Goal: Information Seeking & Learning: Learn about a topic

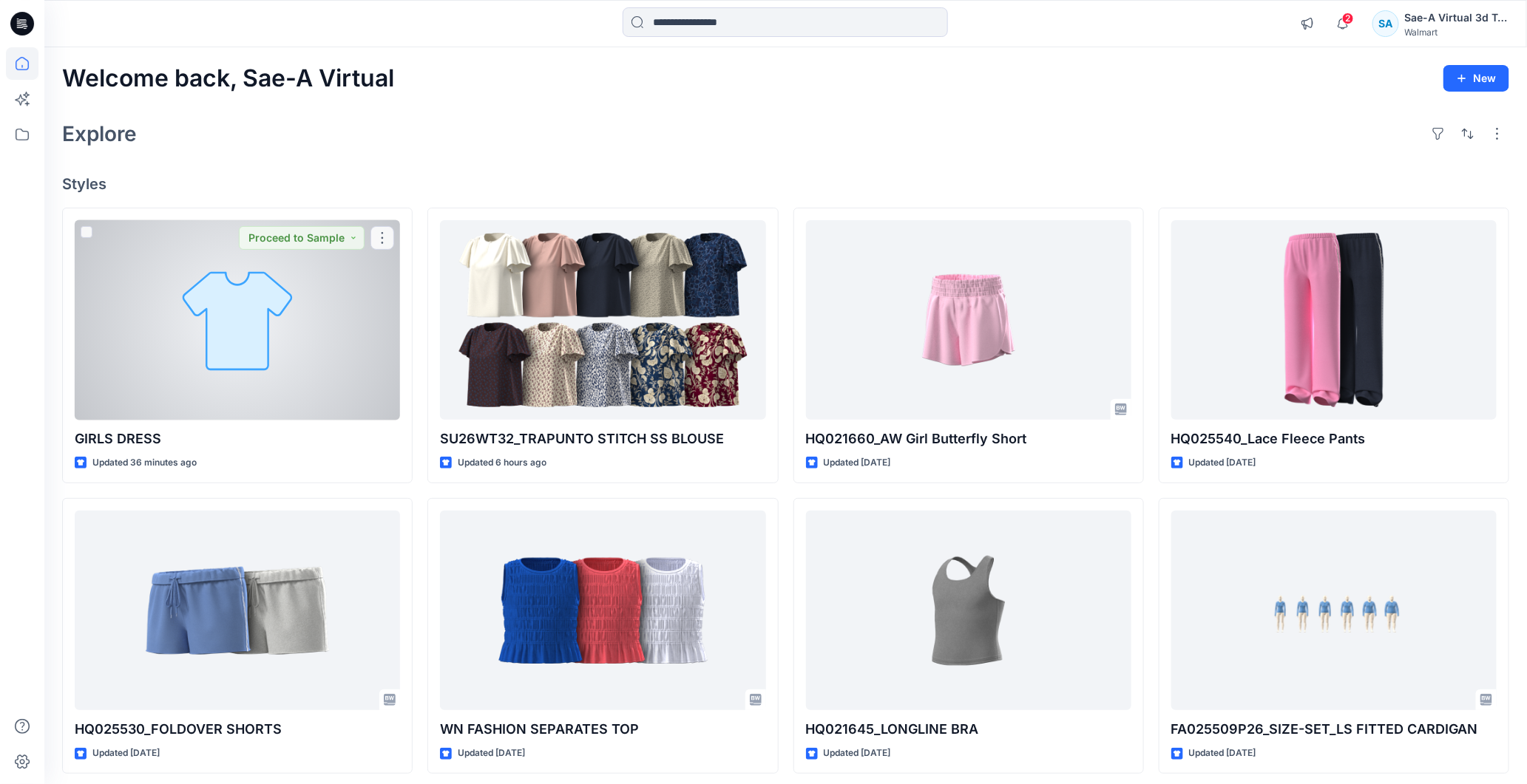
drag, startPoint x: 0, startPoint y: 0, endPoint x: 257, endPoint y: 345, distance: 430.2
click at [256, 345] on div at bounding box center [237, 320] width 326 height 200
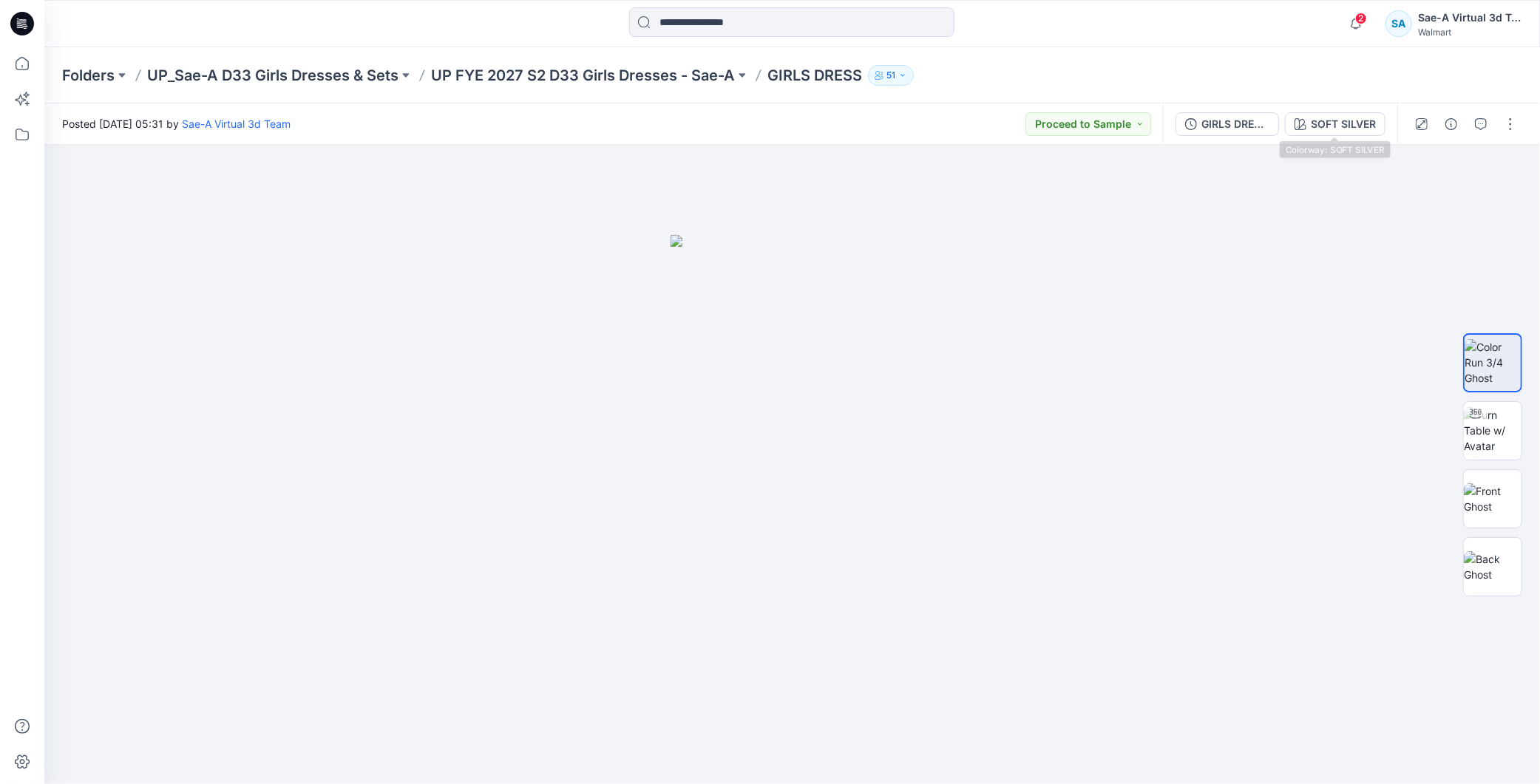
click at [1238, 122] on div "GIRLS DRESS_REV_SOFT SILVER" at bounding box center [1235, 124] width 68 height 16
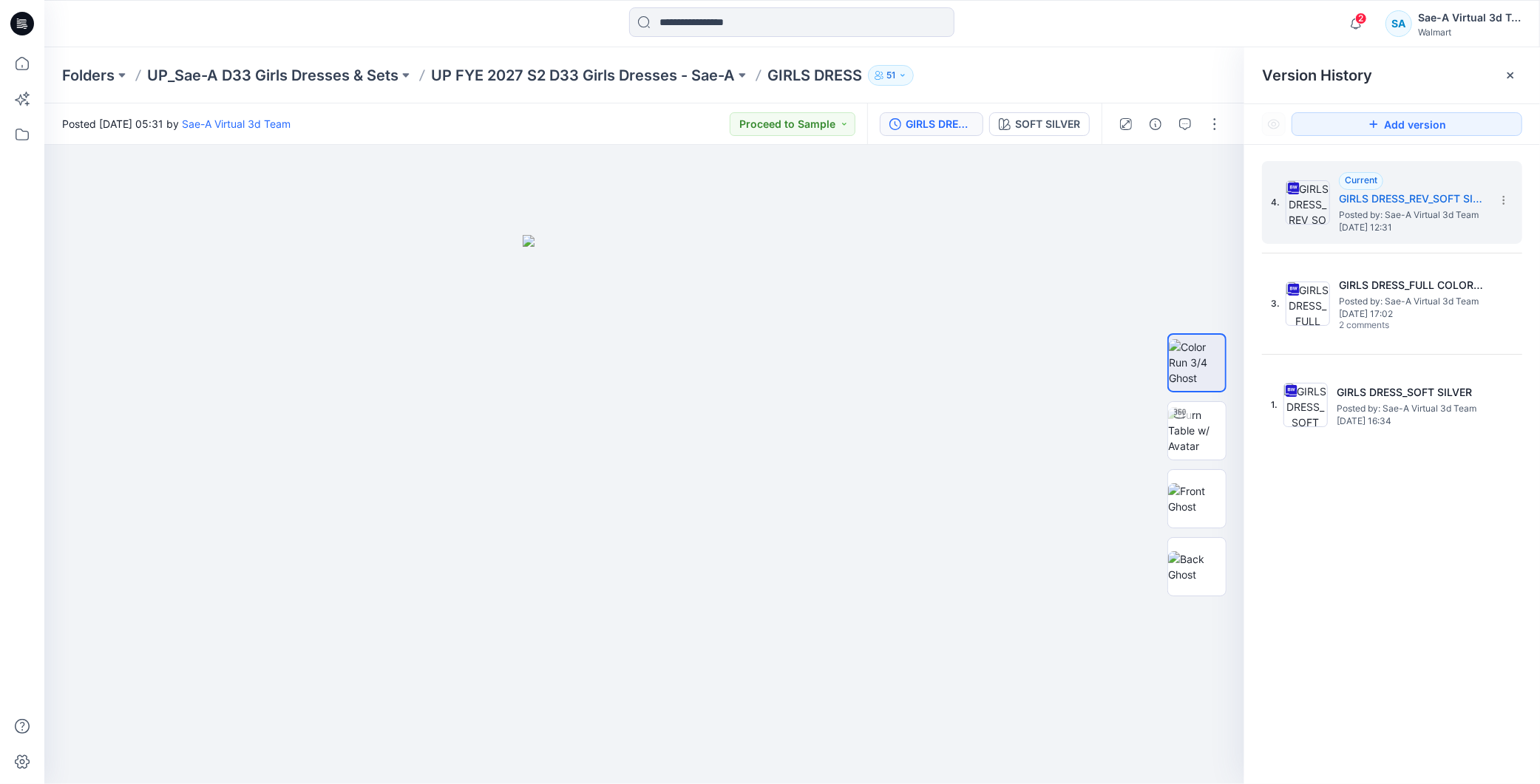
click at [1341, 362] on div "4. Current GIRLS DRESS_REV_SOFT SILVER Posted by: Sae-A Virtual 3d Team [DATE] …" at bounding box center [1392, 303] width 260 height 285
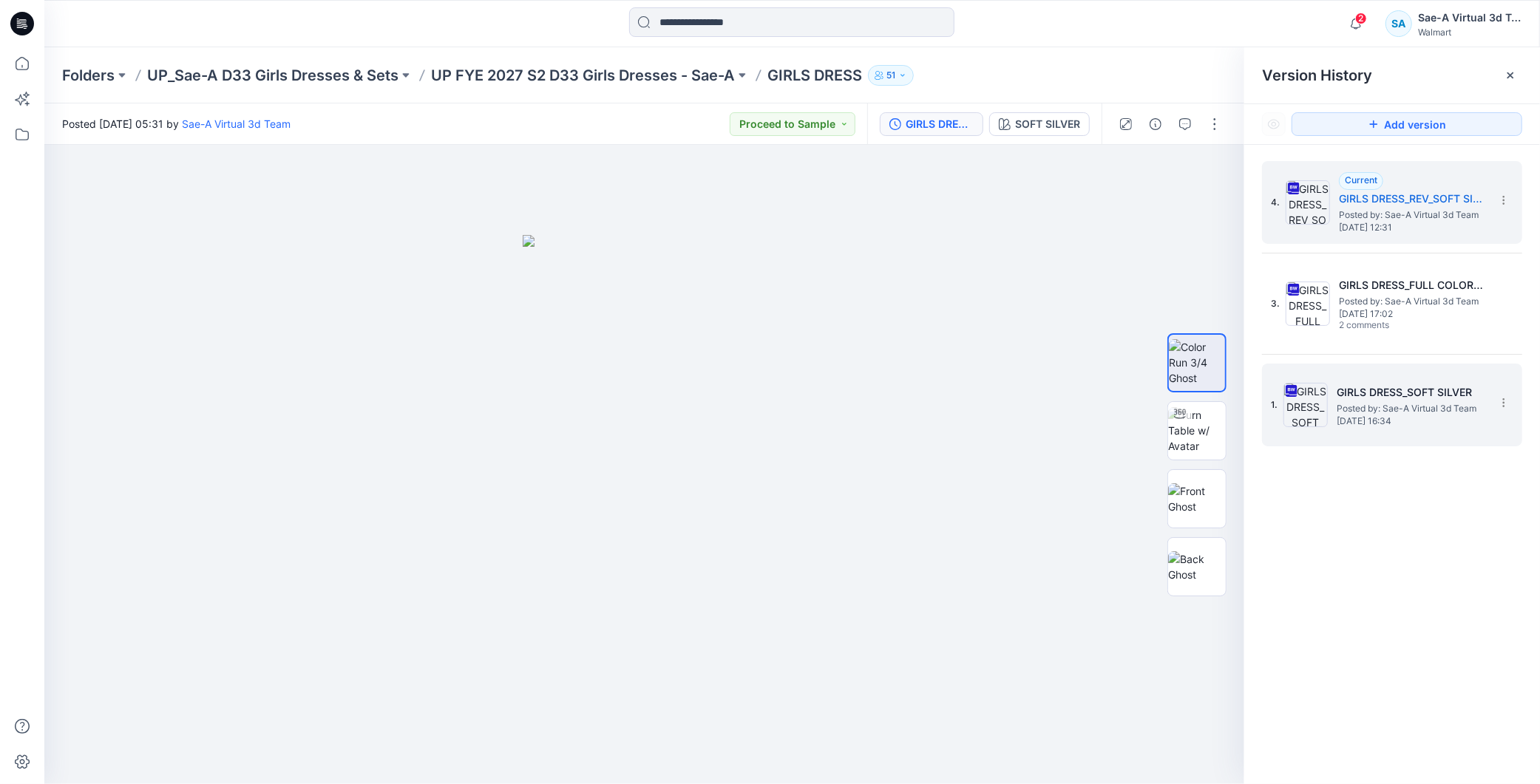
click at [1346, 387] on h5 "GIRLS DRESS_SOFT SILVER" at bounding box center [1411, 392] width 148 height 18
click at [1395, 204] on h5 "GIRLS DRESS_REV_SOFT SILVER" at bounding box center [1413, 199] width 148 height 18
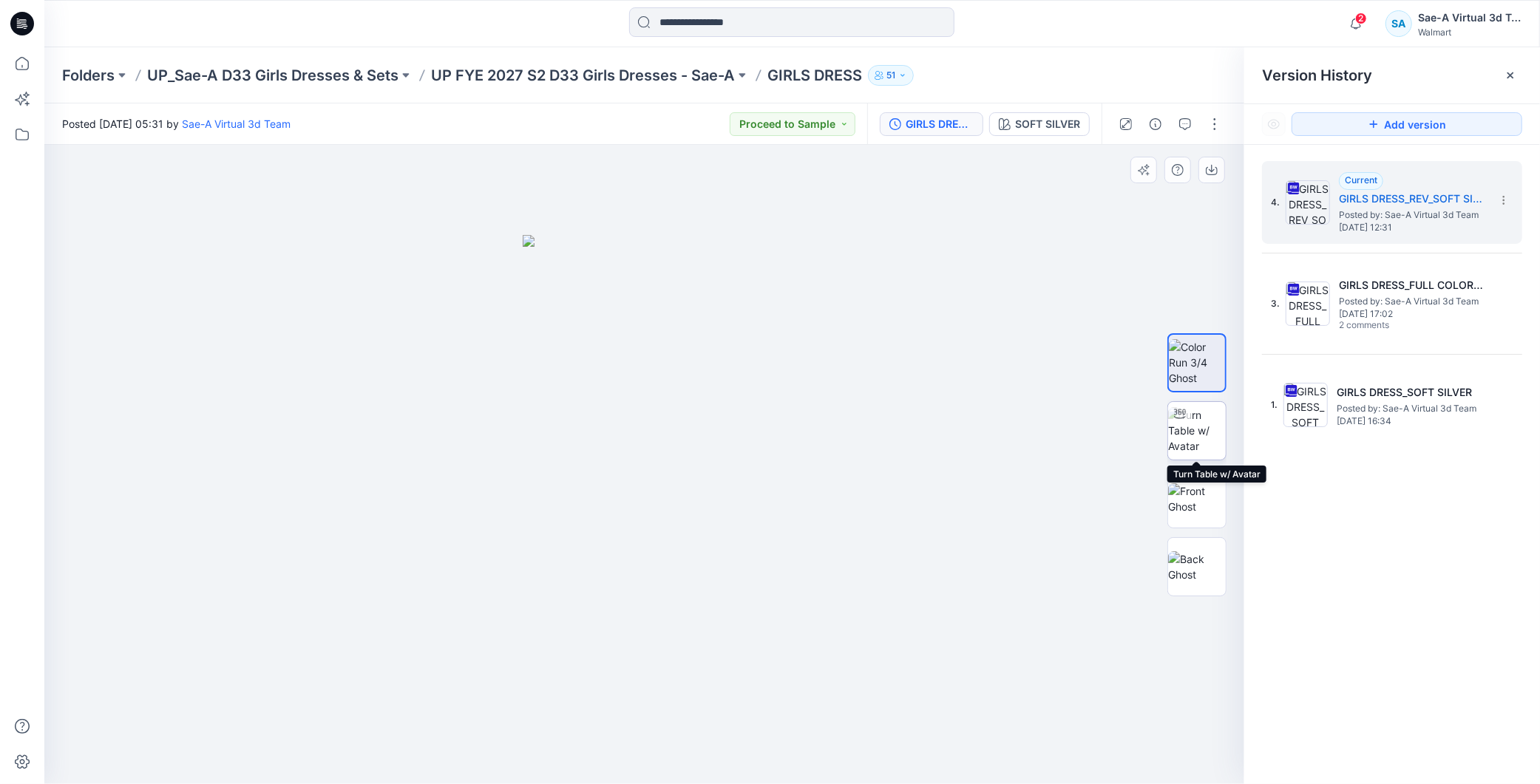
drag, startPoint x: 1204, startPoint y: 435, endPoint x: 1194, endPoint y: 431, distance: 10.8
click at [1204, 434] on img at bounding box center [1197, 430] width 58 height 47
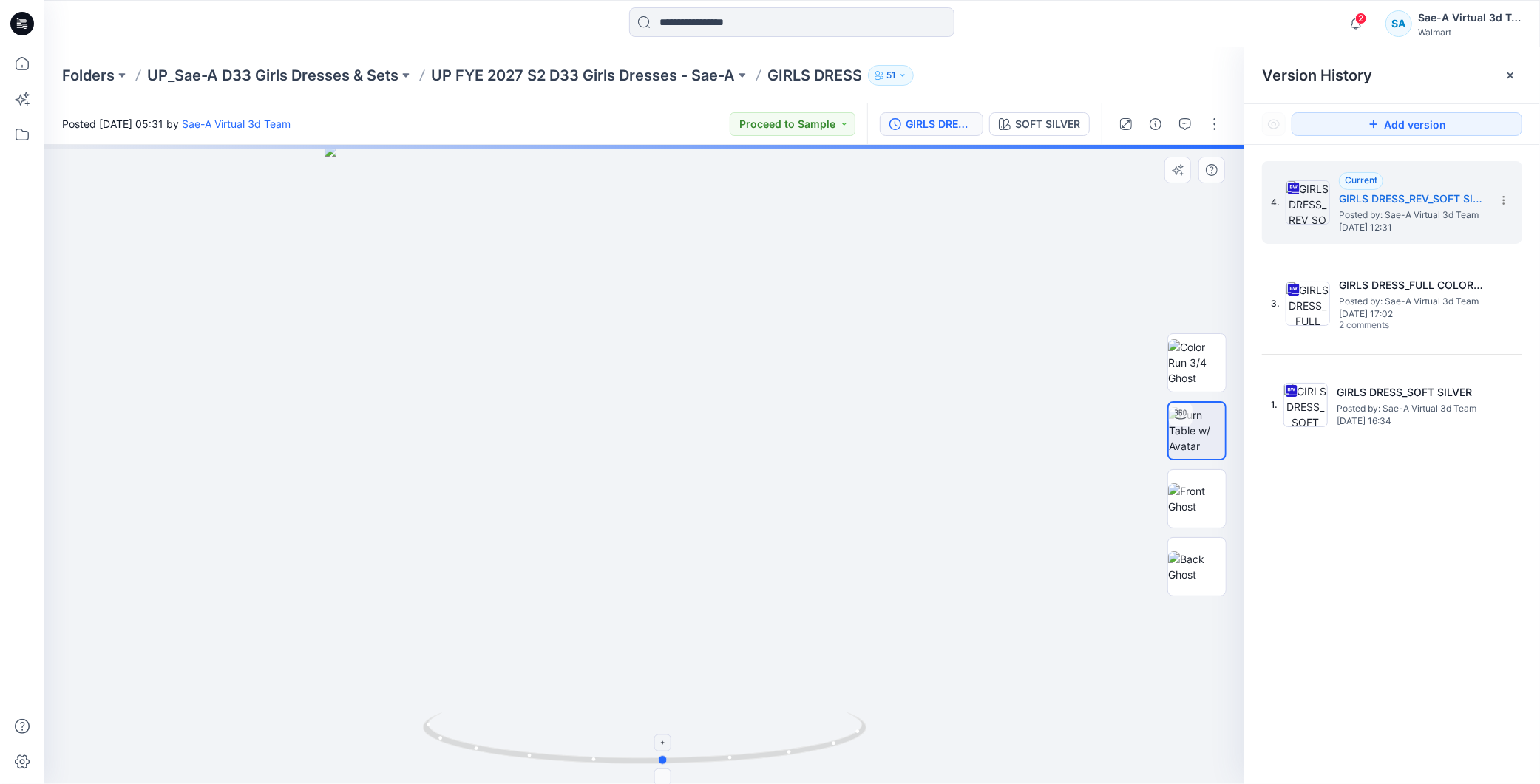
drag, startPoint x: 859, startPoint y: 767, endPoint x: 857, endPoint y: 759, distance: 8.2
click at [857, 759] on icon at bounding box center [646, 740] width 447 height 55
click at [1371, 519] on div "4. Current GIRLS DRESS_REV_SOFT SILVER Posted by: Sae-A Virtual 3d Team [DATE] …" at bounding box center [1392, 475] width 296 height 661
click at [1351, 28] on icon "button" at bounding box center [1355, 24] width 28 height 29
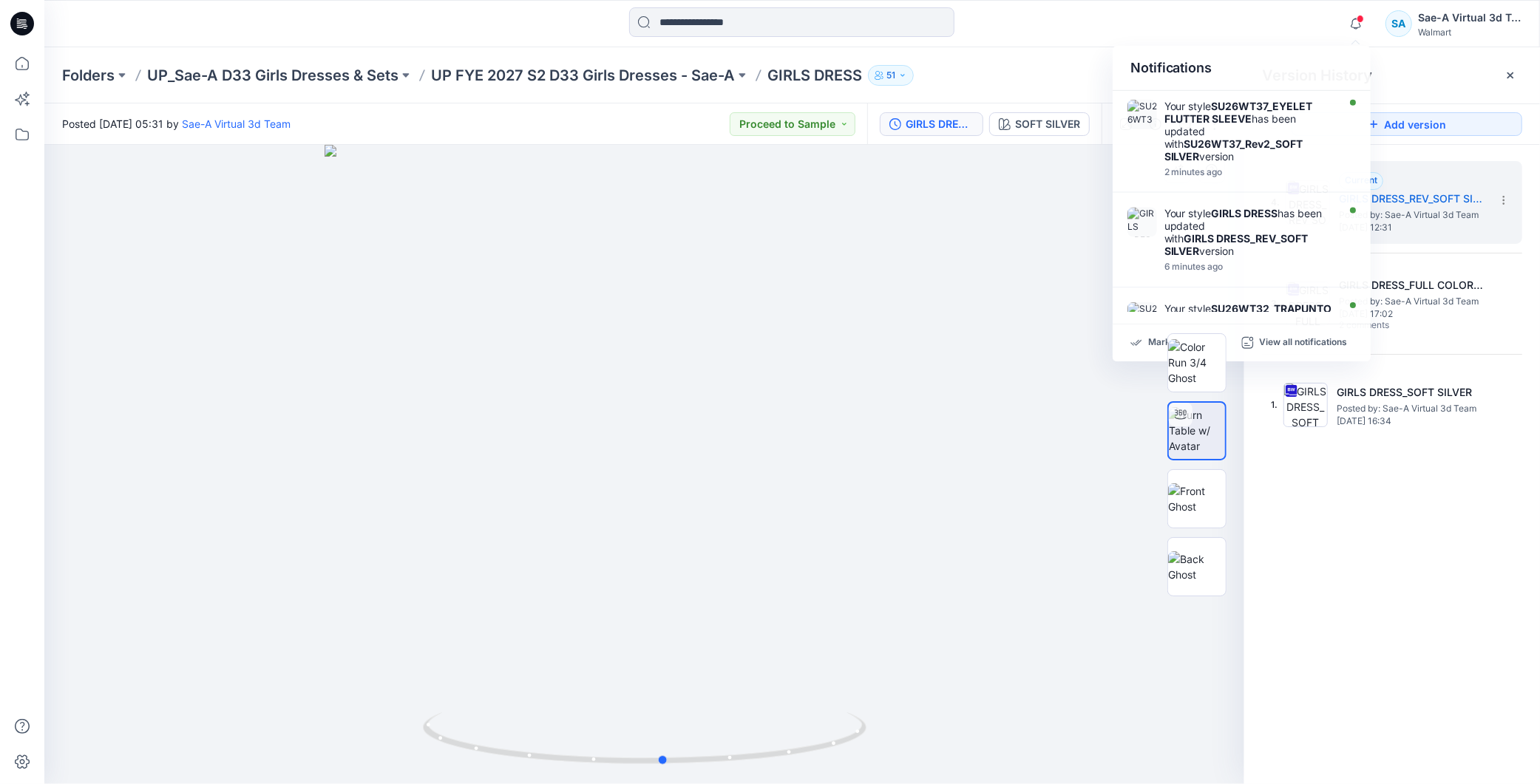
click at [871, 512] on div at bounding box center [644, 464] width 1200 height 639
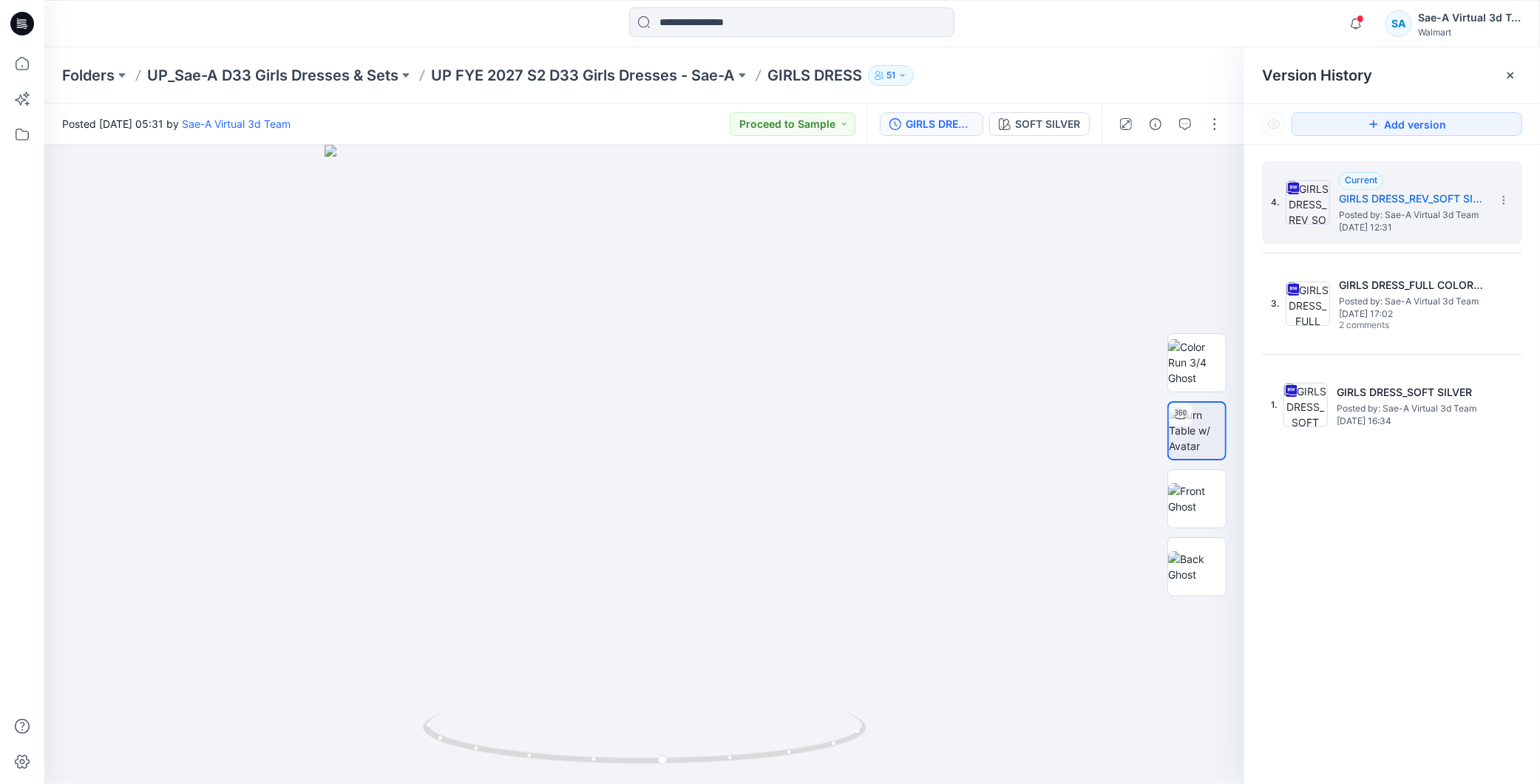
click at [25, 35] on icon at bounding box center [22, 23] width 24 height 47
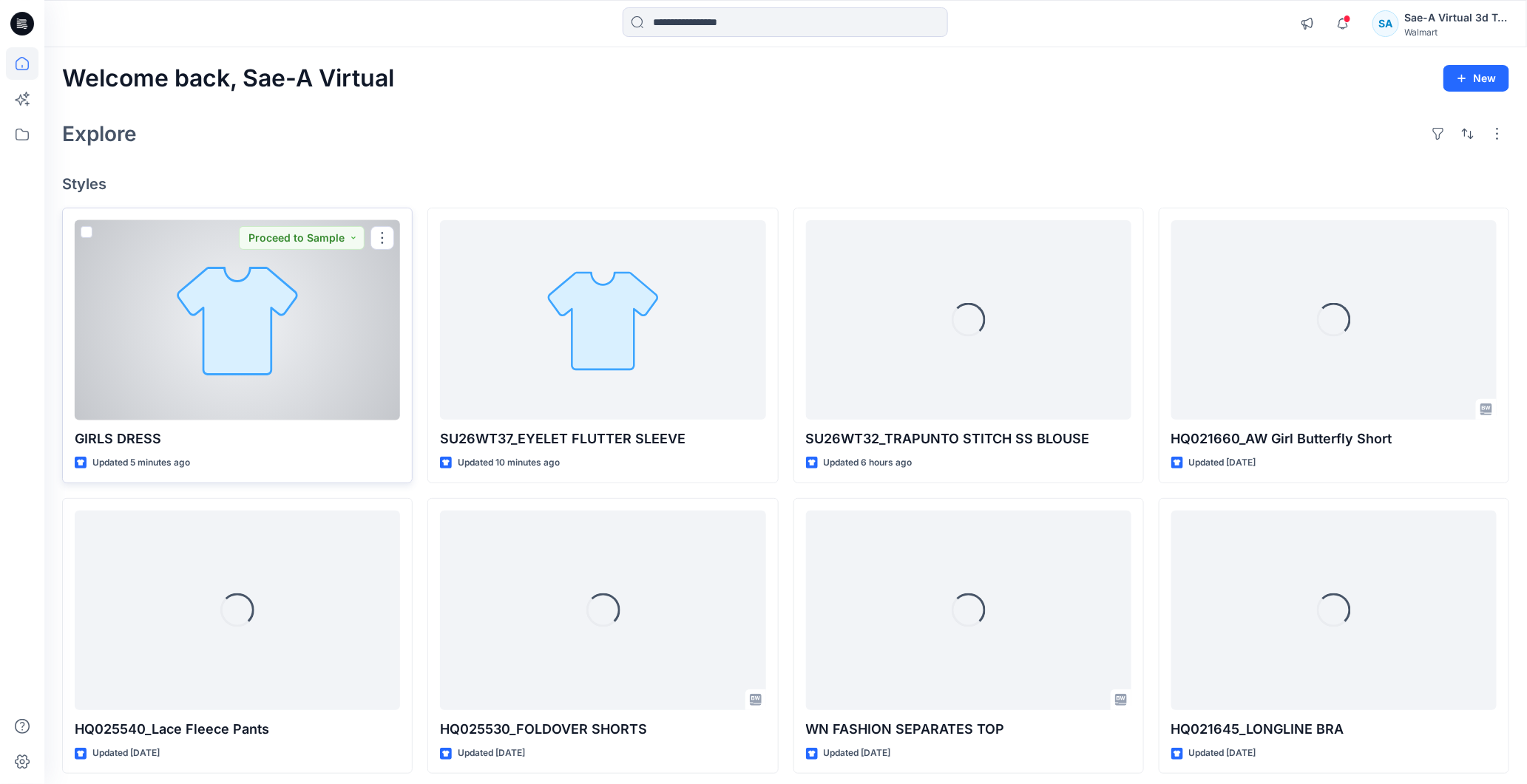
click at [246, 345] on div at bounding box center [237, 320] width 326 height 200
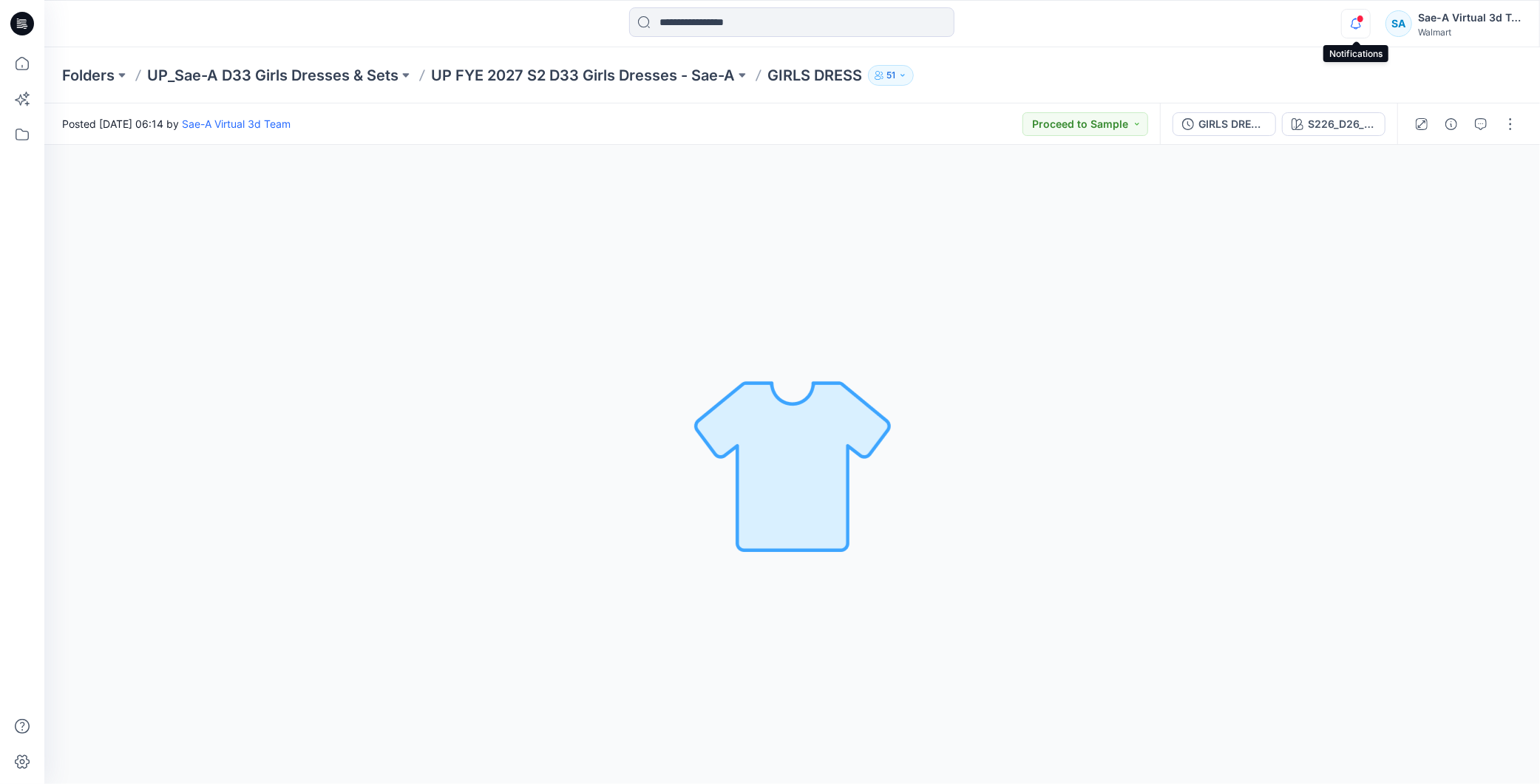
click at [1356, 25] on icon "button" at bounding box center [1355, 24] width 28 height 29
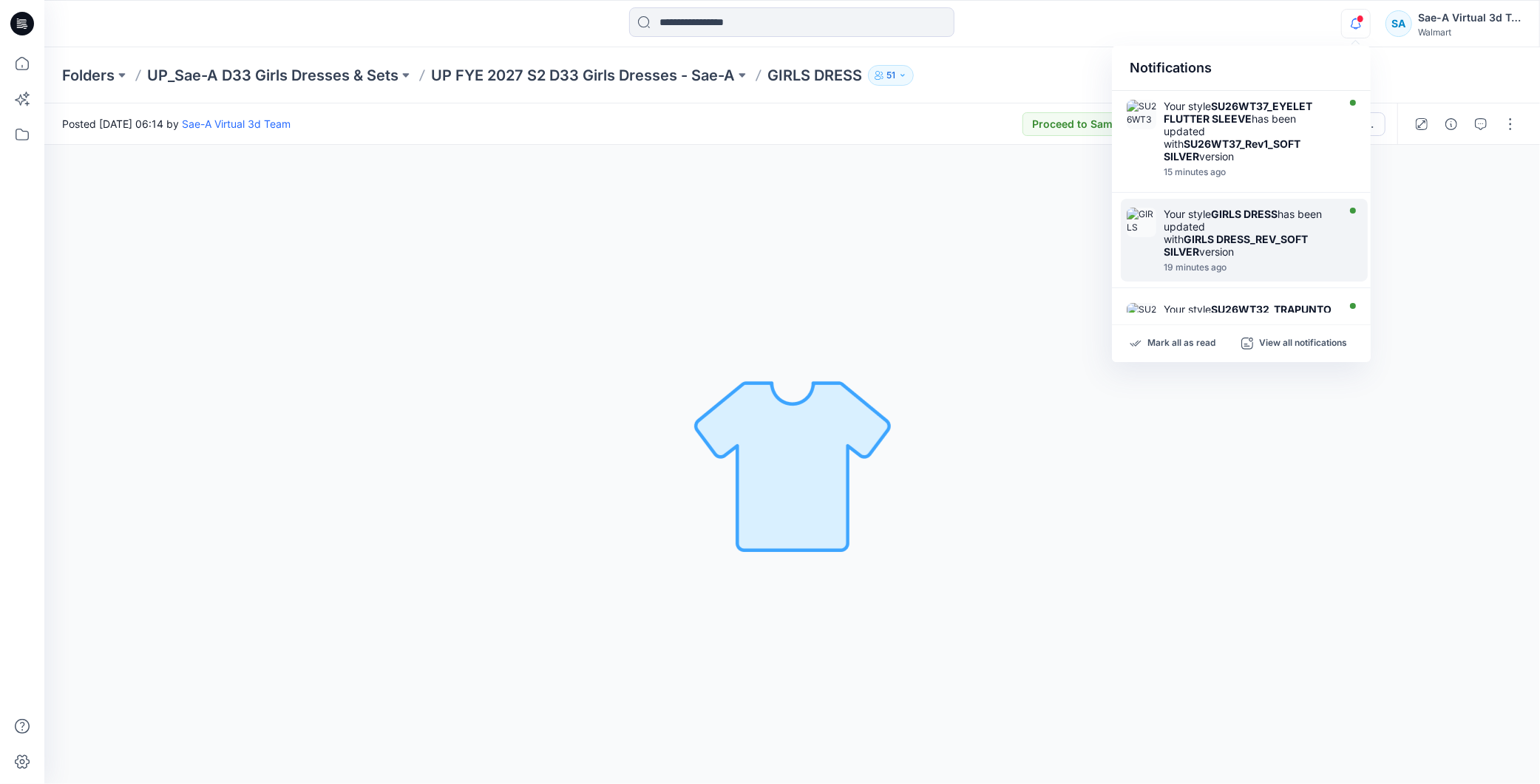
click at [1213, 269] on div "19 minutes ago" at bounding box center [1248, 267] width 170 height 10
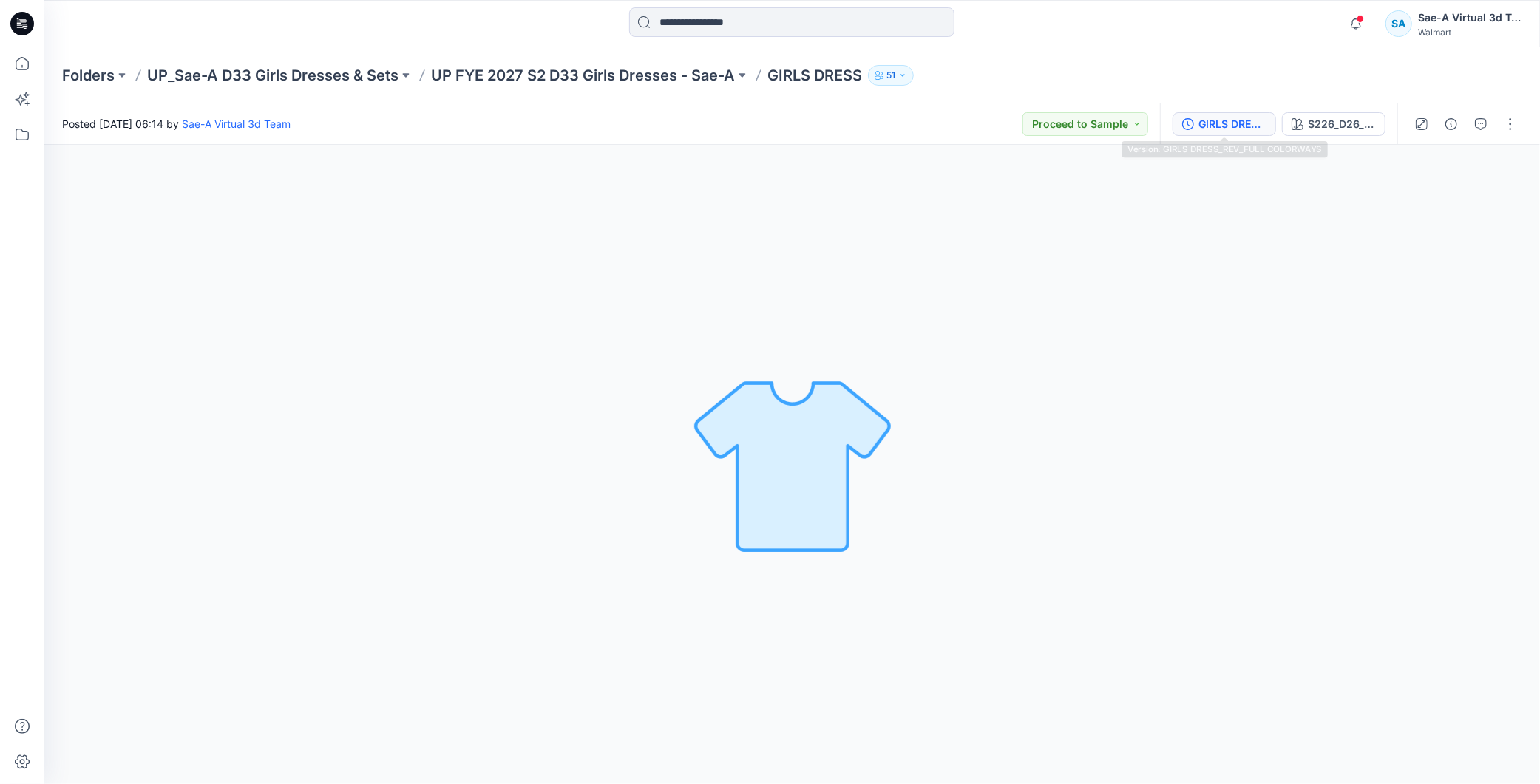
click at [1206, 132] on button "GIRLS DRESS_REV_FULL COLORWAYS" at bounding box center [1224, 124] width 103 height 24
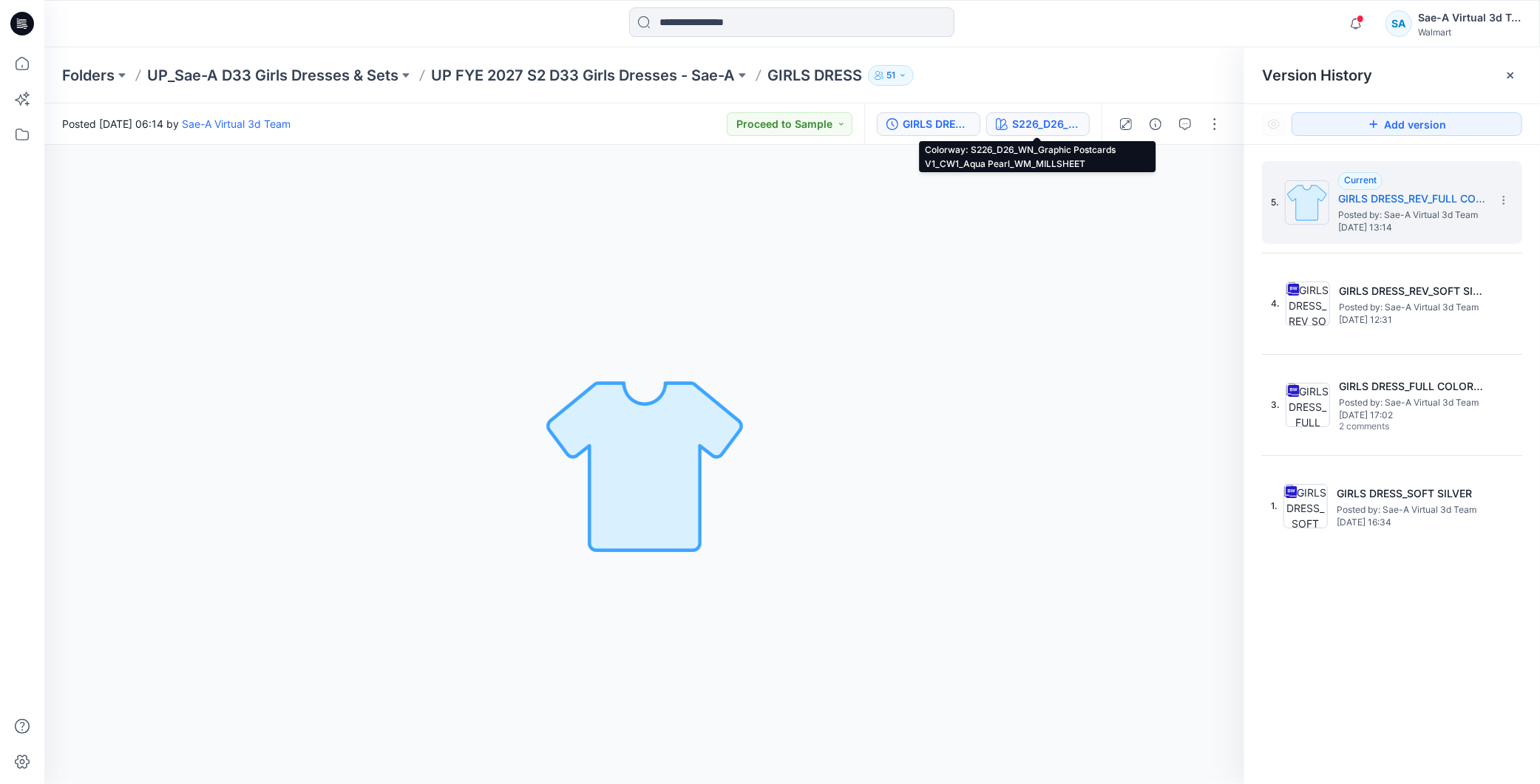
click at [1057, 126] on div "S226_D26_WN_Graphic Postcards V1_CW1_Aqua Pearl_WM_MILLSHEET" at bounding box center [1046, 124] width 68 height 16
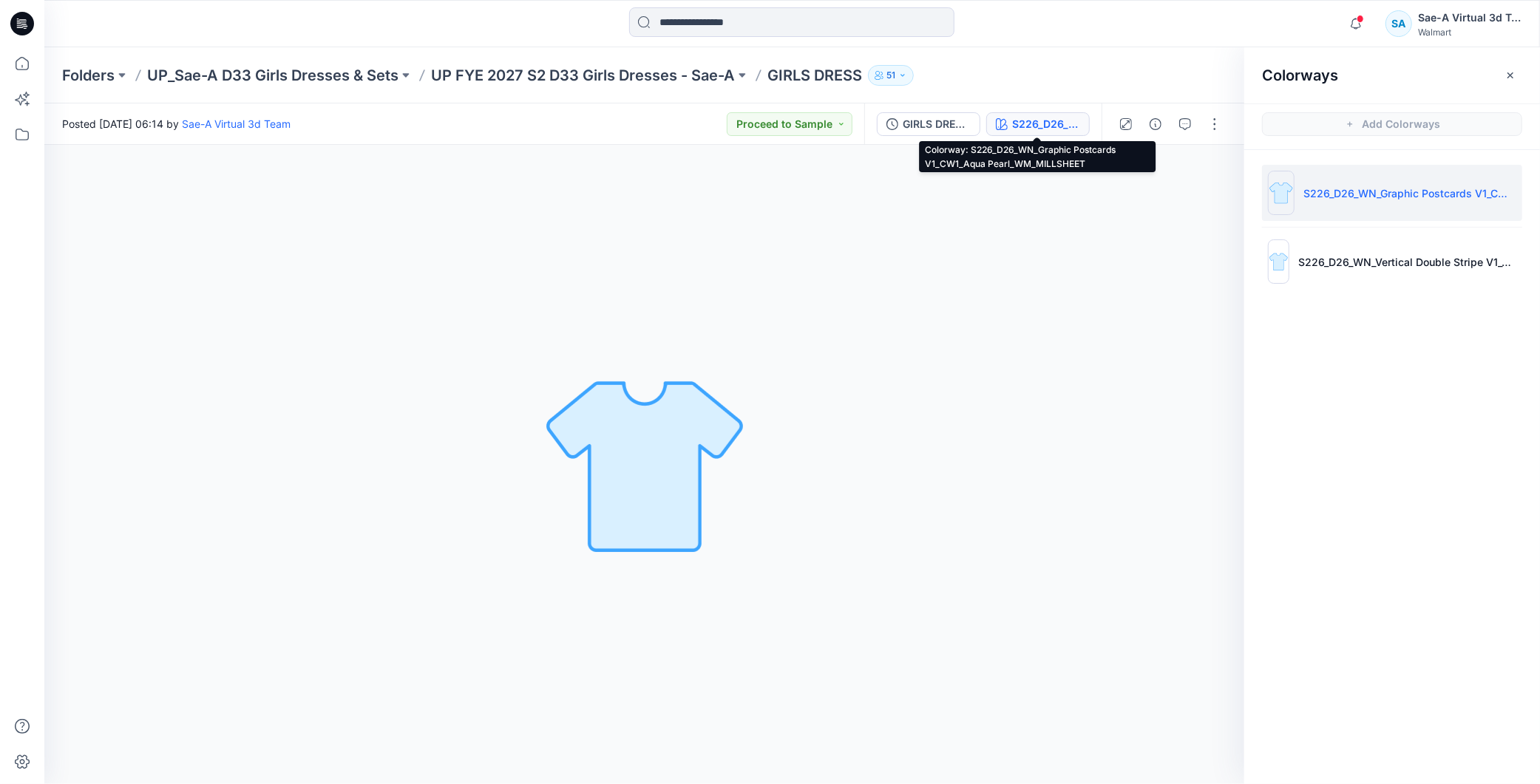
click at [22, 19] on icon at bounding box center [23, 19] width 8 height 1
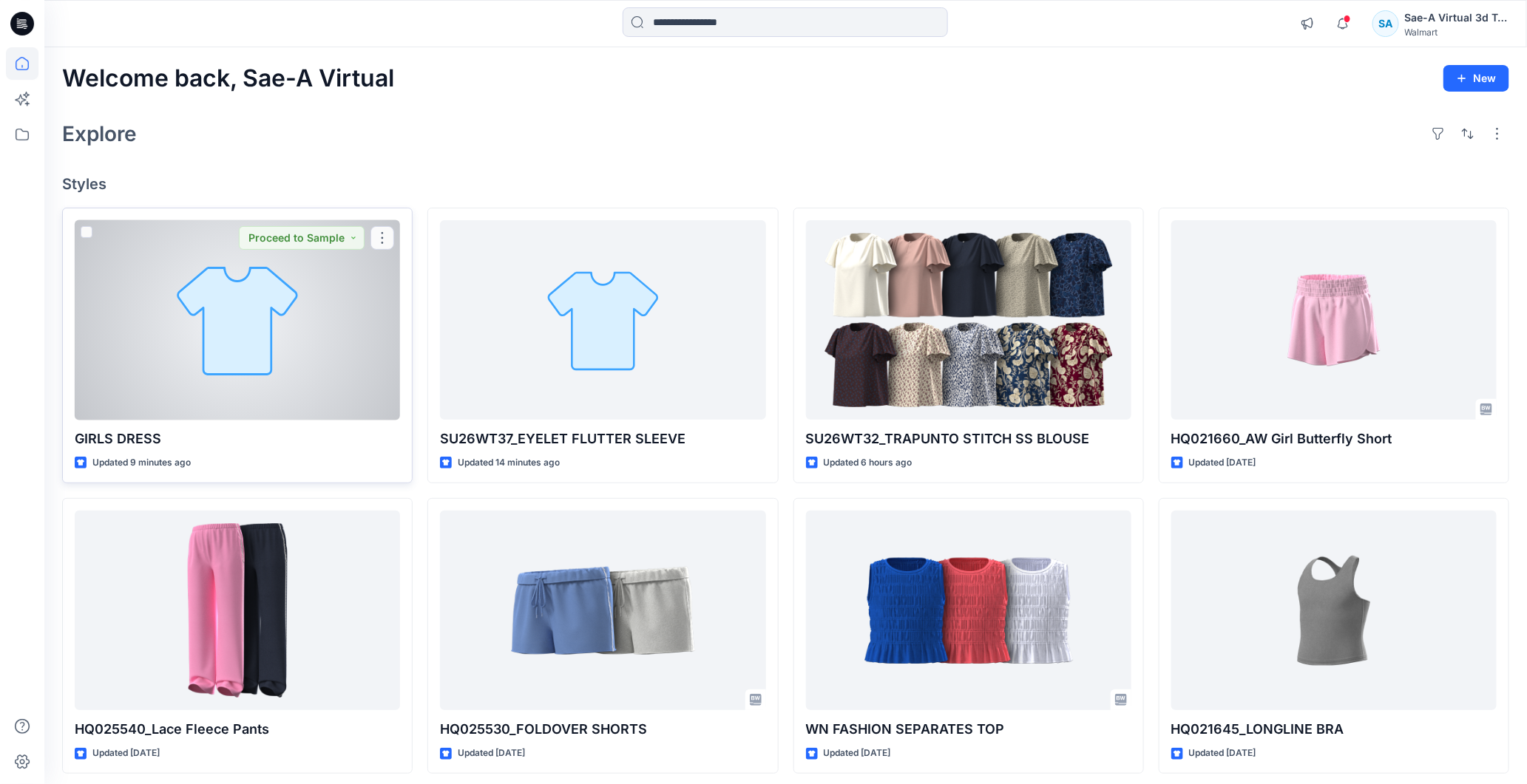
click at [260, 386] on div at bounding box center [237, 320] width 326 height 200
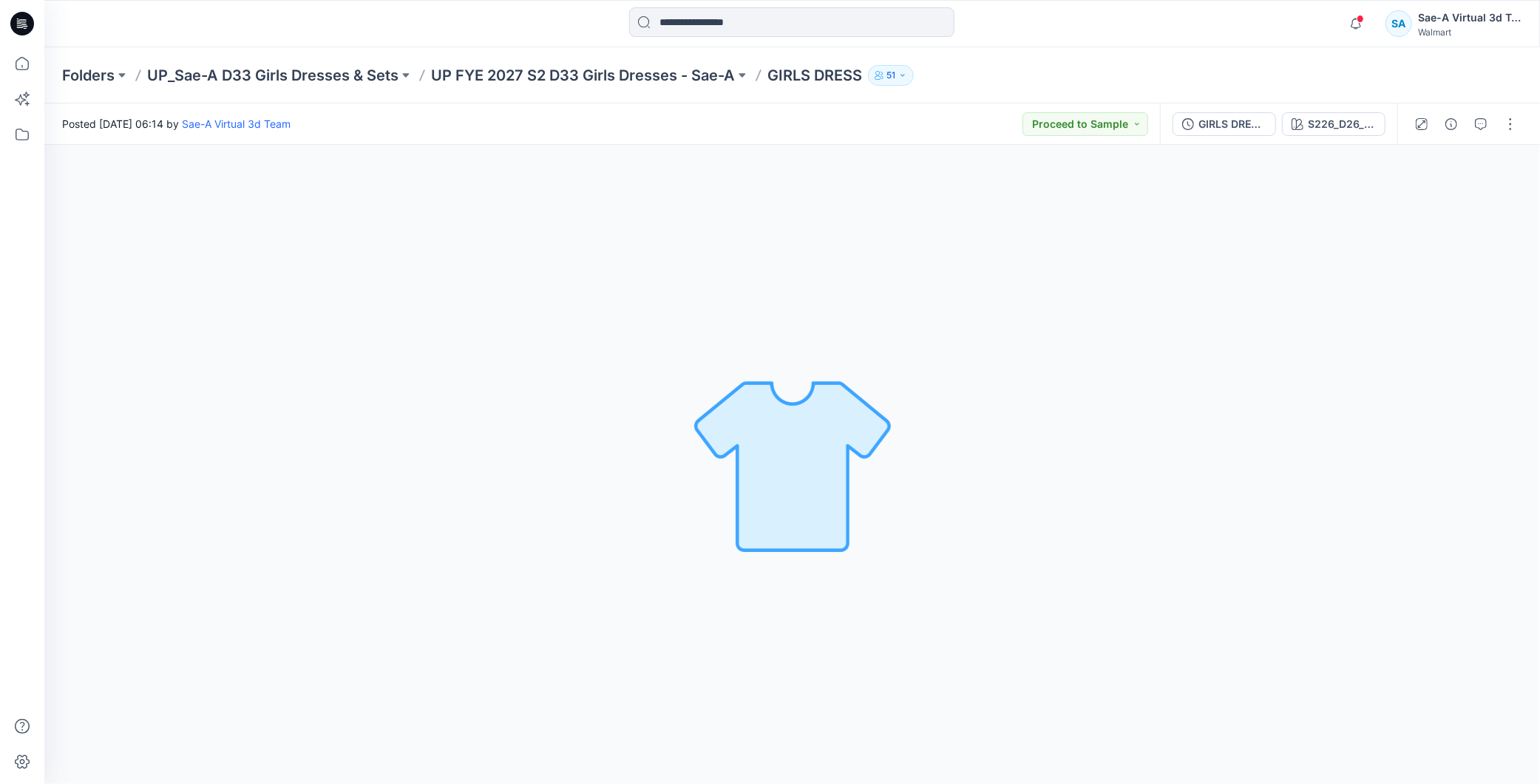
click at [685, 85] on div "Folders UP_Sae-A D33 Girls Dresses & Sets UP FYE 2027 S2 D33 Girls Dresses - Sa…" at bounding box center [792, 75] width 1495 height 56
click at [1231, 129] on div "GIRLS DRESS_REV_FULL COLORWAYS" at bounding box center [1232, 124] width 68 height 16
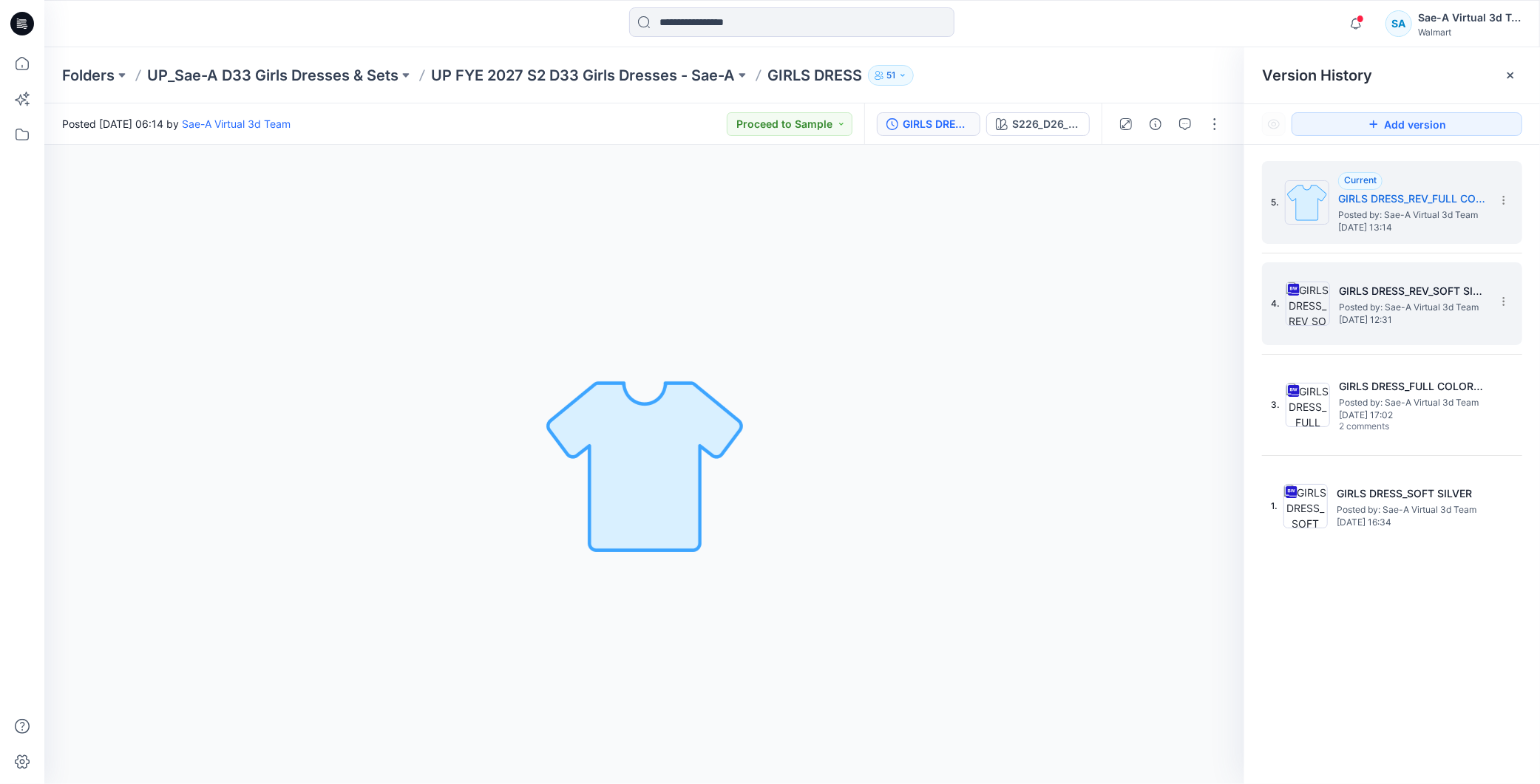
click at [1390, 327] on div "4. GIRLS DRESS_REV_SOFT SILVER Posted by: Sae-A Virtual 3d Team [DATE] 12:31" at bounding box center [1381, 304] width 222 height 71
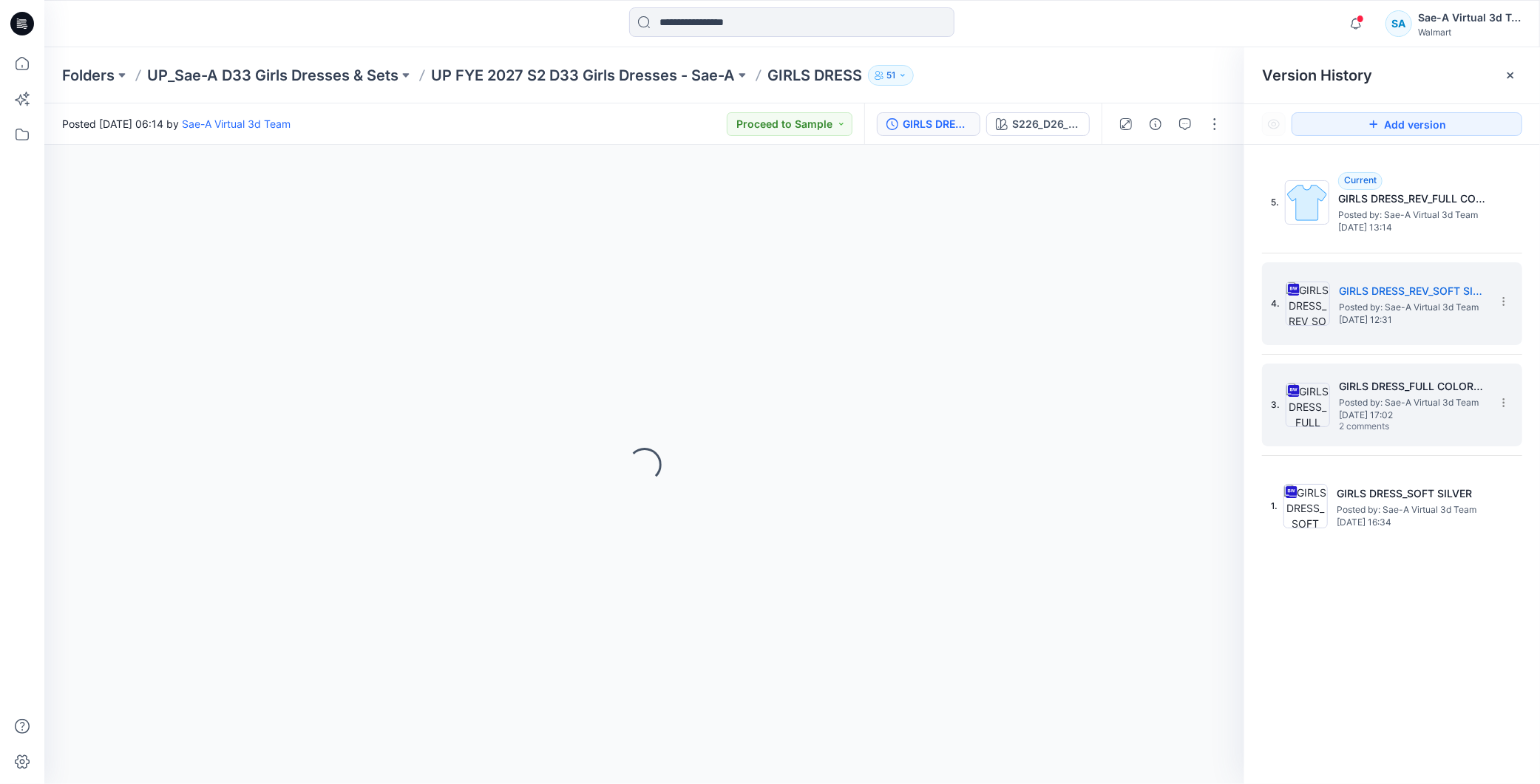
click at [1394, 410] on span "[DATE] 17:02" at bounding box center [1413, 415] width 148 height 10
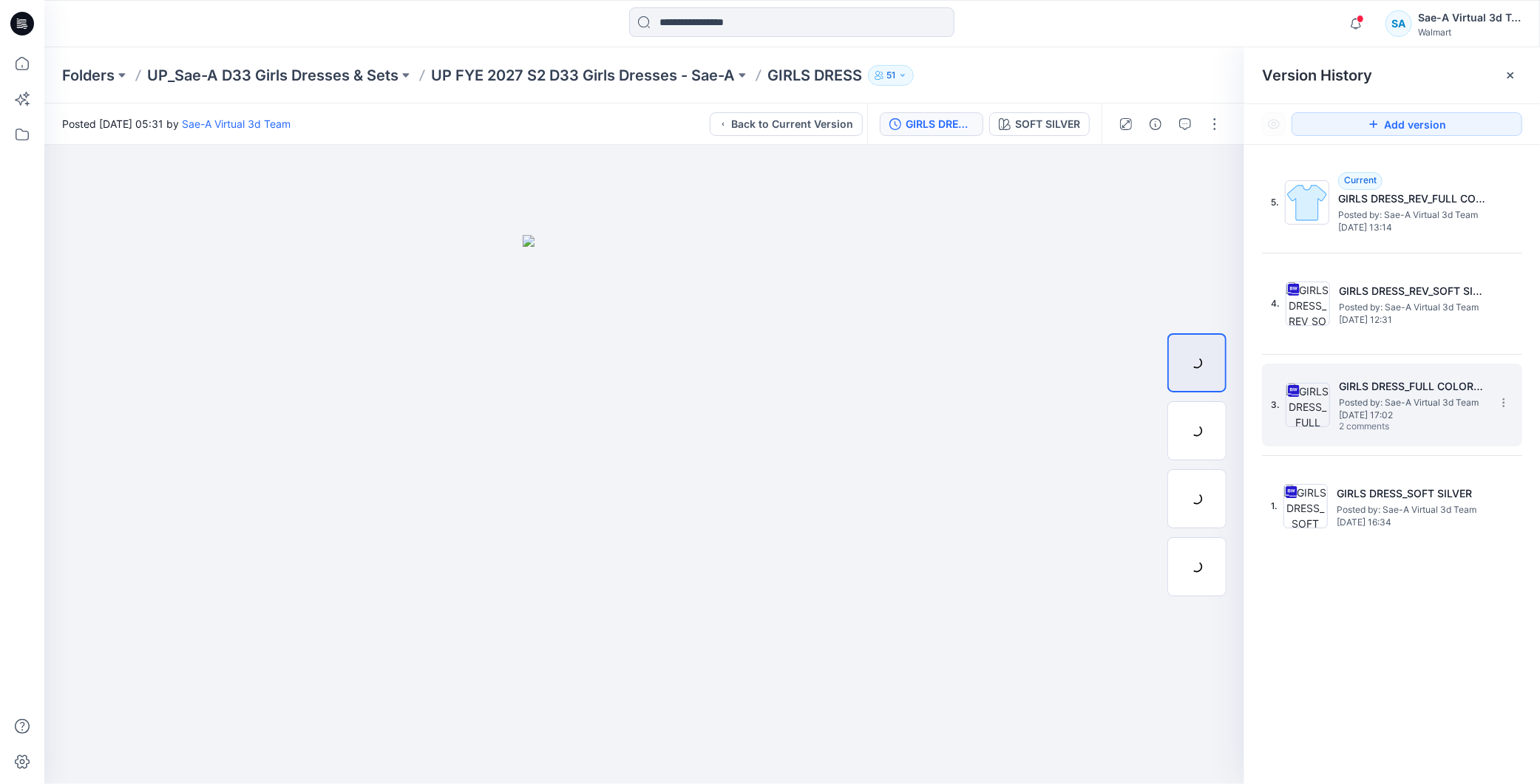
click at [1400, 419] on span "[DATE] 17:02" at bounding box center [1413, 415] width 148 height 10
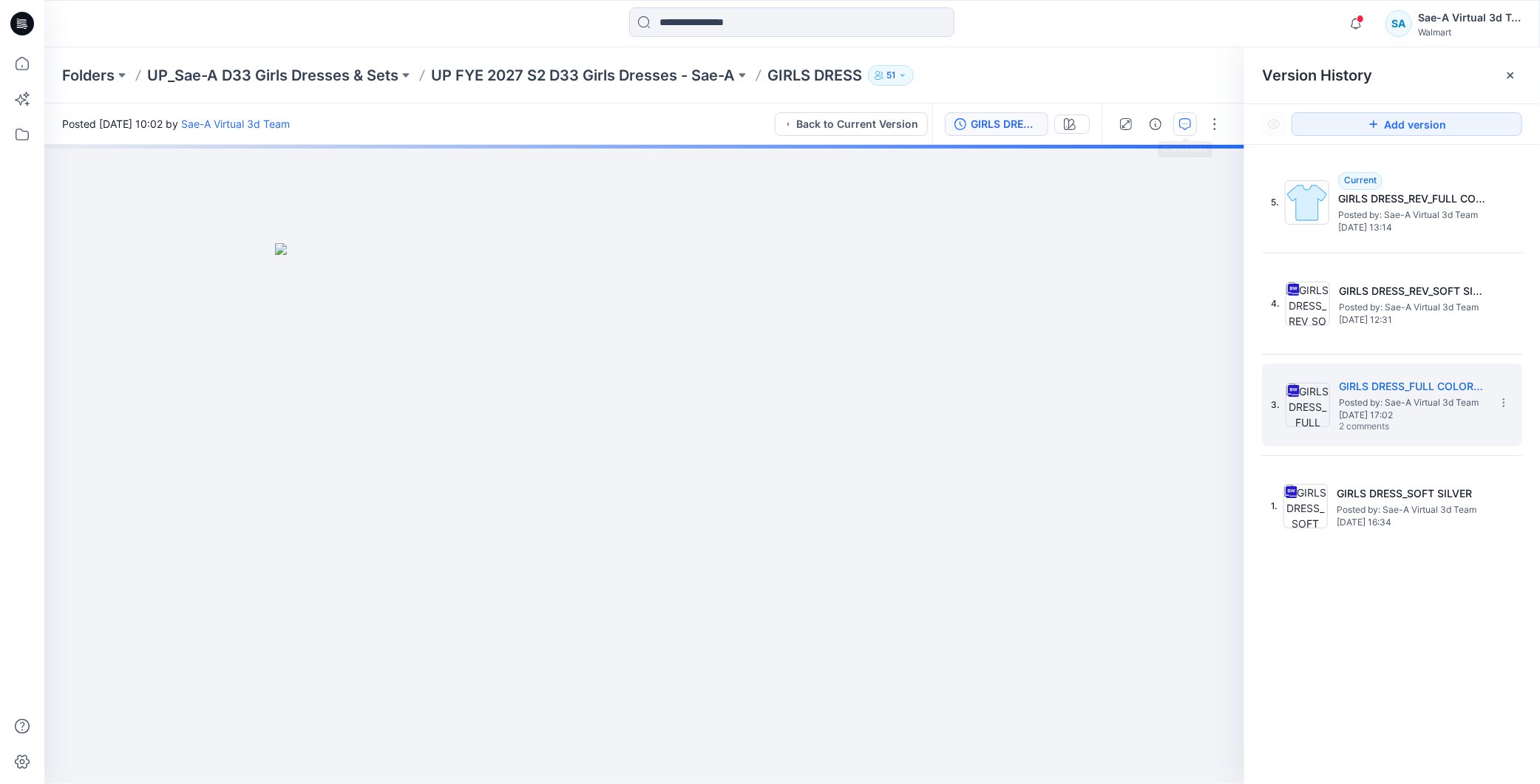
click at [1181, 125] on icon "button" at bounding box center [1184, 124] width 12 height 12
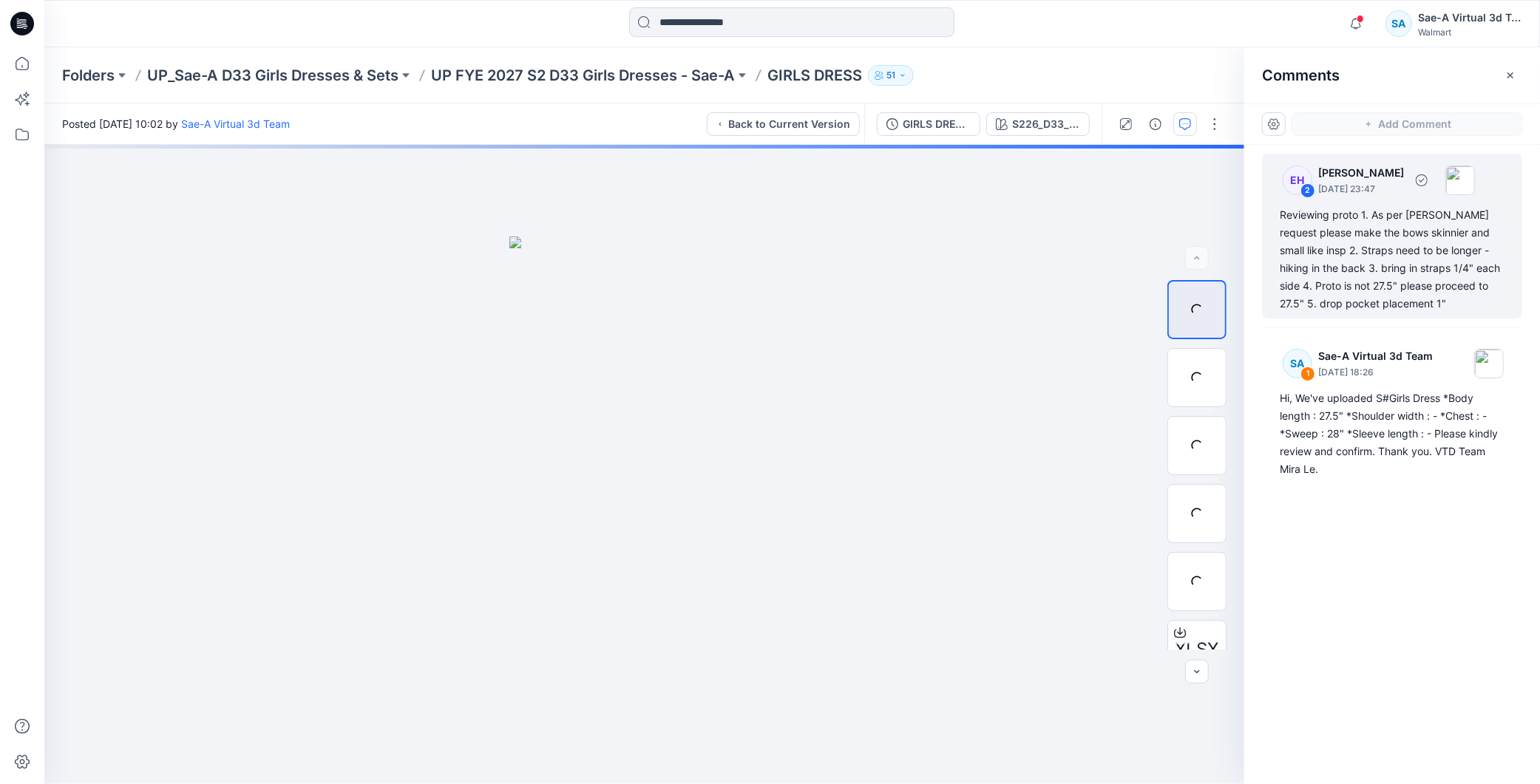
click at [1370, 256] on div "Reviewing proto 1. As per [PERSON_NAME] request please make the bows skinnier a…" at bounding box center [1392, 259] width 225 height 106
click at [1385, 270] on div "Reviewing proto 1. As per [PERSON_NAME] request please make the bows skinnier a…" at bounding box center [1392, 259] width 225 height 106
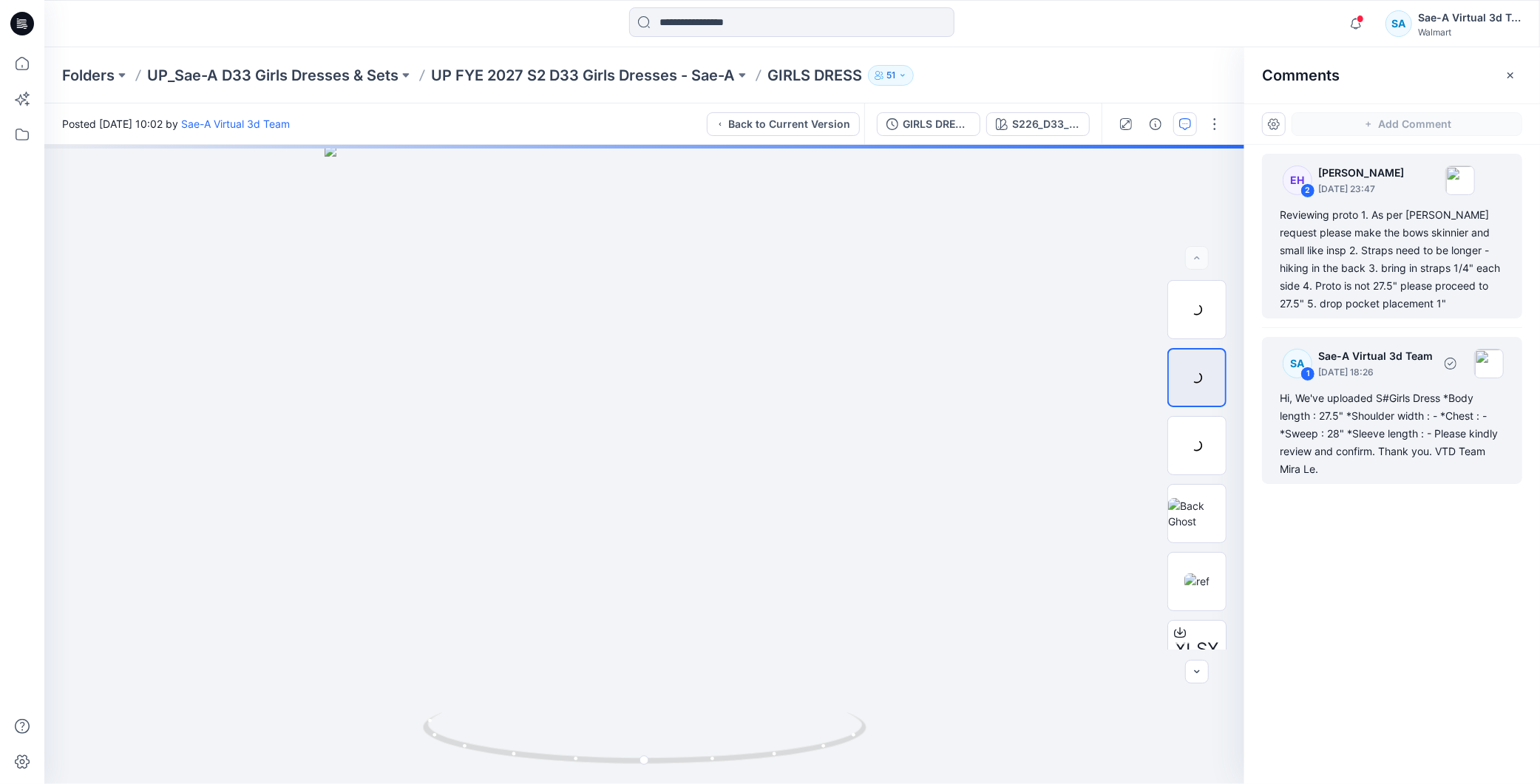
click at [1414, 425] on div "Hi, We've uploaded S#Girls Dress *Body length : 27.5" *Shoulder width : - *Ches…" at bounding box center [1392, 433] width 225 height 88
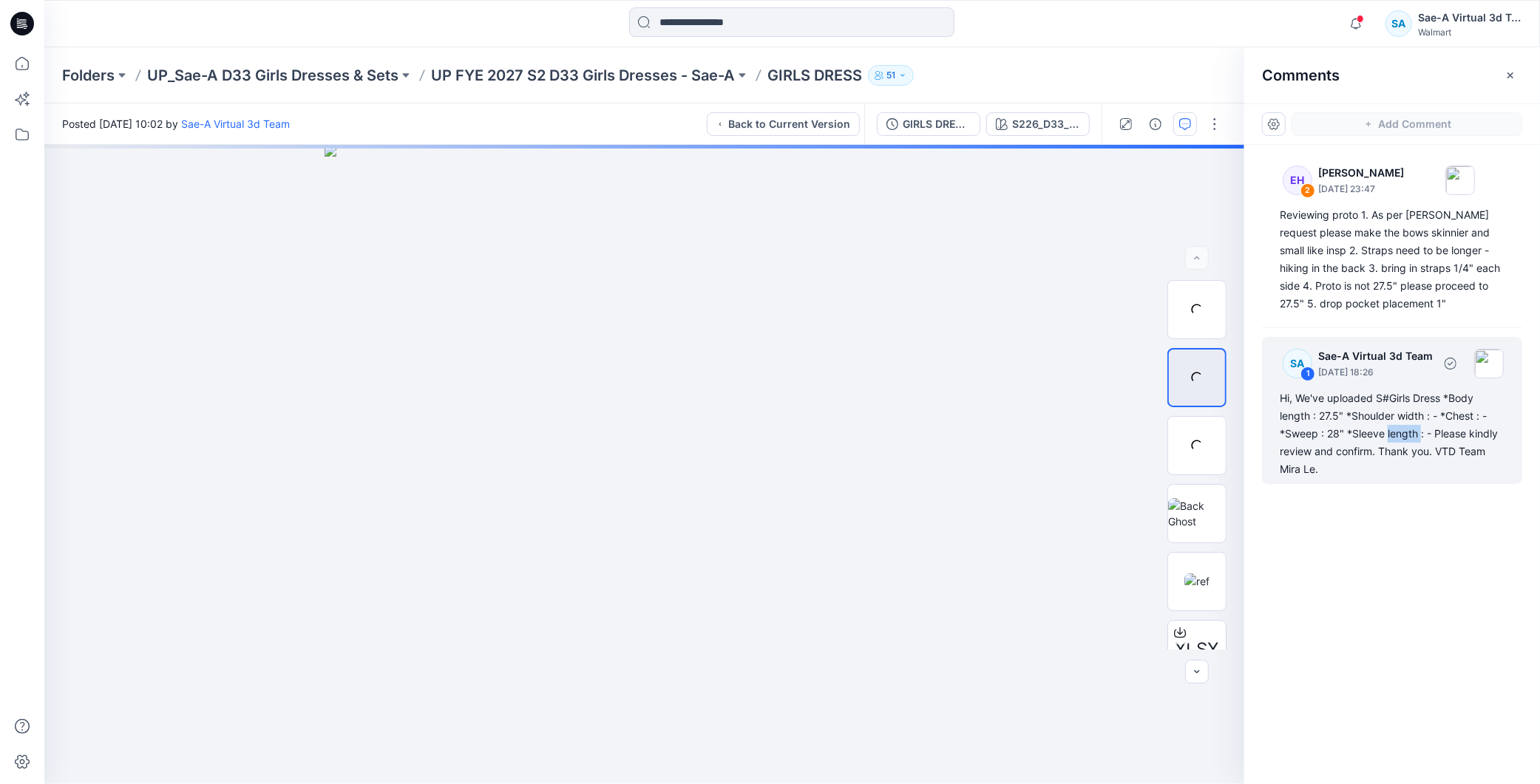
click at [1414, 425] on div "Hi, We've uploaded S#Girls Dress *Body length : 27.5" *Shoulder width : - *Ches…" at bounding box center [1392, 433] width 225 height 88
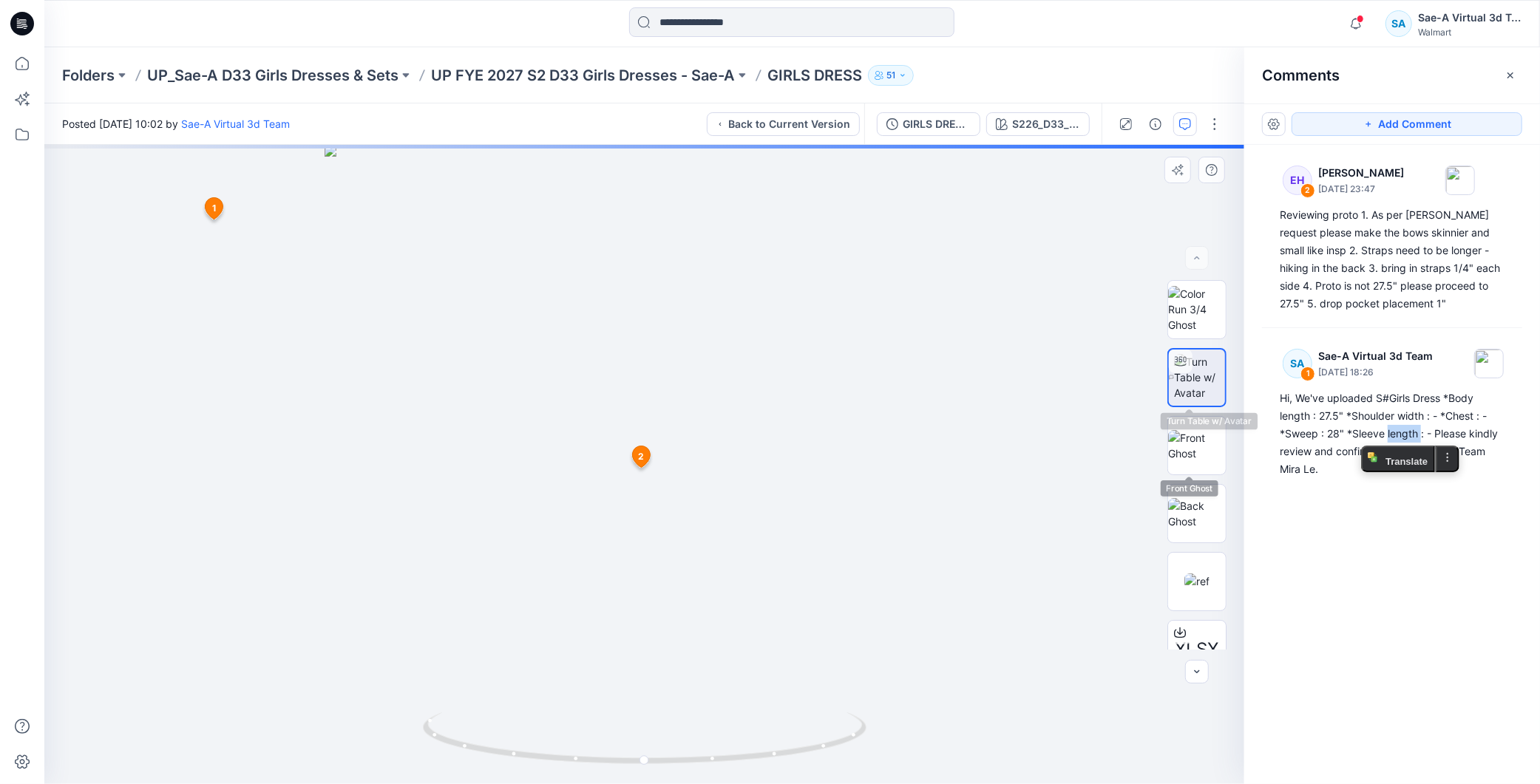
click at [1191, 380] on img at bounding box center [1199, 377] width 51 height 47
drag, startPoint x: 810, startPoint y: 762, endPoint x: 967, endPoint y: 736, distance: 159.1
click at [967, 736] on div at bounding box center [644, 464] width 1200 height 639
click at [1401, 562] on div "EH 2 [PERSON_NAME] [DATE] 23:47 Reviewing proto 1. As per [PERSON_NAME] request…" at bounding box center [1392, 437] width 296 height 585
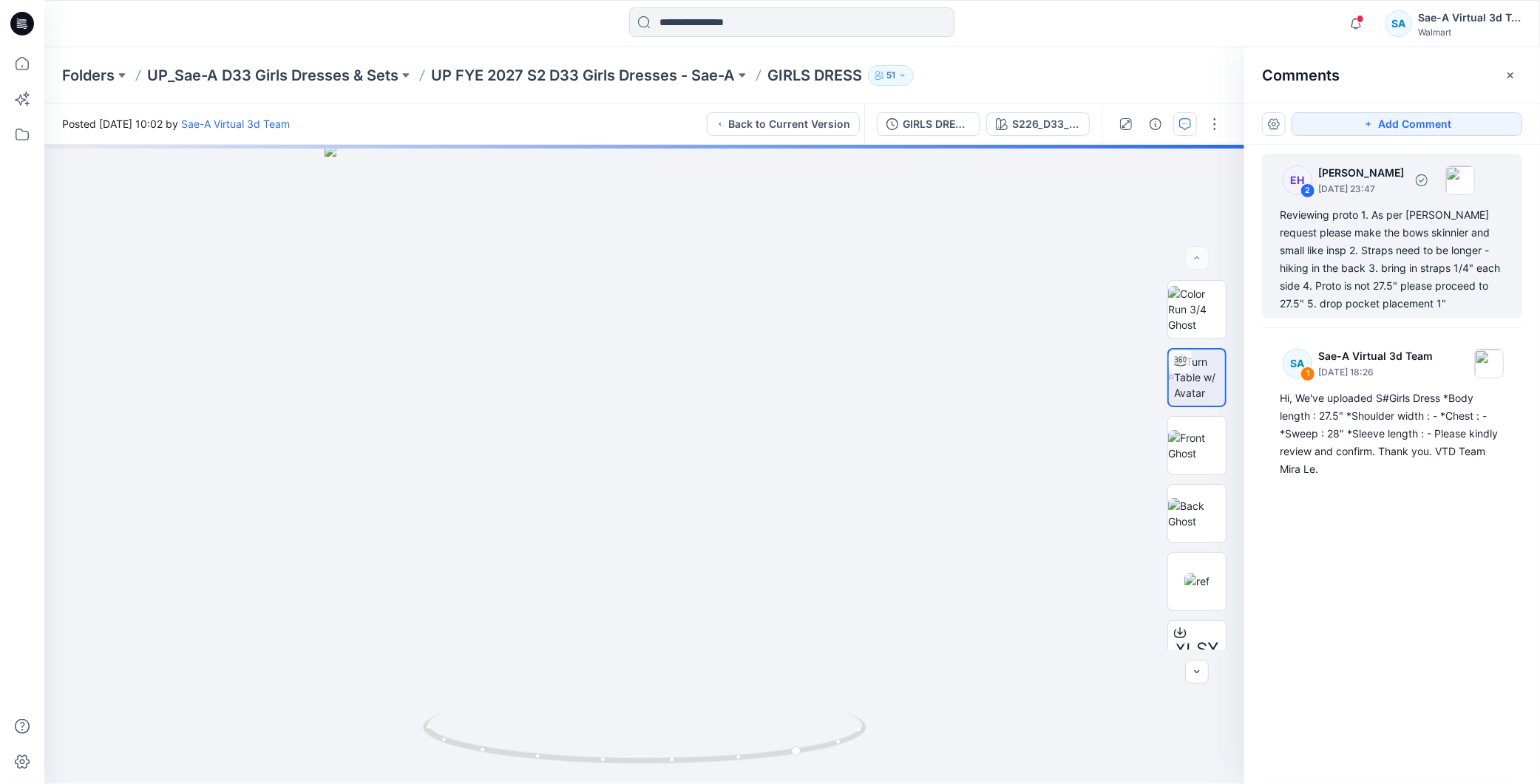
click at [1427, 261] on div "Reviewing proto 1. As per [PERSON_NAME] request please make the bows skinnier a…" at bounding box center [1392, 259] width 225 height 106
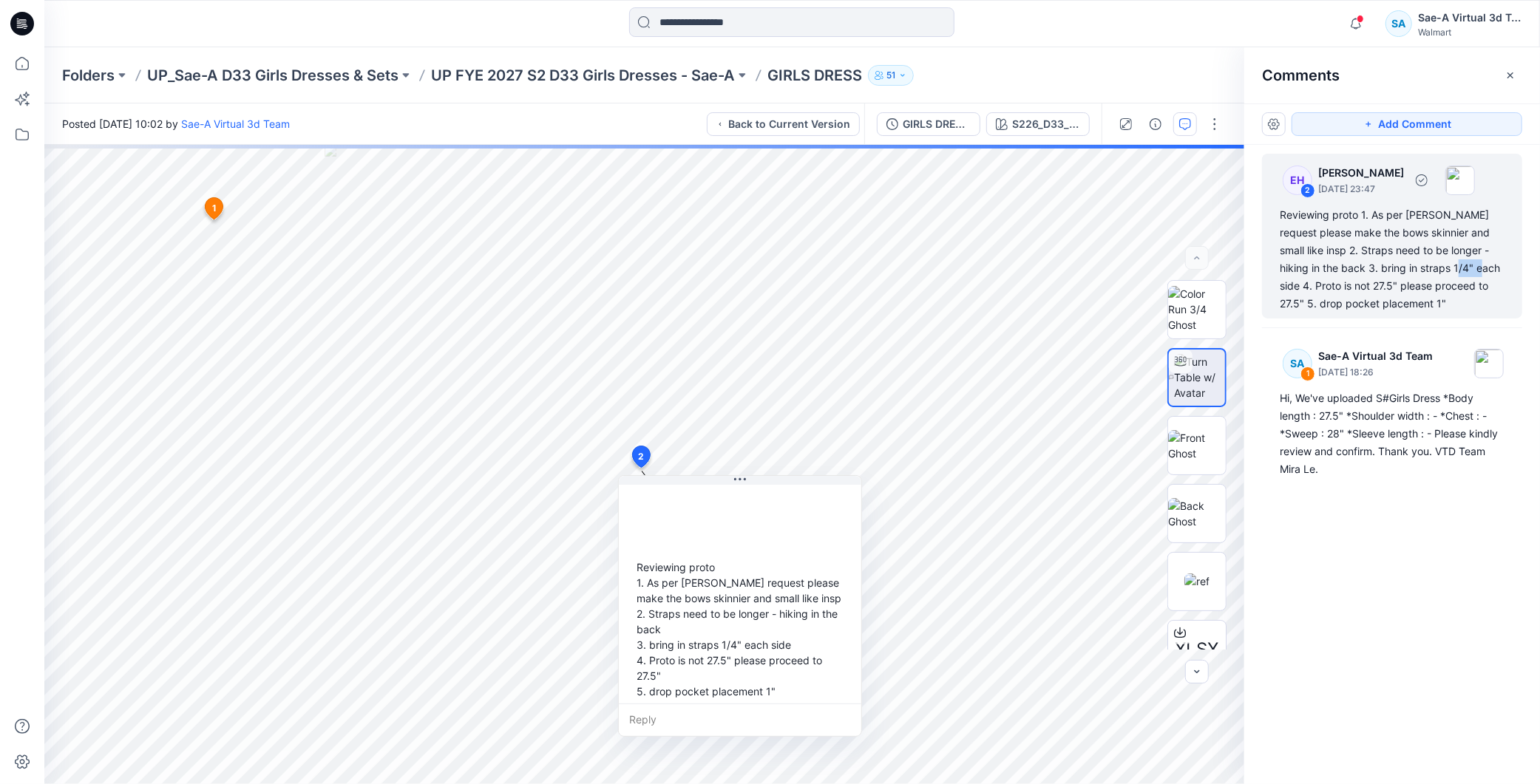
click at [1427, 261] on div "Reviewing proto 1. As per [PERSON_NAME] request please make the bows skinnier a…" at bounding box center [1392, 259] width 225 height 106
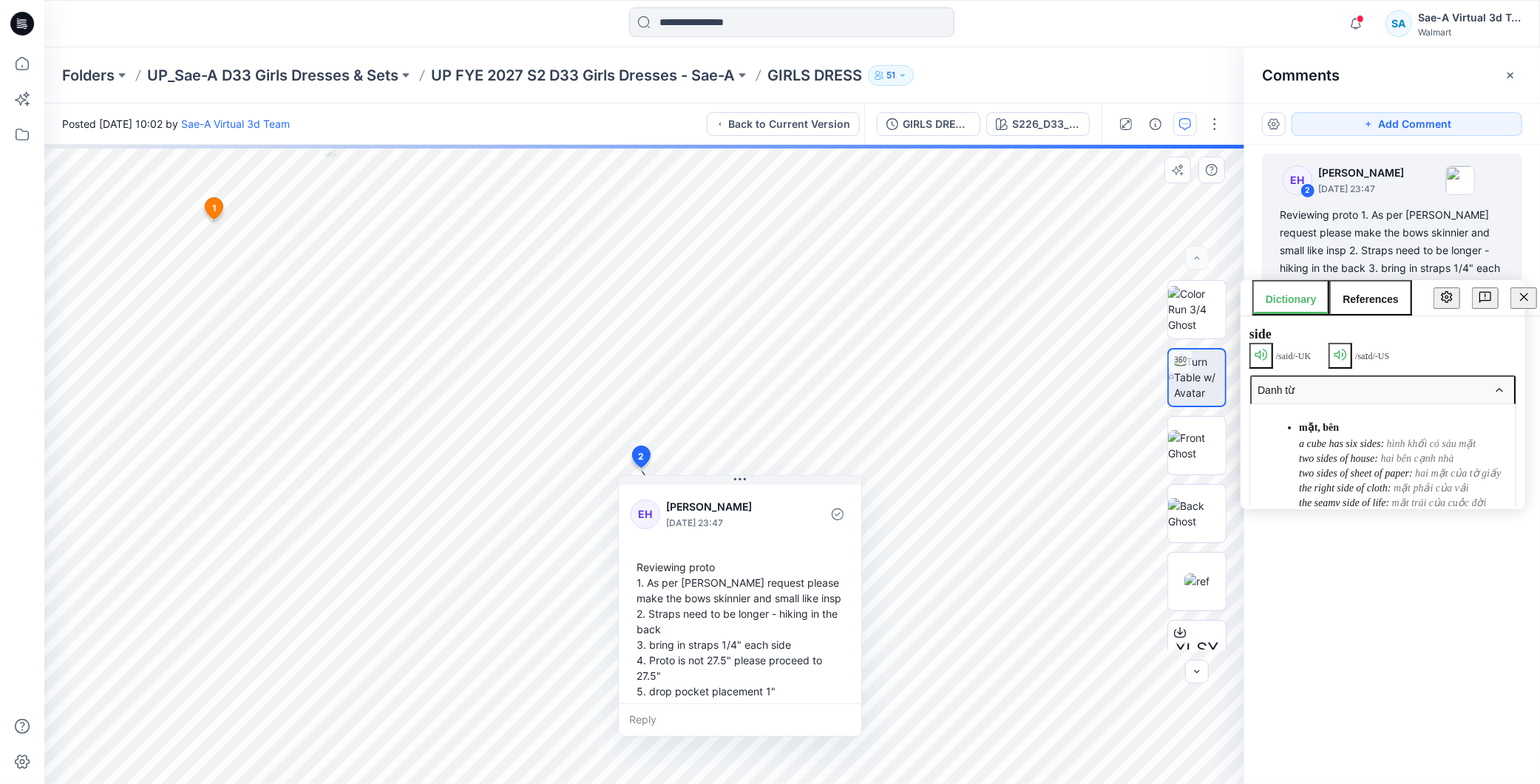
drag, startPoint x: 1365, startPoint y: 611, endPoint x: 1240, endPoint y: 609, distance: 125.0
click at [1365, 611] on div "EH 2 [PERSON_NAME] [DATE] 23:47 Reviewing proto 1. As per [PERSON_NAME] request…" at bounding box center [1392, 437] width 296 height 585
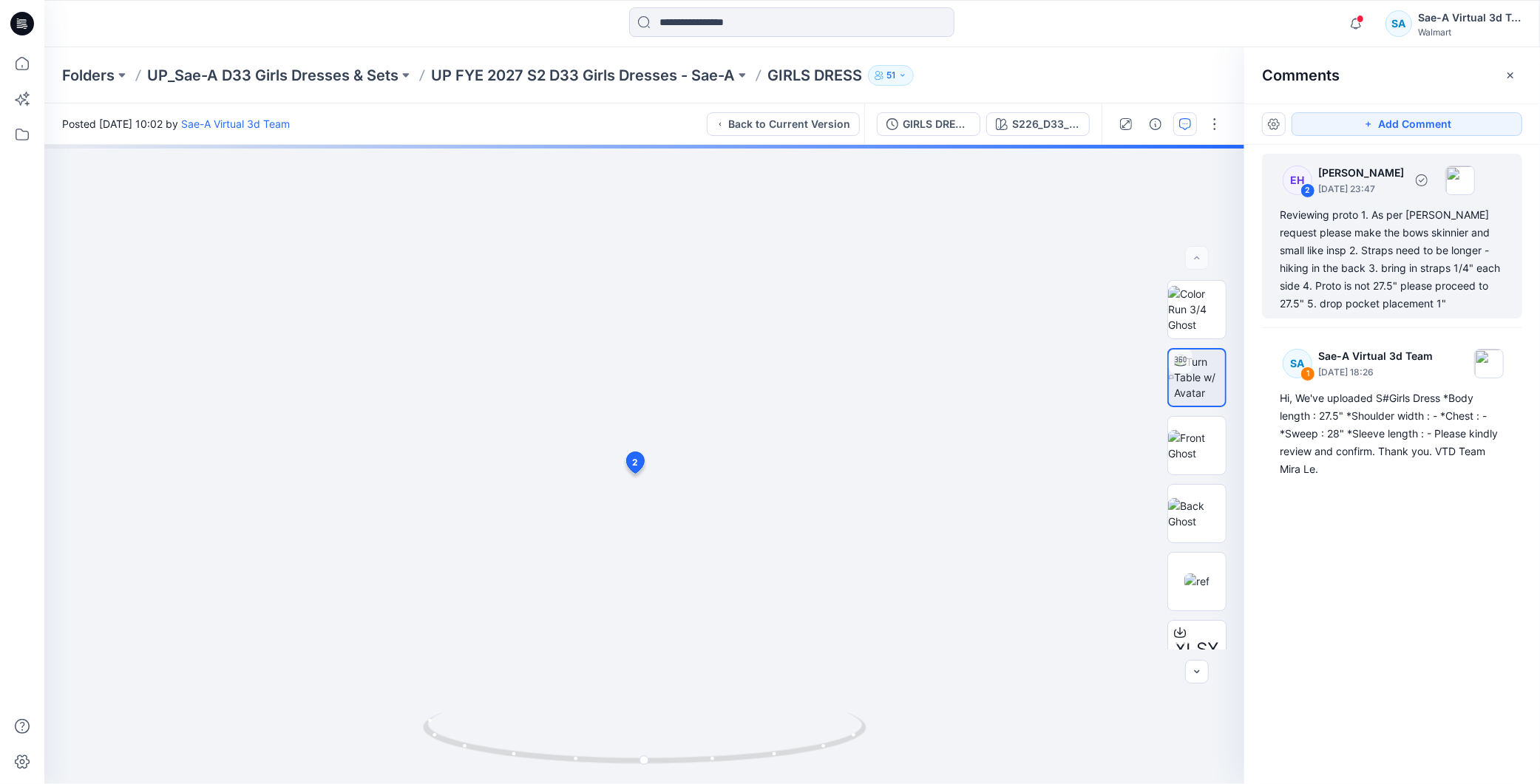
click at [1428, 273] on div "Reviewing proto 1. As per [PERSON_NAME] request please make the bows skinnier a…" at bounding box center [1392, 259] width 225 height 106
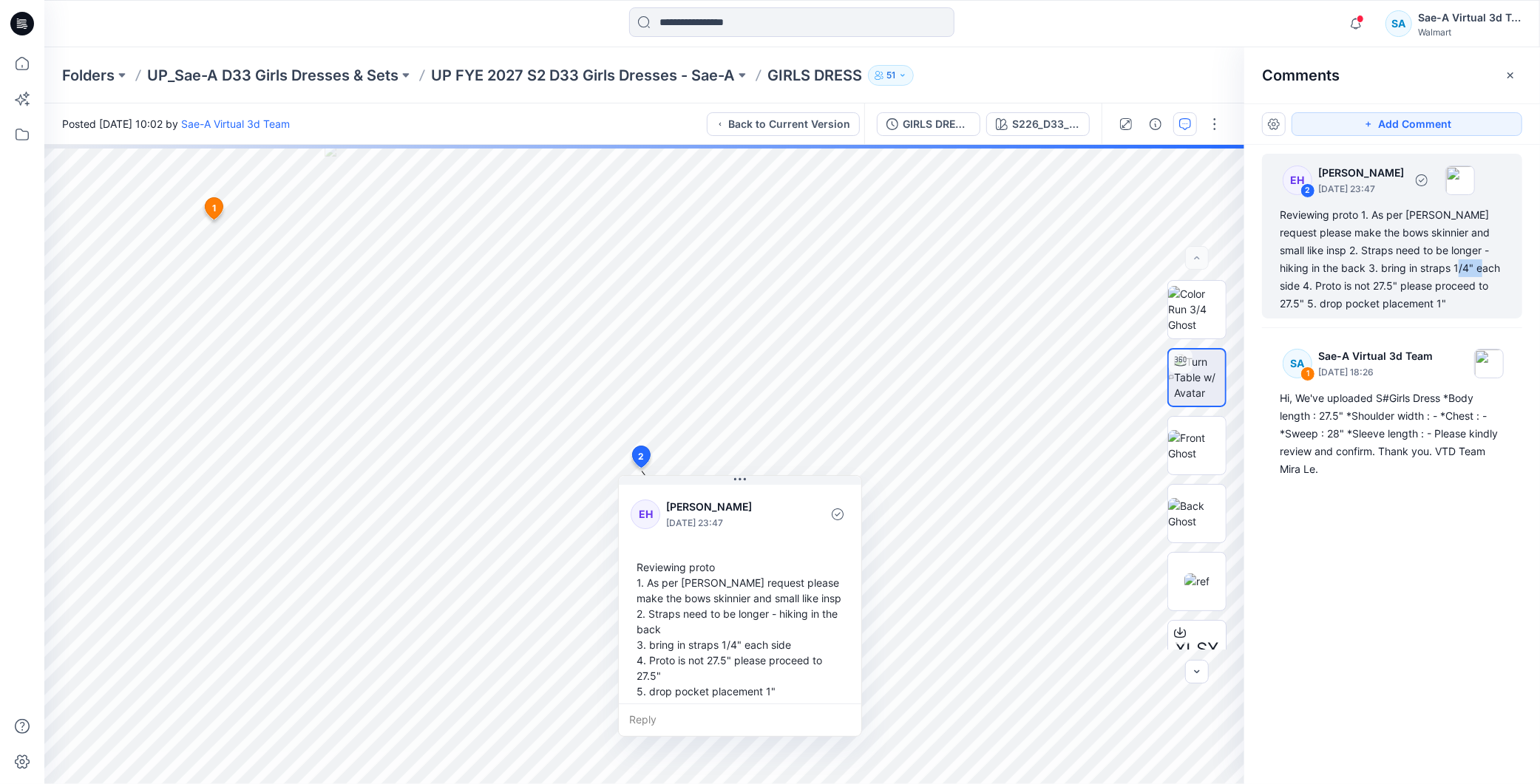
click at [1428, 275] on div "Reviewing proto 1. As per [PERSON_NAME] request please make the bows skinnier a…" at bounding box center [1392, 259] width 225 height 106
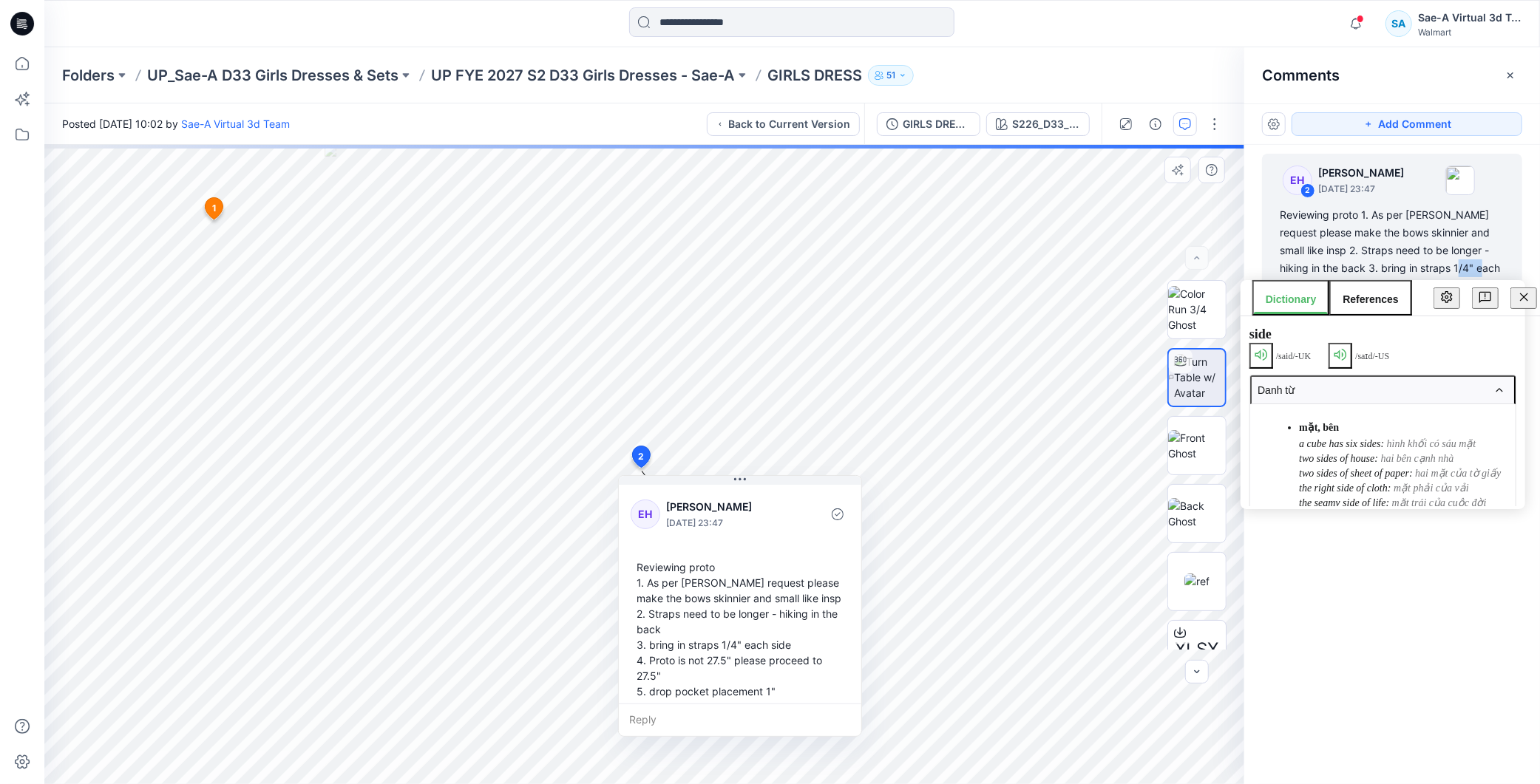
scroll to position [9, 0]
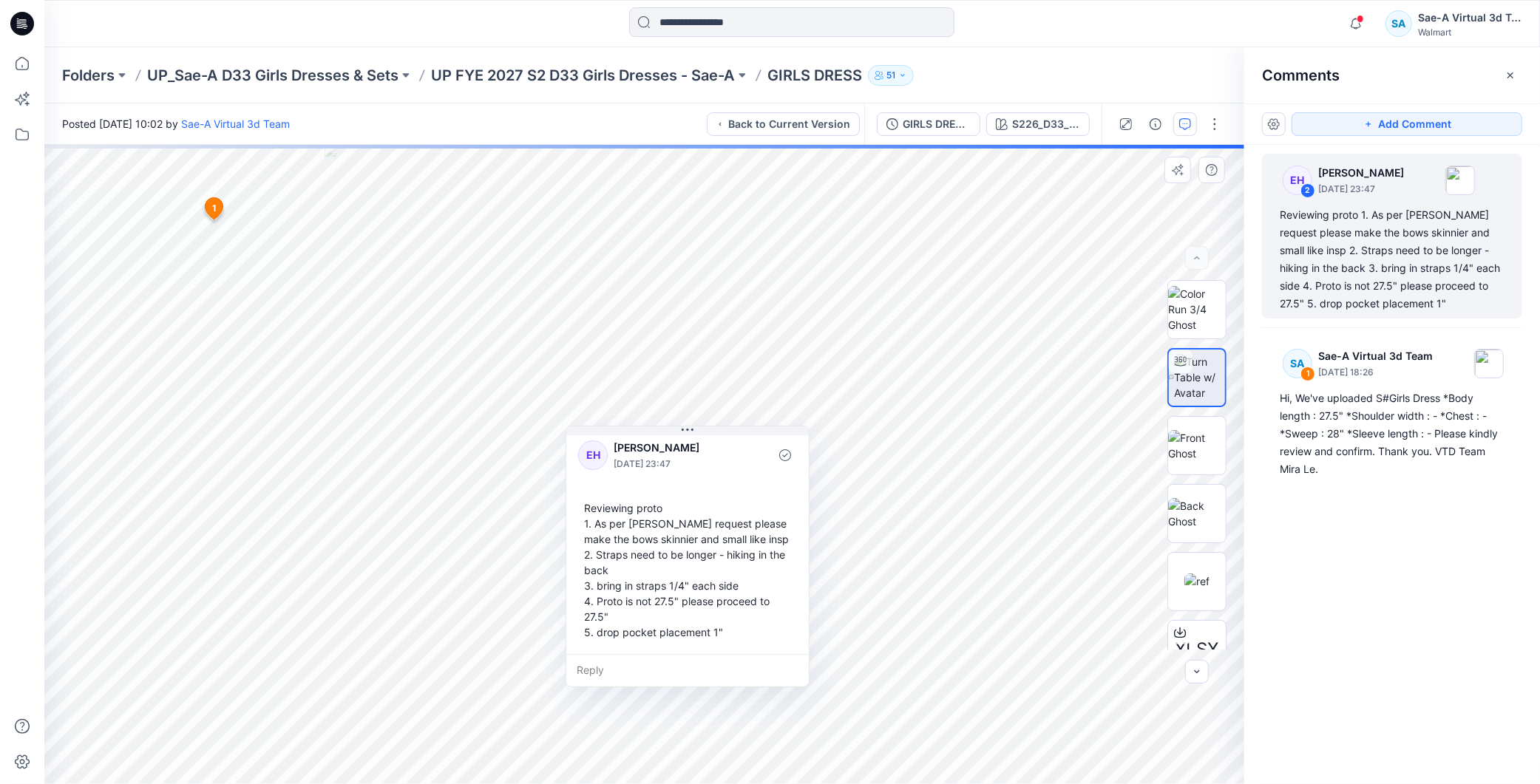
drag, startPoint x: 770, startPoint y: 680, endPoint x: 825, endPoint y: 515, distance: 173.9
click at [741, 646] on div "Reviewing proto 1. As per [PERSON_NAME] request please make the bows skinnier a…" at bounding box center [687, 570] width 219 height 152
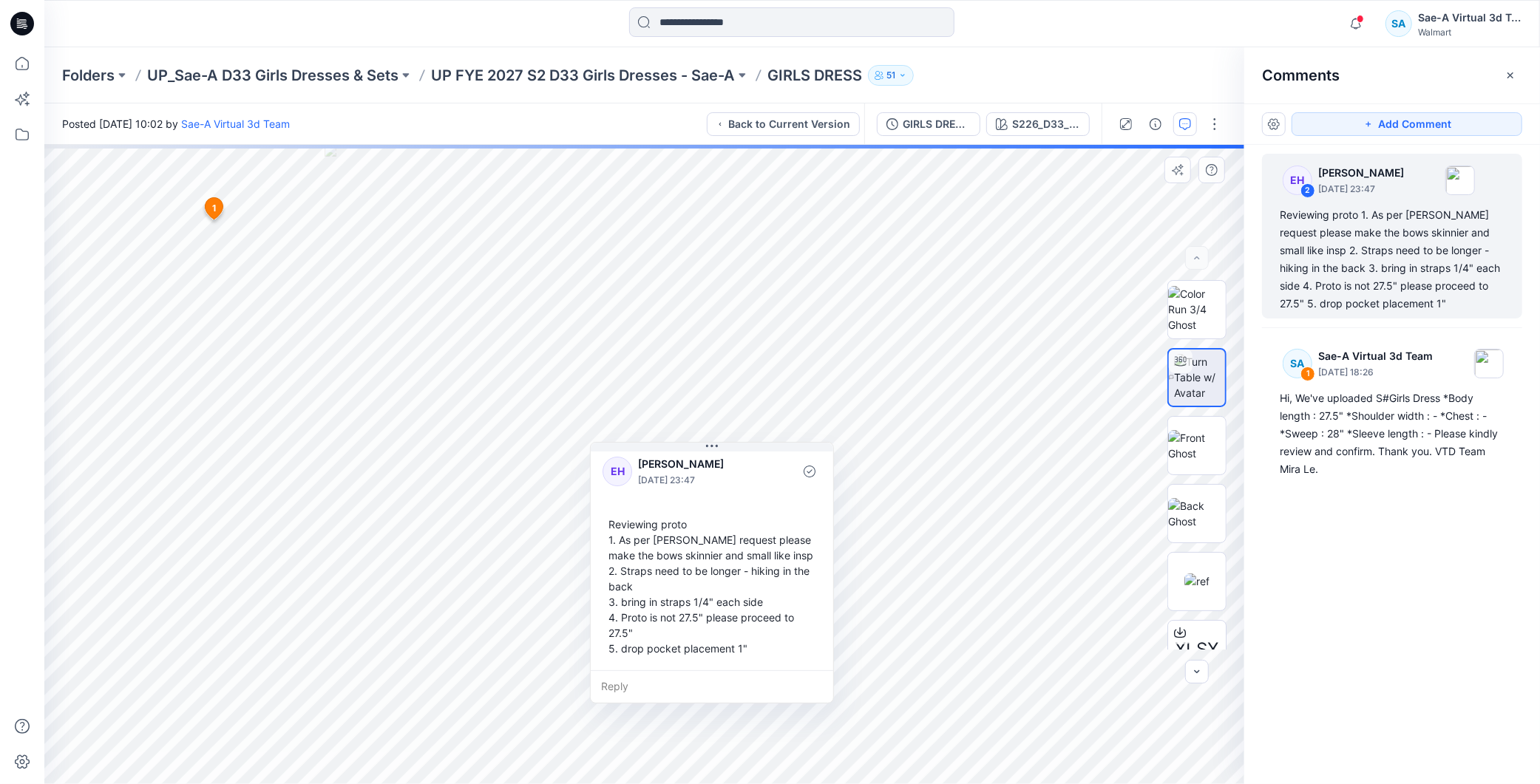
click at [636, 558] on div "Reviewing proto 1. As per [PERSON_NAME] request please make the bows skinnier a…" at bounding box center [712, 586] width 219 height 152
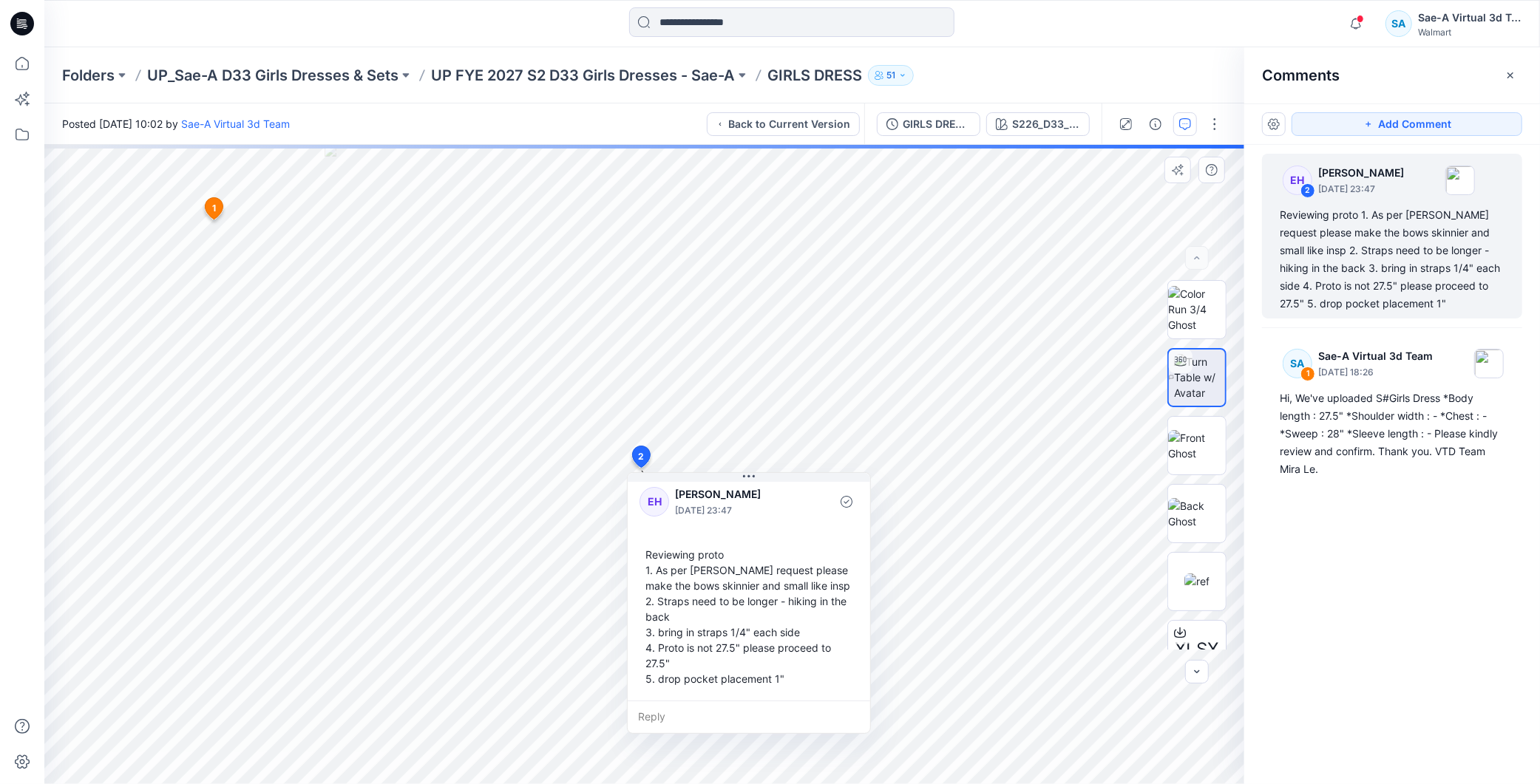
drag, startPoint x: 609, startPoint y: 520, endPoint x: 646, endPoint y: 549, distance: 47.0
click at [646, 549] on div "Reviewing proto 1. As per [PERSON_NAME] request please make the bows skinnier a…" at bounding box center [749, 616] width 219 height 152
click at [651, 550] on div "Reviewing proto 1. As per [PERSON_NAME] request please make the bows skinnier a…" at bounding box center [750, 615] width 219 height 152
click at [652, 550] on div "Reviewing proto 1. As per [PERSON_NAME] request please make the bows skinnier a…" at bounding box center [750, 615] width 219 height 152
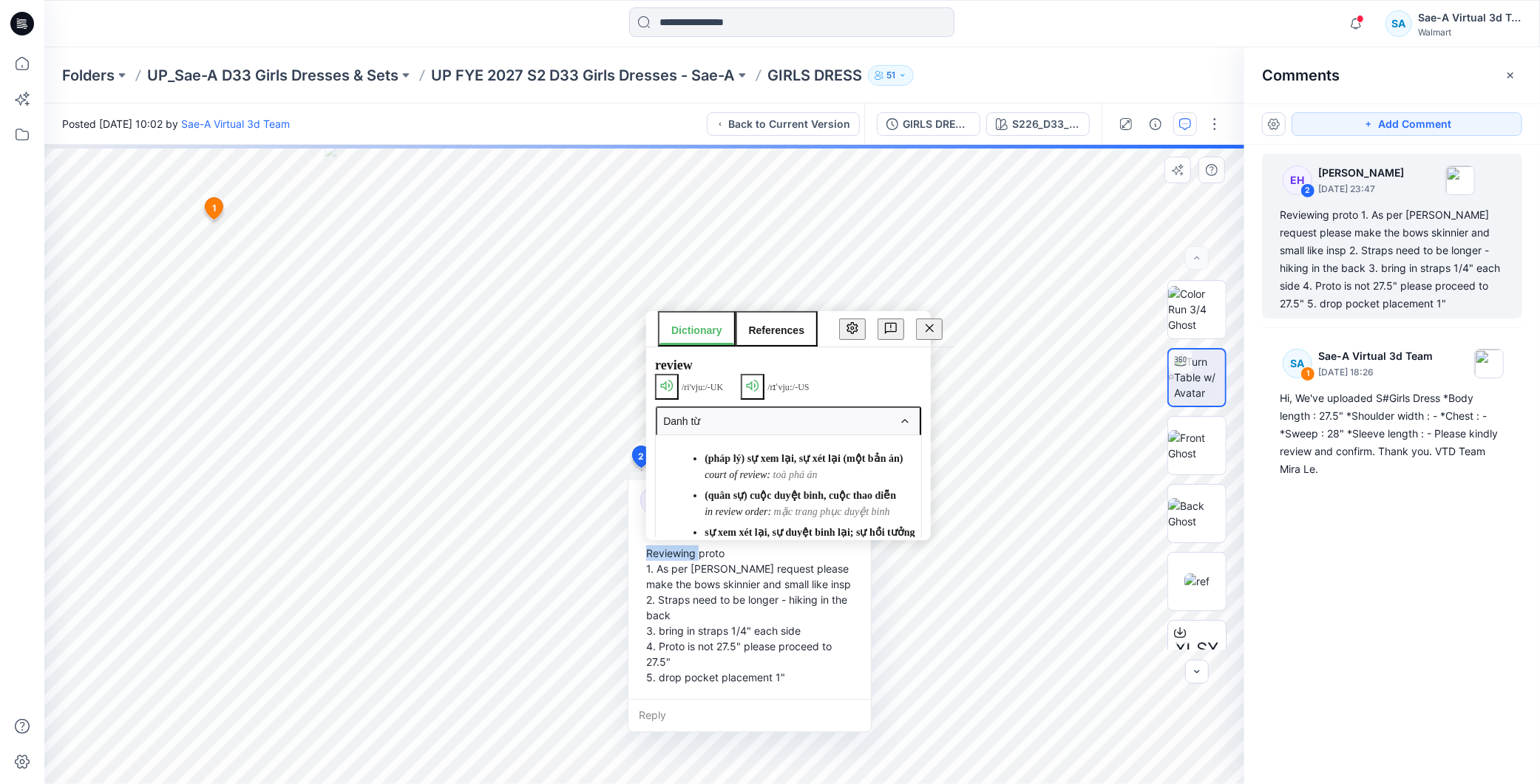
click at [652, 549] on div "Reviewing proto 1. As per [PERSON_NAME] request please make the bows skinnier a…" at bounding box center [750, 615] width 219 height 152
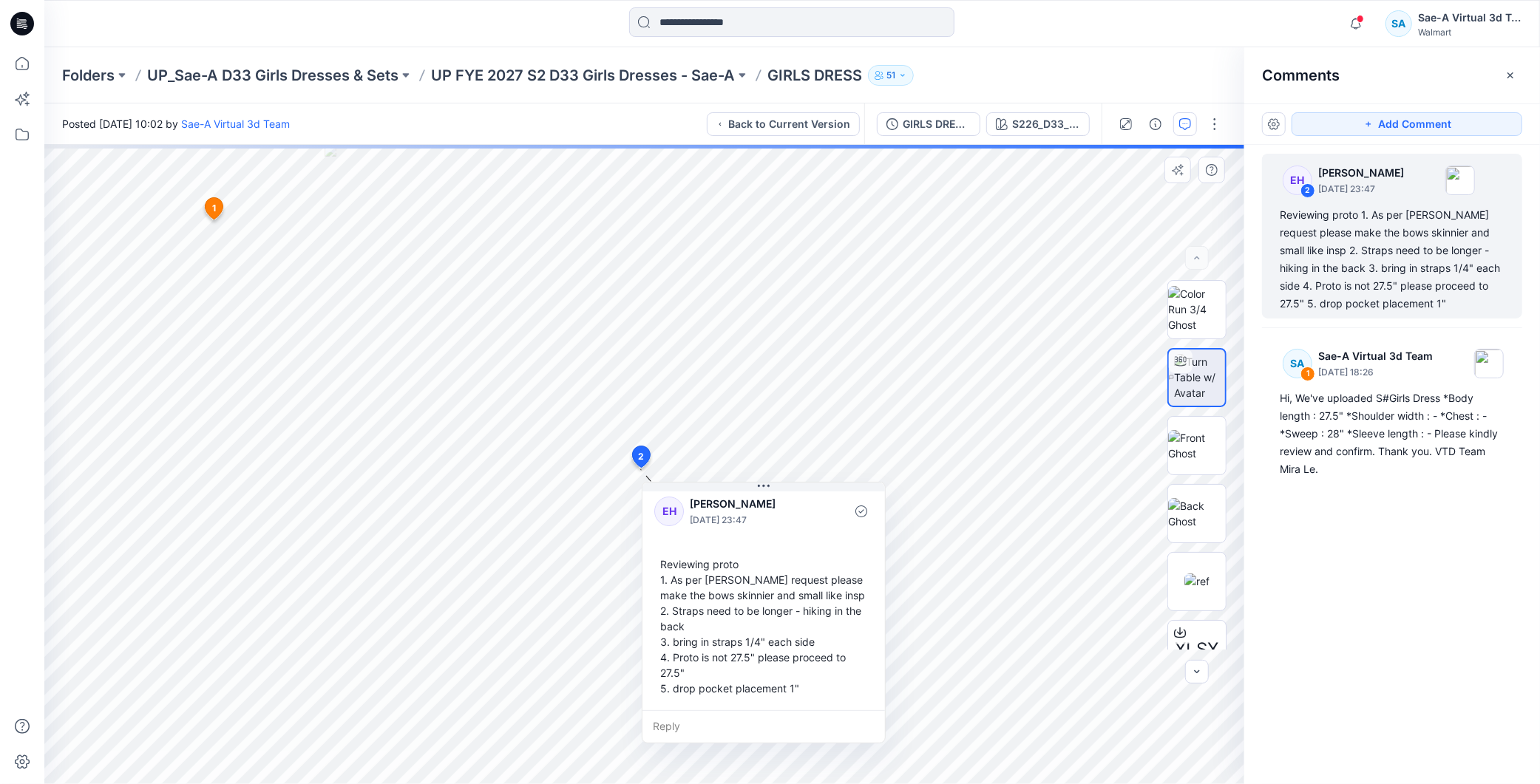
drag, startPoint x: 645, startPoint y: 547, endPoint x: 659, endPoint y: 558, distance: 17.8
click at [659, 558] on div "Reviewing proto 1. As per [PERSON_NAME] request please make the bows skinnier a…" at bounding box center [763, 626] width 219 height 152
click at [667, 560] on div "Reviewing proto 1. As per [PERSON_NAME] request please make the bows skinnier a…" at bounding box center [763, 626] width 219 height 152
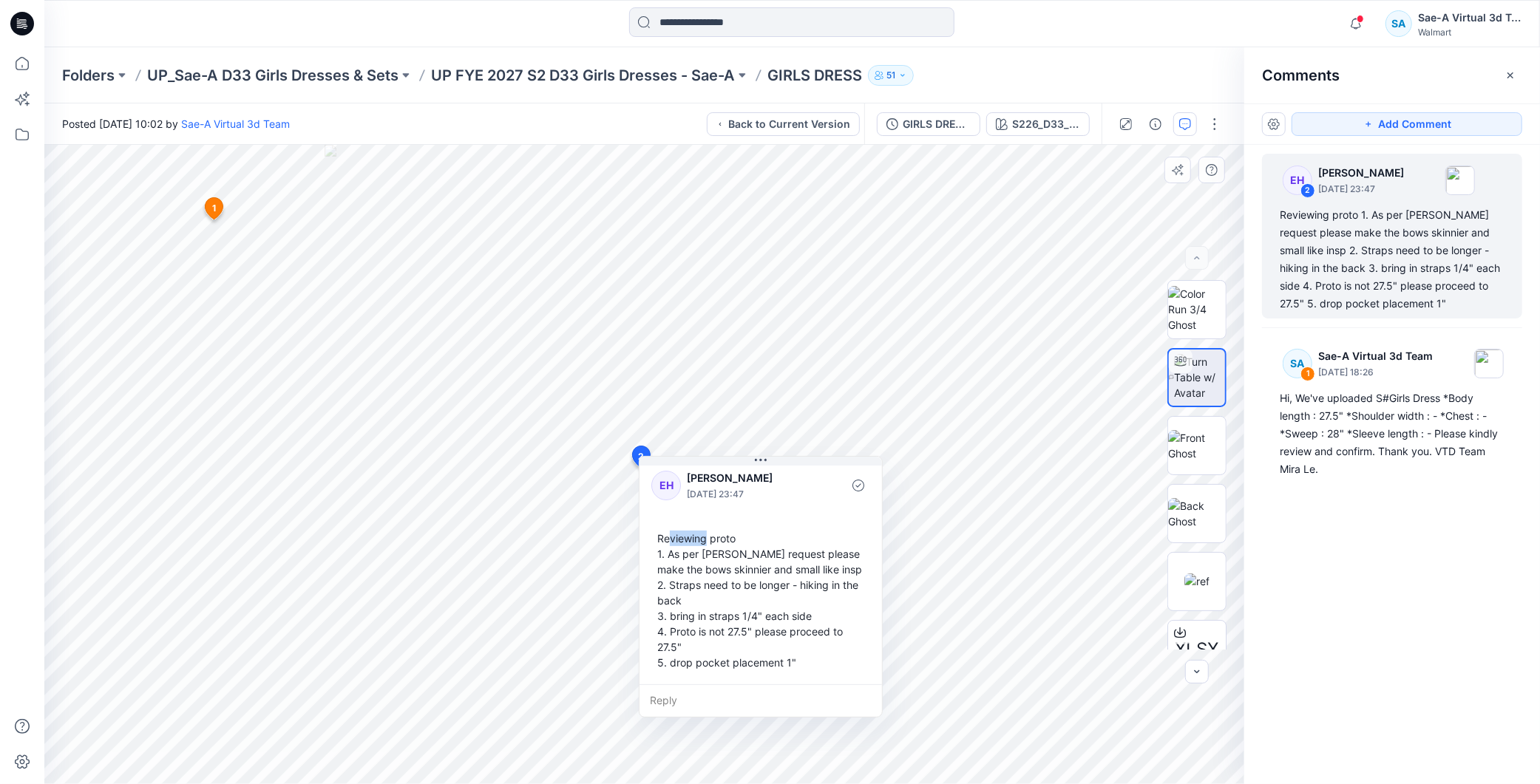
drag, startPoint x: 673, startPoint y: 566, endPoint x: 688, endPoint y: 554, distance: 19.2
click at [670, 529] on div "Reviewing proto 1. As per [PERSON_NAME] request please make the bows skinnier a…" at bounding box center [760, 600] width 219 height 152
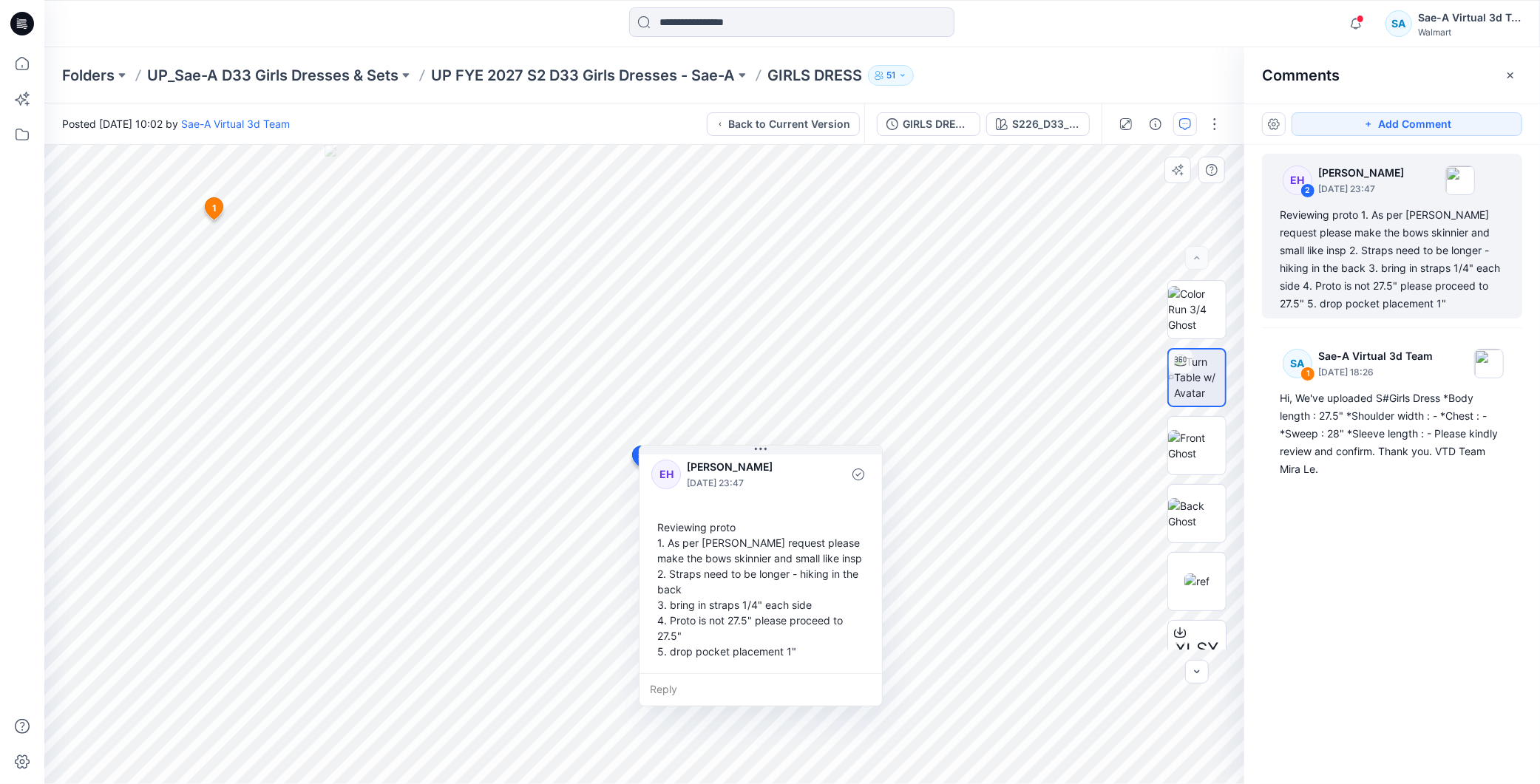
click at [693, 592] on div "Reviewing proto 1. As per [PERSON_NAME] request please make the bows skinnier a…" at bounding box center [760, 589] width 219 height 152
click at [693, 592] on div "Reviewing proto 1. As per [PERSON_NAME] request please make the bows skinnier a…" at bounding box center [760, 589] width 219 height 152
drag, startPoint x: 698, startPoint y: 572, endPoint x: 716, endPoint y: 666, distance: 95.7
click at [761, 648] on div "Reviewing proto 1. As per [PERSON_NAME] request please make the bows skinnier a…" at bounding box center [760, 589] width 219 height 152
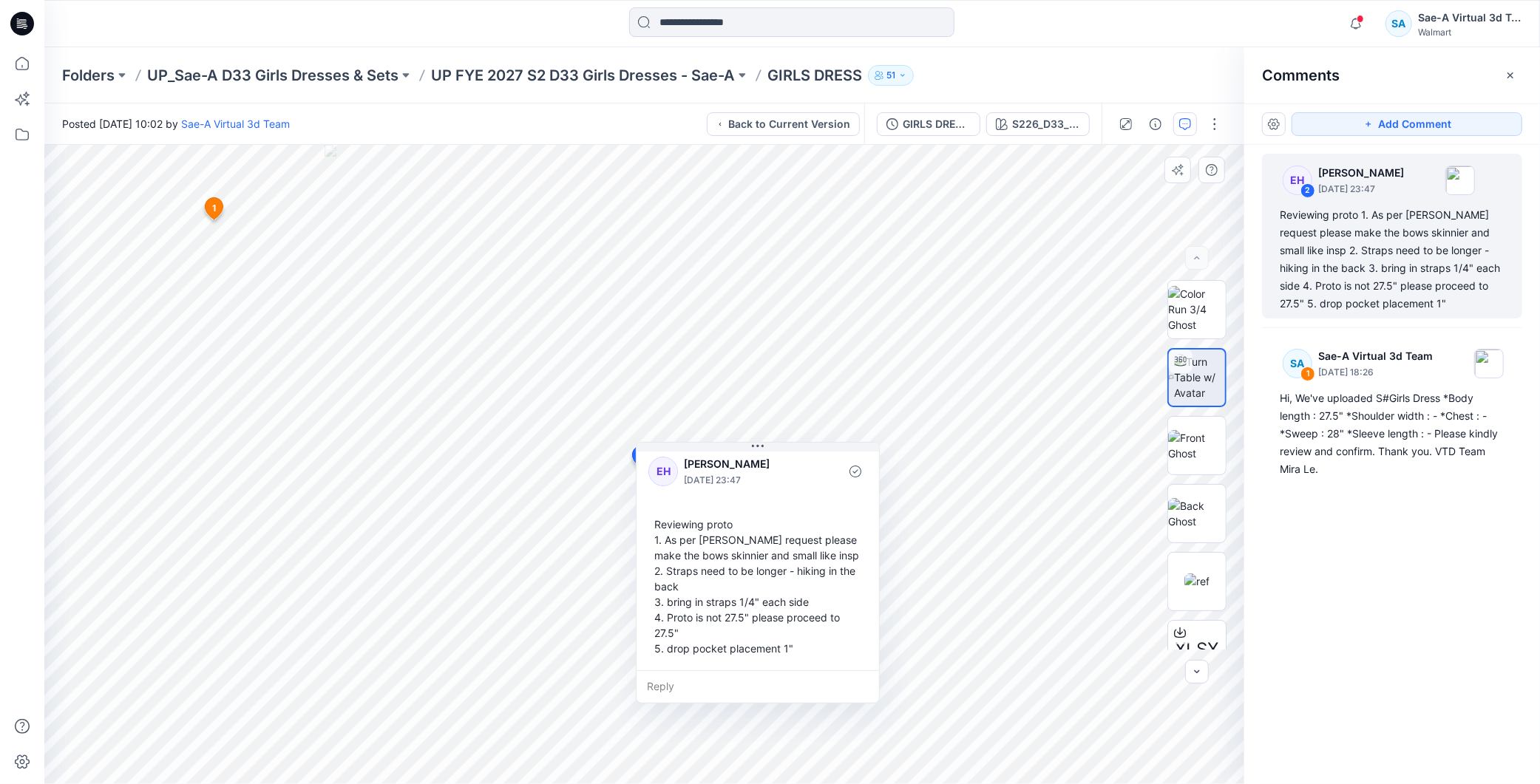
click at [793, 656] on div "Reviewing proto 1. As per [PERSON_NAME] request please make the bows skinnier a…" at bounding box center [757, 586] width 219 height 152
click at [787, 650] on div "Reviewing proto 1. As per [PERSON_NAME] request please make the bows skinnier a…" at bounding box center [757, 586] width 219 height 152
click at [793, 647] on div "Reviewing proto 1. As per [PERSON_NAME] request please make the bows skinnier a…" at bounding box center [757, 586] width 219 height 152
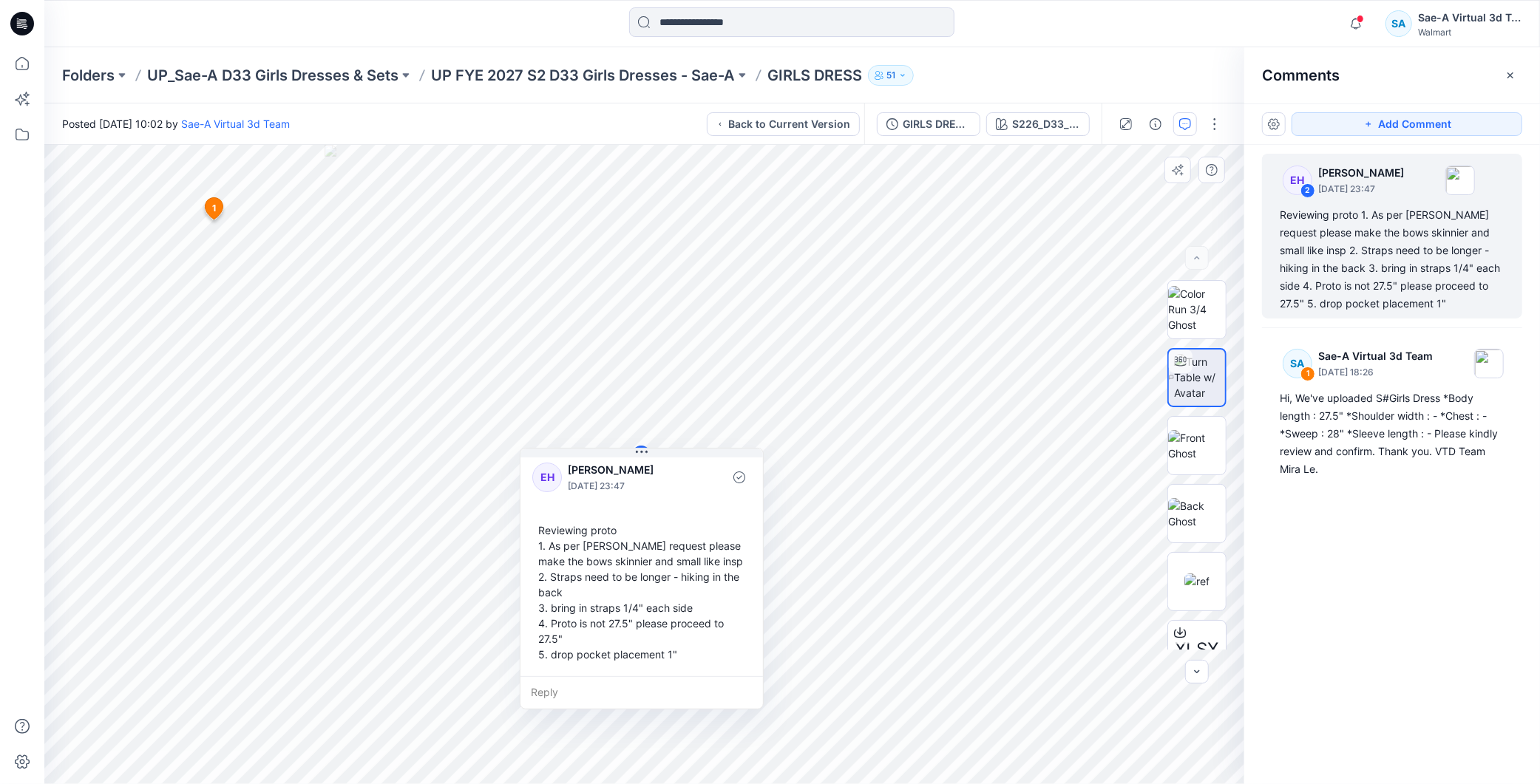
drag, startPoint x: 791, startPoint y: 647, endPoint x: 745, endPoint y: 651, distance: 46.2
click at [745, 651] on div "Reviewing proto 1. As per [PERSON_NAME] request please make the bows skinnier a…" at bounding box center [642, 592] width 219 height 152
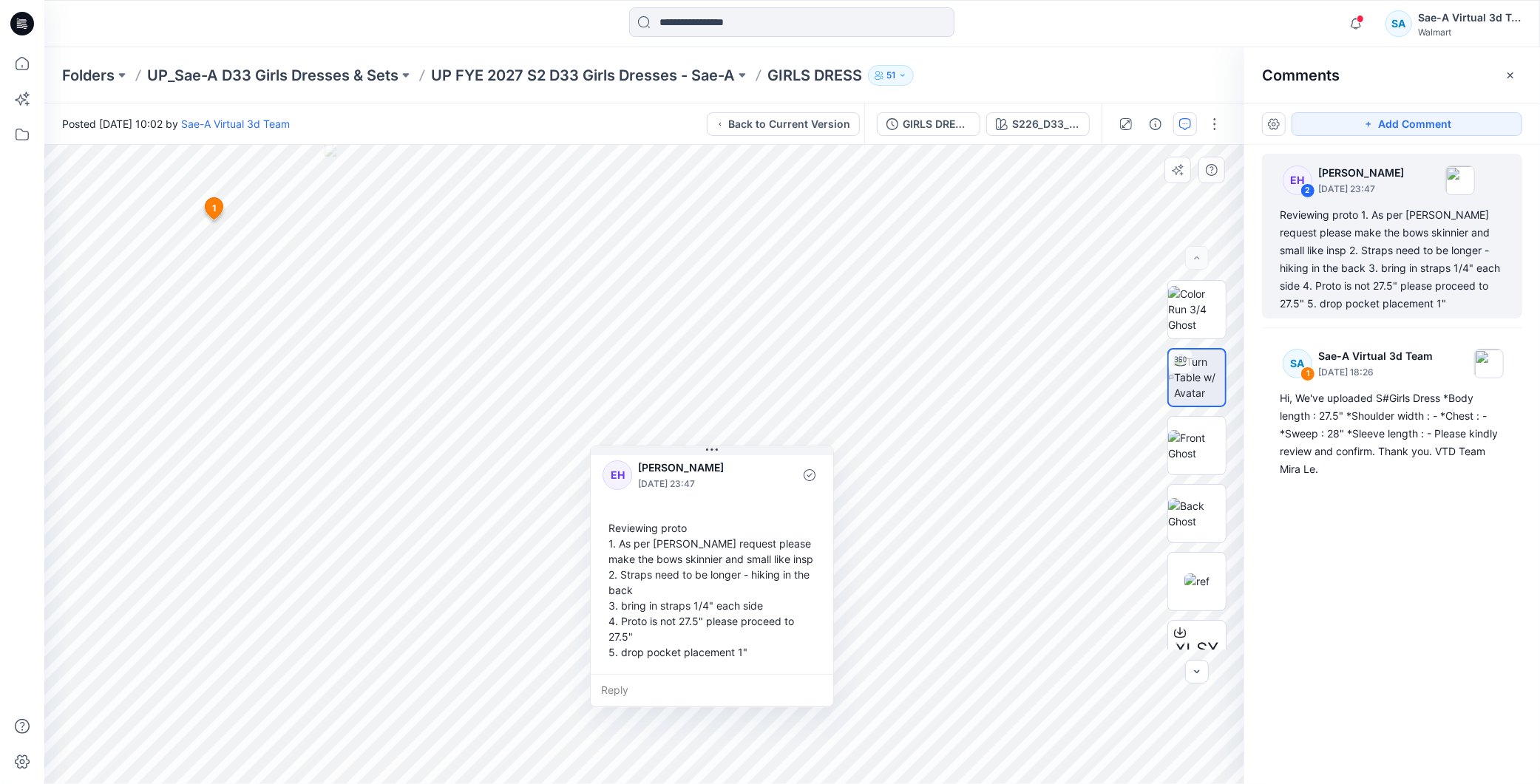
click at [733, 650] on div "Reviewing proto 1. As per [PERSON_NAME] request please make the bows skinnier a…" at bounding box center [712, 590] width 219 height 152
click at [646, 542] on div "Reviewing proto 1. As per [PERSON_NAME] request please make the bows skinnier a…" at bounding box center [712, 590] width 219 height 152
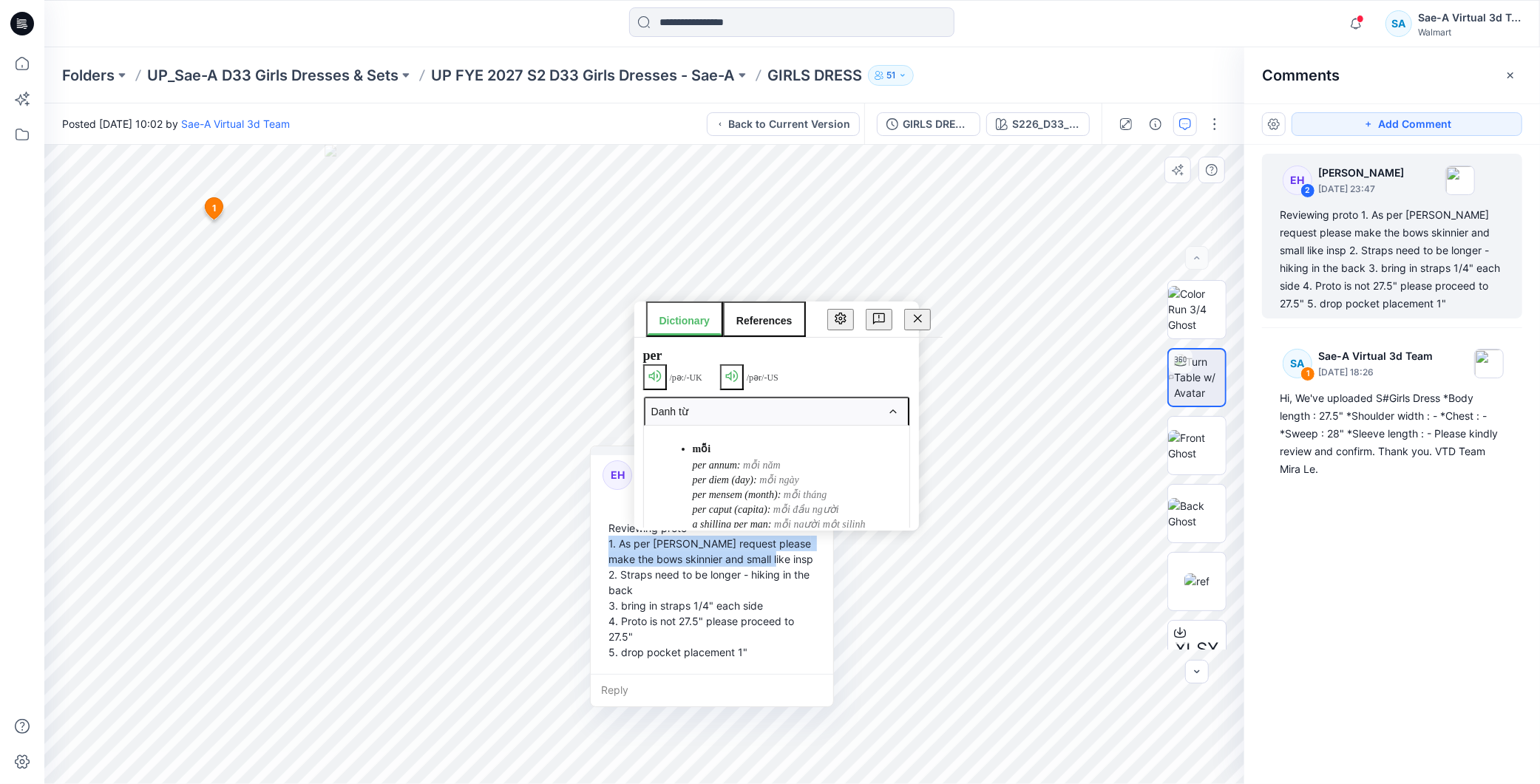
click at [646, 542] on div "Reviewing proto 1. As per [PERSON_NAME] request please make the bows skinnier a…" at bounding box center [712, 590] width 219 height 152
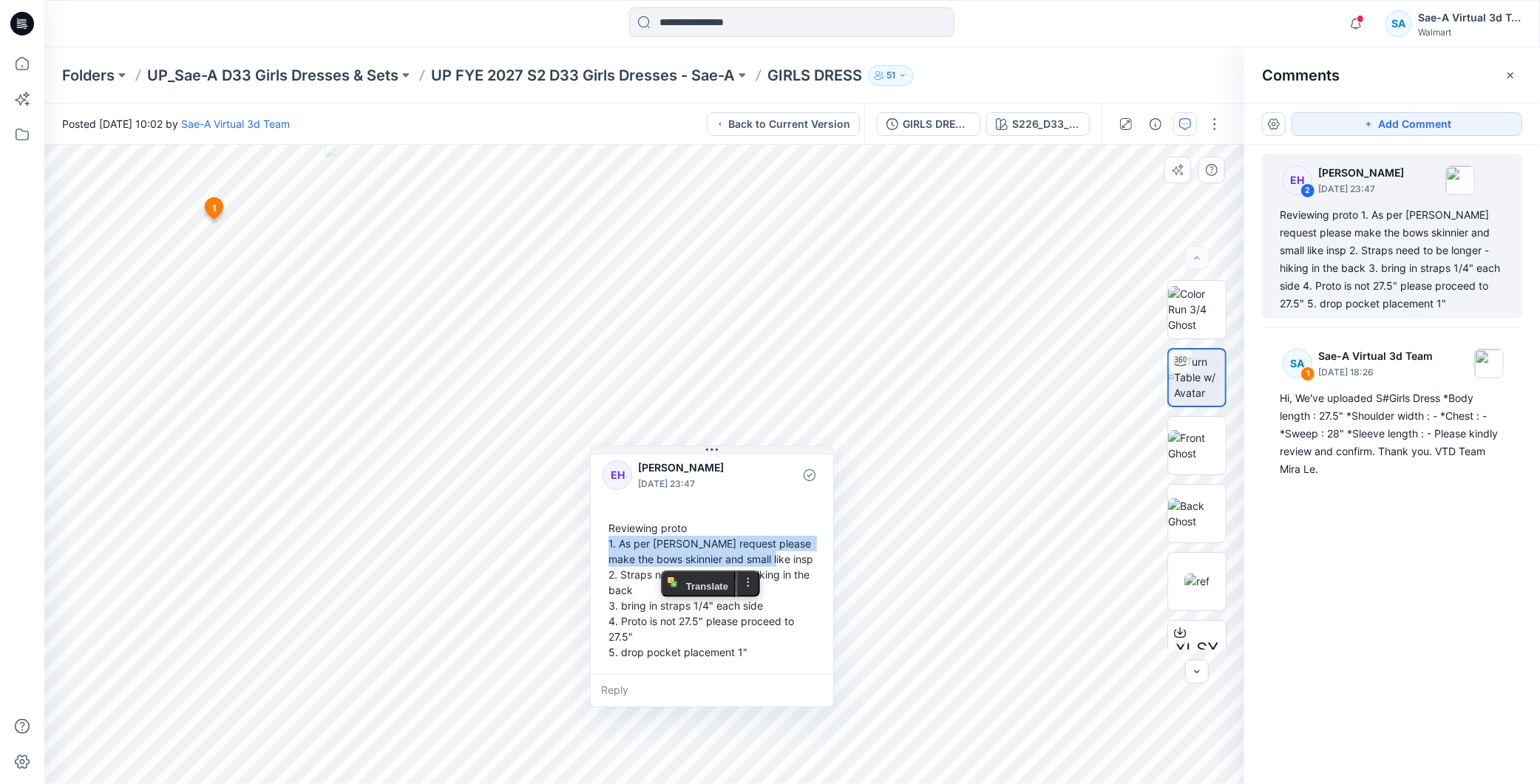
copy div "1. As per [PERSON_NAME] request please make the bows skinnier and small like in…"
click at [607, 567] on div "Reviewing proto 1. As per [PERSON_NAME] request please make the bows skinnier a…" at bounding box center [712, 590] width 219 height 152
click at [618, 568] on div "Reviewing proto 1. As per [PERSON_NAME] request please make the bows skinnier a…" at bounding box center [712, 590] width 219 height 152
click at [633, 572] on div "Reviewing proto 1. As per [PERSON_NAME] request please make the bows skinnier a…" at bounding box center [712, 590] width 219 height 152
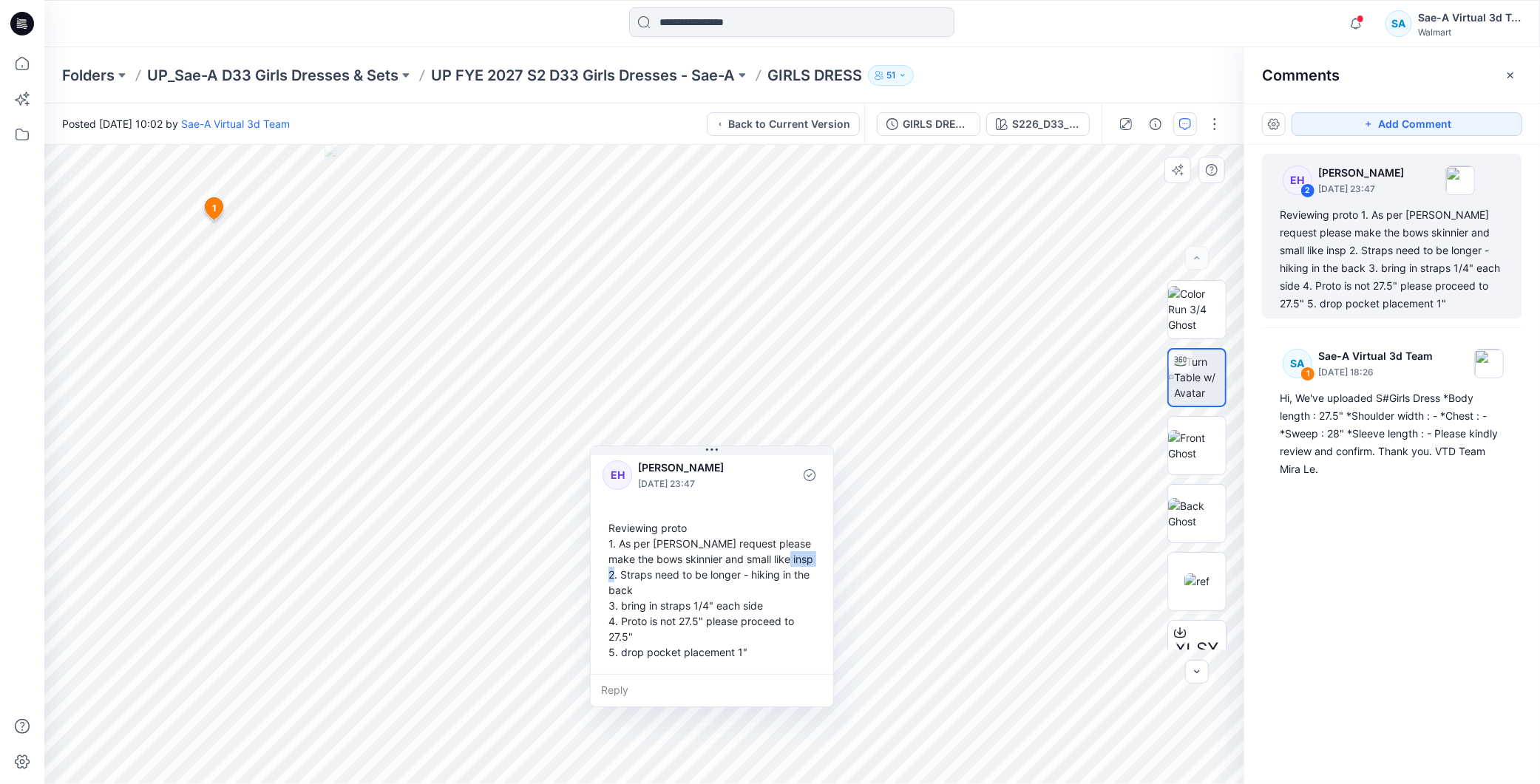
click at [633, 572] on div "Reviewing proto 1. As per [PERSON_NAME] request please make the bows skinnier a…" at bounding box center [712, 590] width 219 height 152
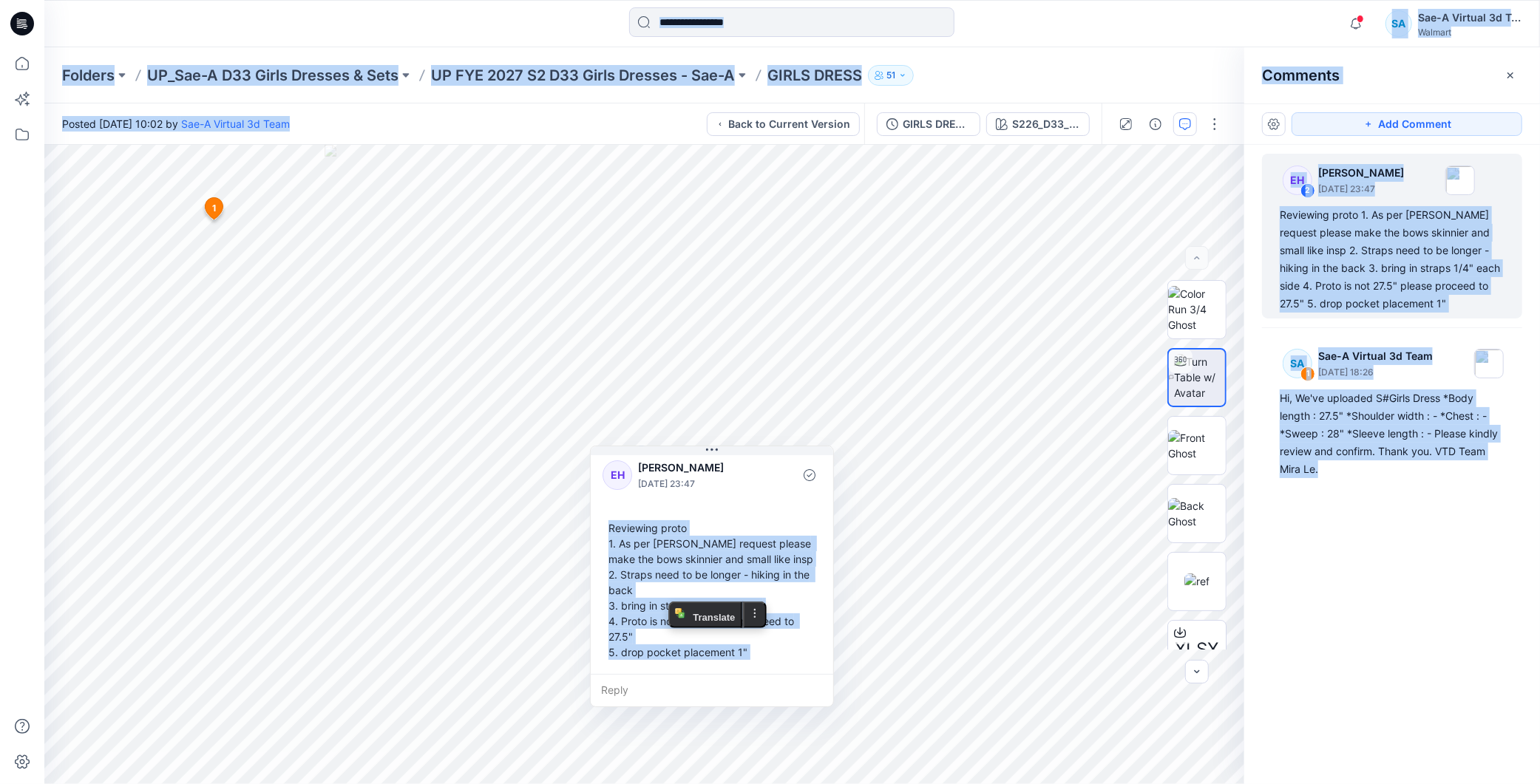
copy div "Notifications Your style SU26WT37_EYELET FLUTTER SLEEVE has been updated with S…"
click at [645, 564] on div "Reviewing proto 1. As per [PERSON_NAME] request please make the bows skinnier a…" at bounding box center [712, 590] width 219 height 152
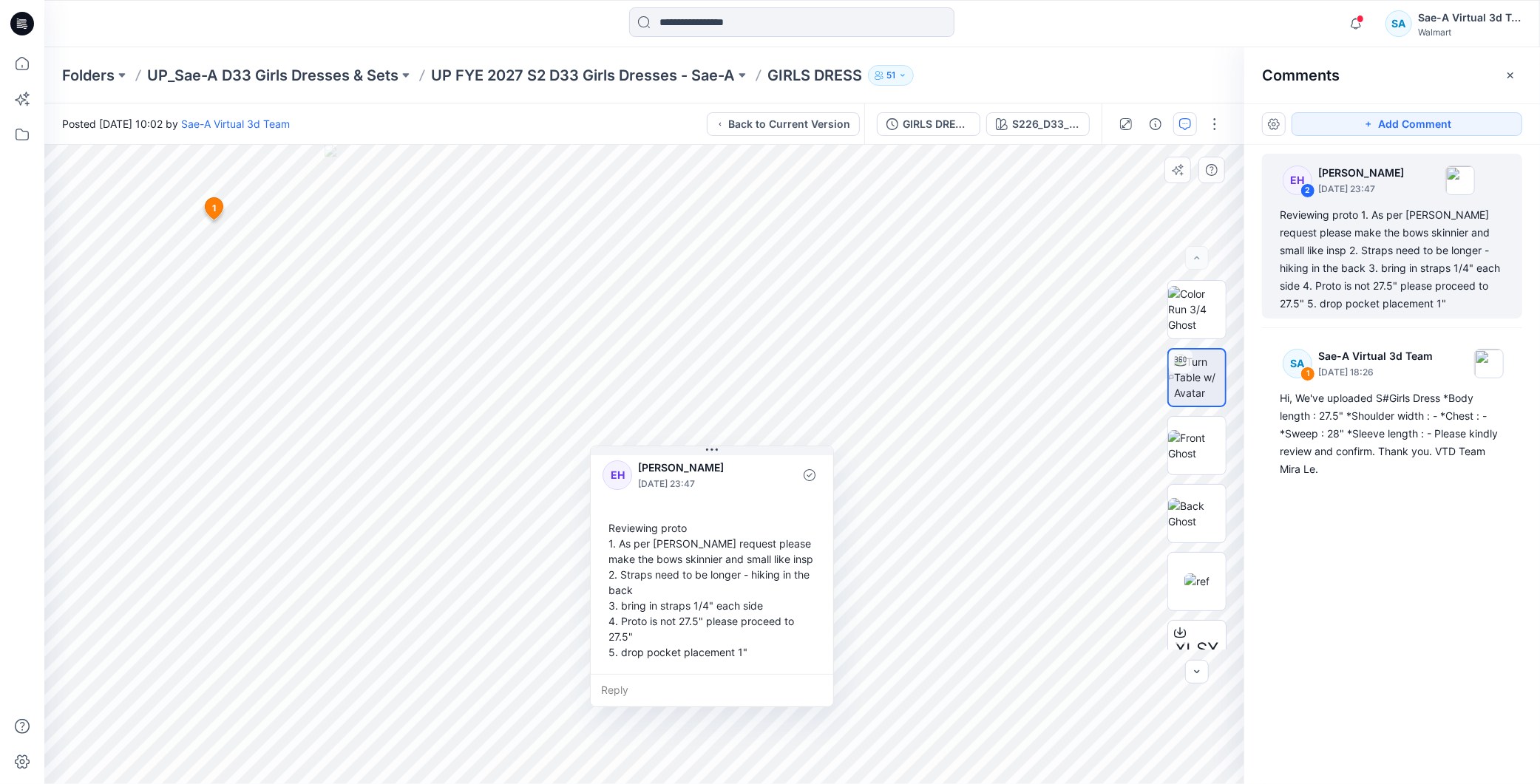
click at [612, 533] on div "Reviewing proto 1. As per [PERSON_NAME] request please make the bows skinnier a…" at bounding box center [712, 590] width 219 height 152
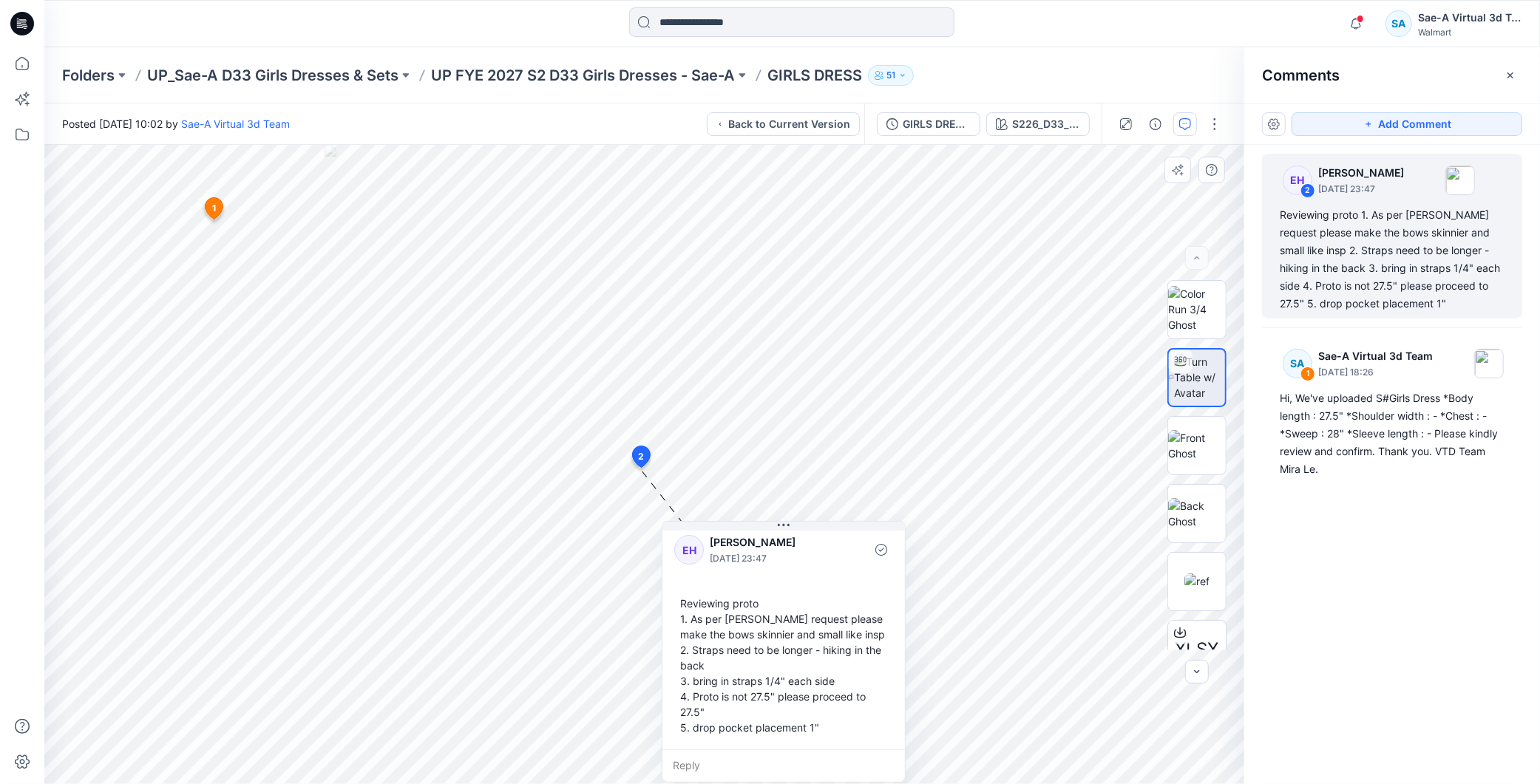
drag, startPoint x: 609, startPoint y: 525, endPoint x: 650, endPoint y: 562, distance: 55.2
click at [674, 590] on div "Reviewing proto 1. As per [PERSON_NAME] request please make the bows skinnier a…" at bounding box center [783, 666] width 219 height 152
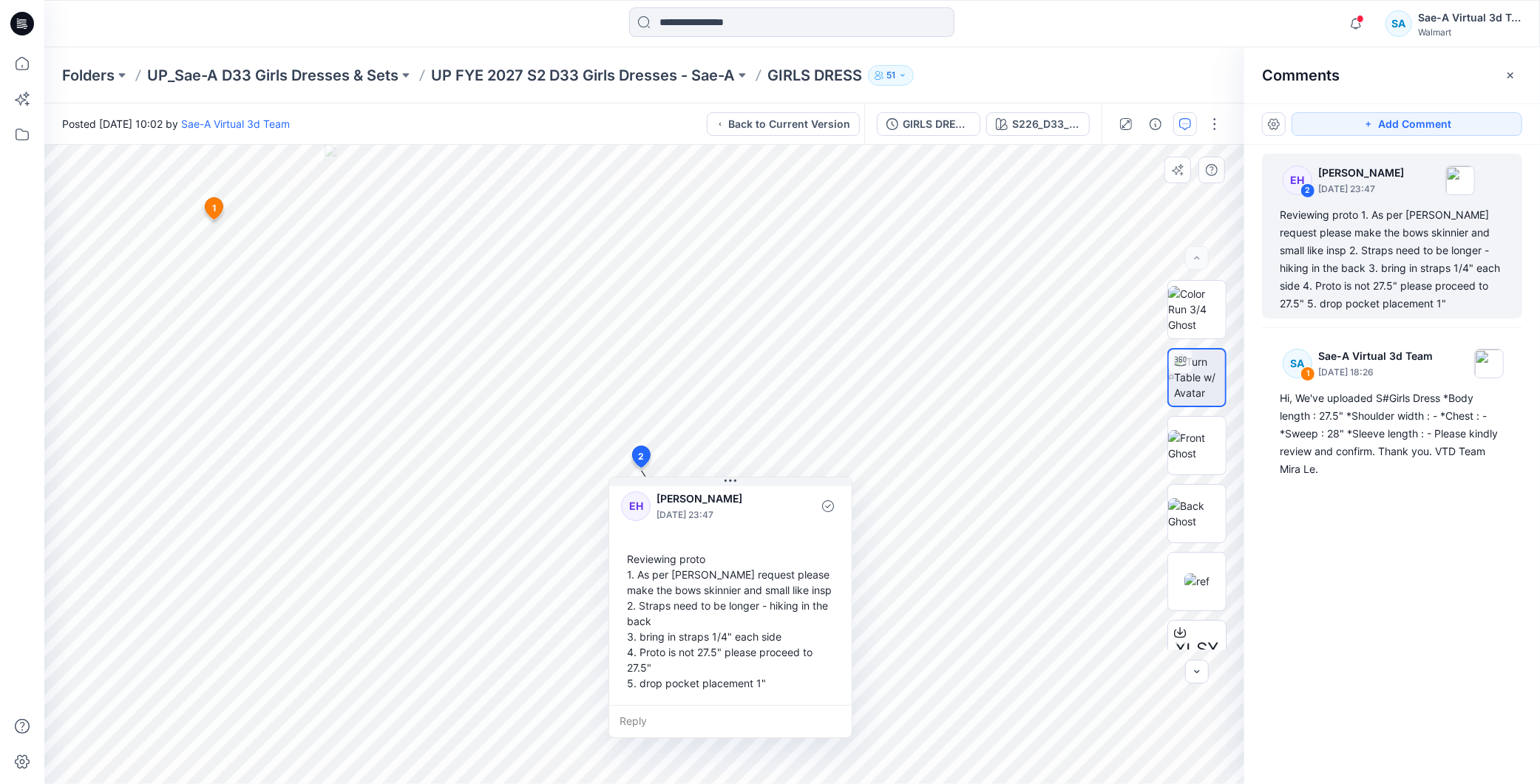
click at [661, 563] on div "Reviewing proto 1. As per [PERSON_NAME] request please make the bows skinnier a…" at bounding box center [730, 621] width 219 height 152
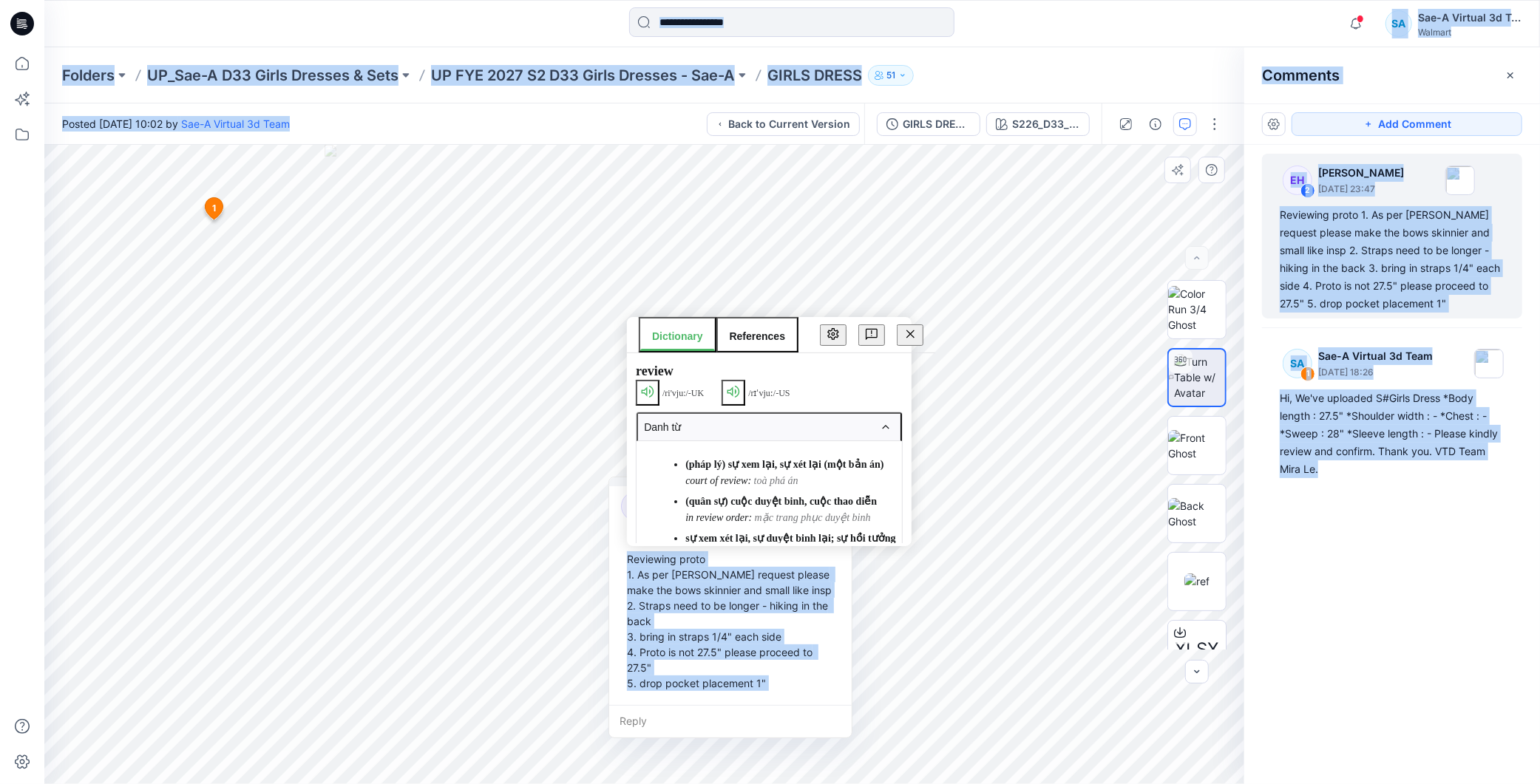
click at [679, 570] on div "Reviewing proto 1. As per [PERSON_NAME] request please make the bows skinnier a…" at bounding box center [730, 621] width 219 height 152
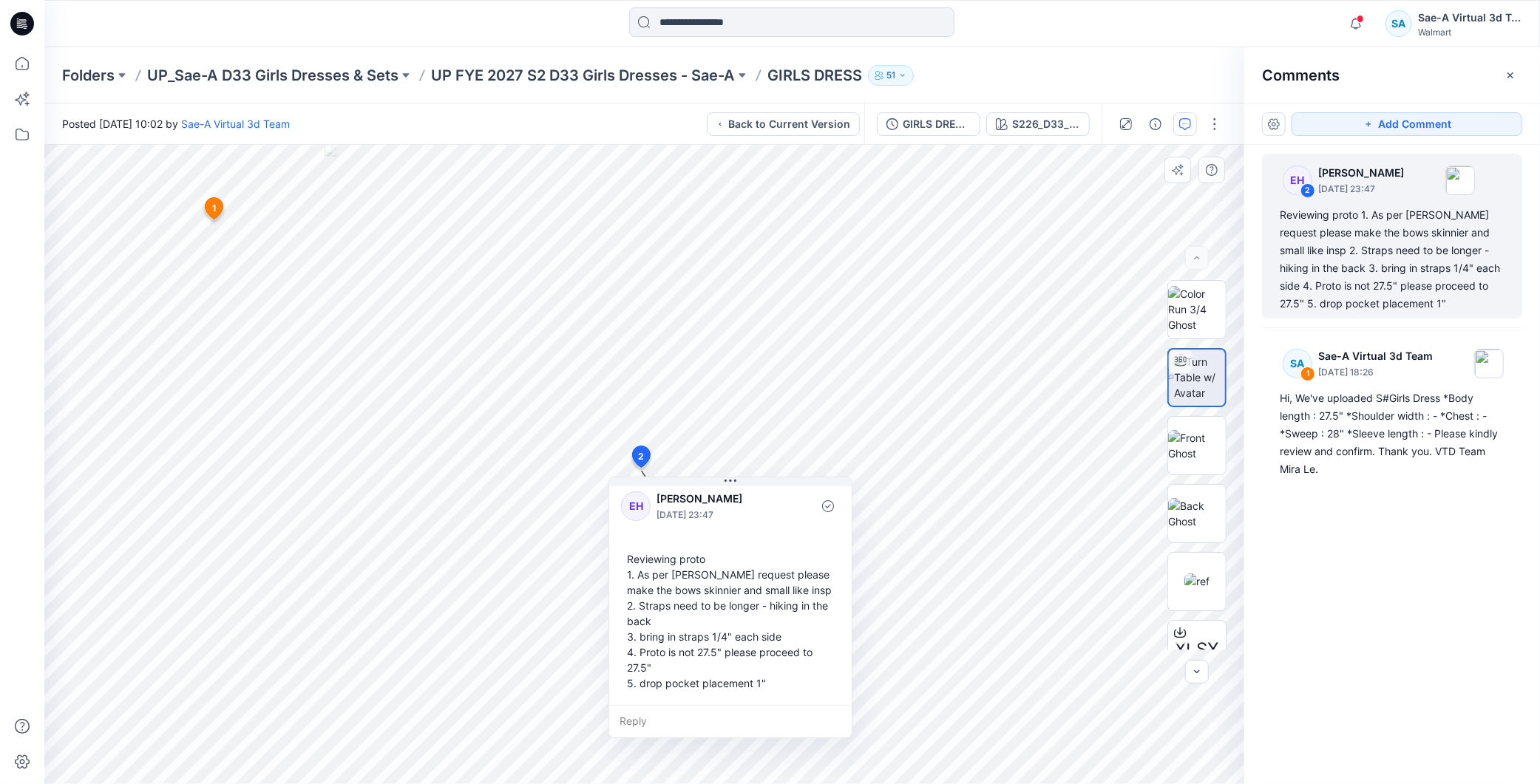
click at [668, 586] on div "Reviewing proto 1. As per [PERSON_NAME] request please make the bows skinnier a…" at bounding box center [730, 621] width 219 height 152
click at [668, 584] on div "Reviewing proto 1. As per [PERSON_NAME] request please make the bows skinnier a…" at bounding box center [730, 621] width 219 height 152
click at [645, 584] on div "Reviewing proto 1. As per [PERSON_NAME] request please make the bows skinnier a…" at bounding box center [730, 621] width 219 height 152
click at [645, 577] on div "Reviewing proto 1. As per [PERSON_NAME] request please make the bows skinnier a…" at bounding box center [730, 621] width 219 height 152
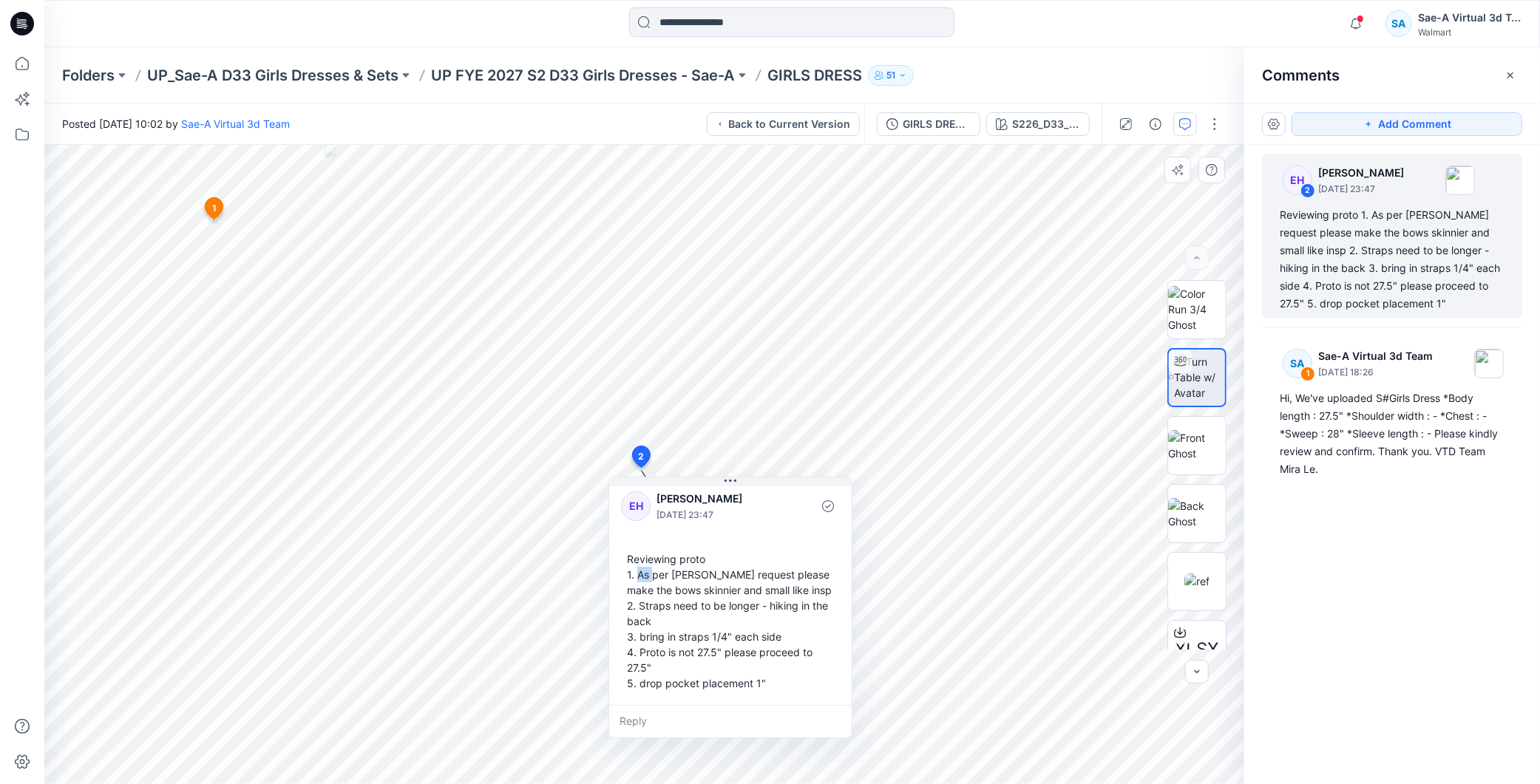
click at [645, 577] on div "Reviewing proto 1. As per [PERSON_NAME] request please make the bows skinnier a…" at bounding box center [730, 621] width 219 height 152
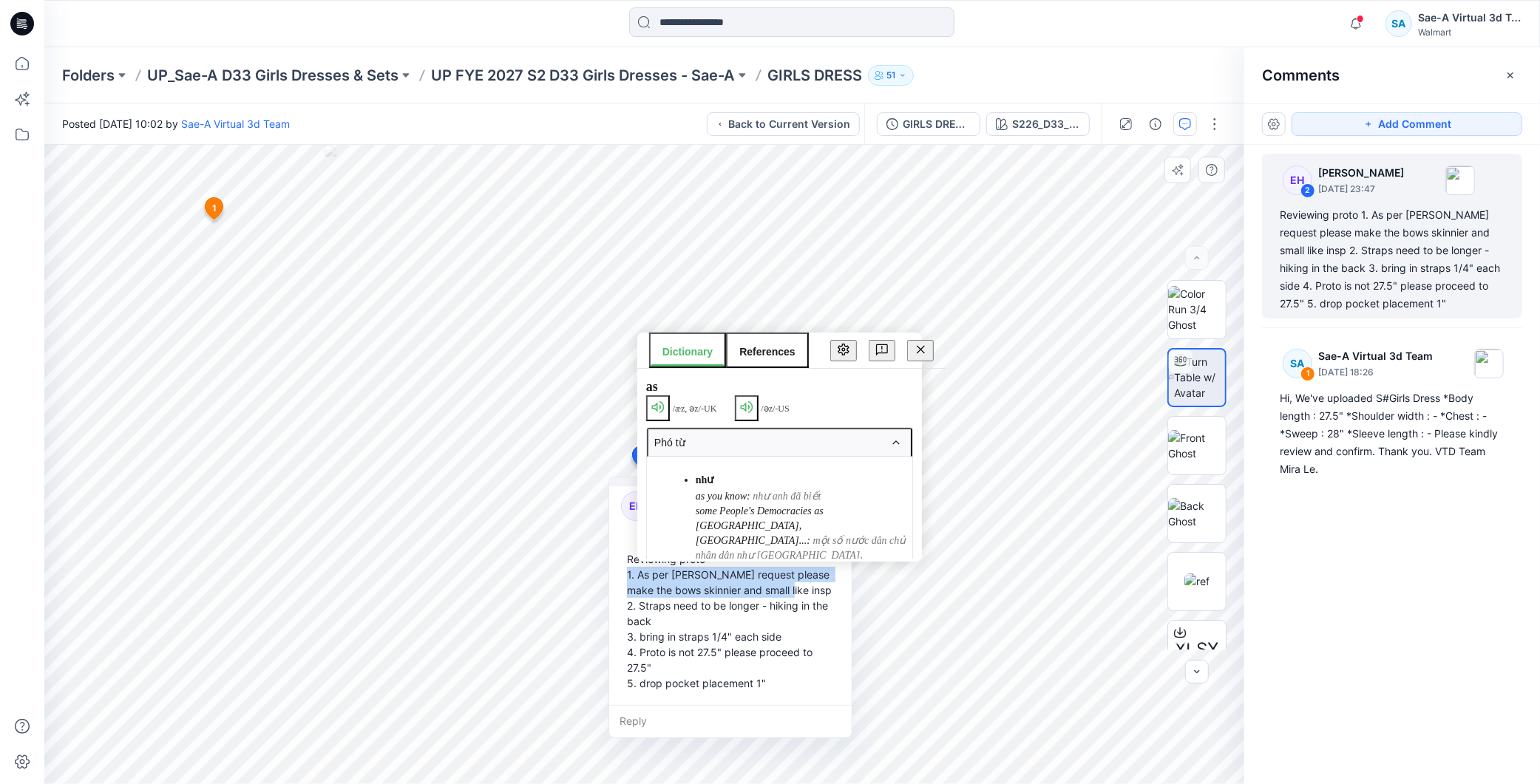
click at [645, 577] on div "Reviewing proto 1. As per [PERSON_NAME] request please make the bows skinnier a…" at bounding box center [730, 621] width 219 height 152
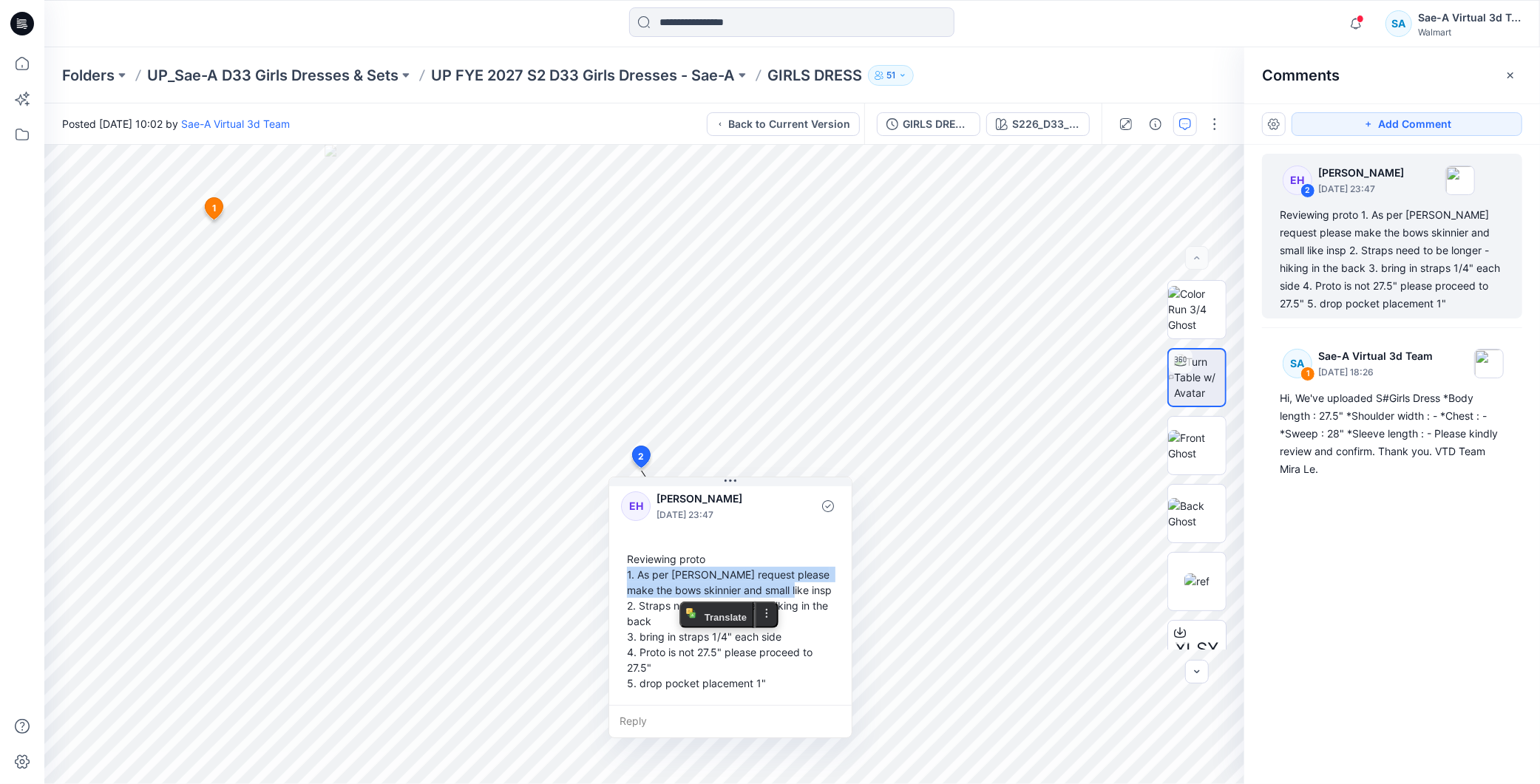
copy div "1. As per [PERSON_NAME] request please make the bows skinnier and small like in…"
click at [685, 639] on div "Reviewing proto 1. As per [PERSON_NAME] request please make the bows skinnier a…" at bounding box center [730, 621] width 219 height 152
click at [662, 609] on div "Reviewing proto 1. As per [PERSON_NAME] request please make the bows skinnier a…" at bounding box center [730, 621] width 219 height 152
click at [654, 602] on div "Reviewing proto 1. As per [PERSON_NAME] request please make the bows skinnier a…" at bounding box center [730, 621] width 219 height 152
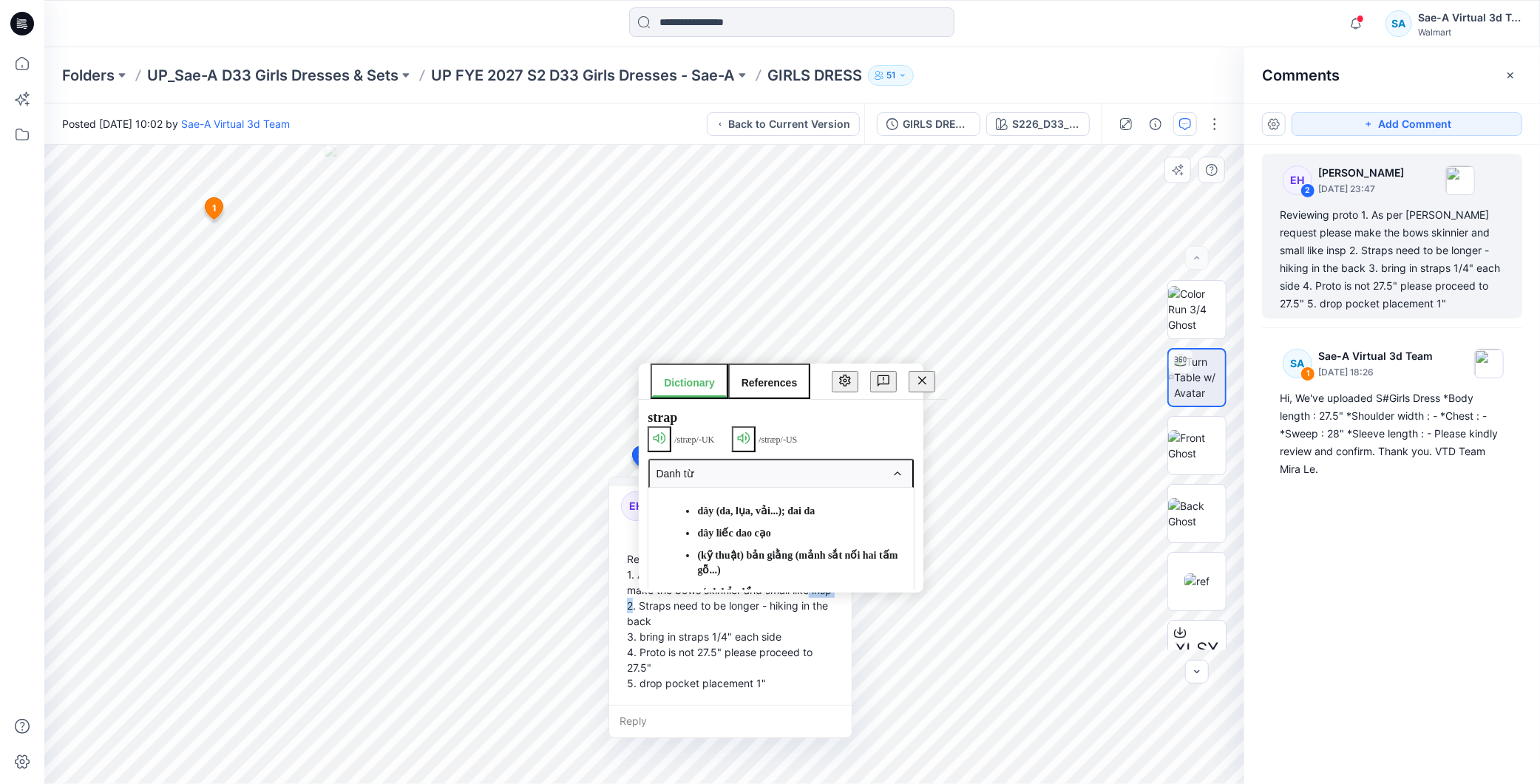
click at [656, 602] on div "Reviewing proto 1. As per [PERSON_NAME] request please make the bows skinnier a…" at bounding box center [730, 621] width 219 height 152
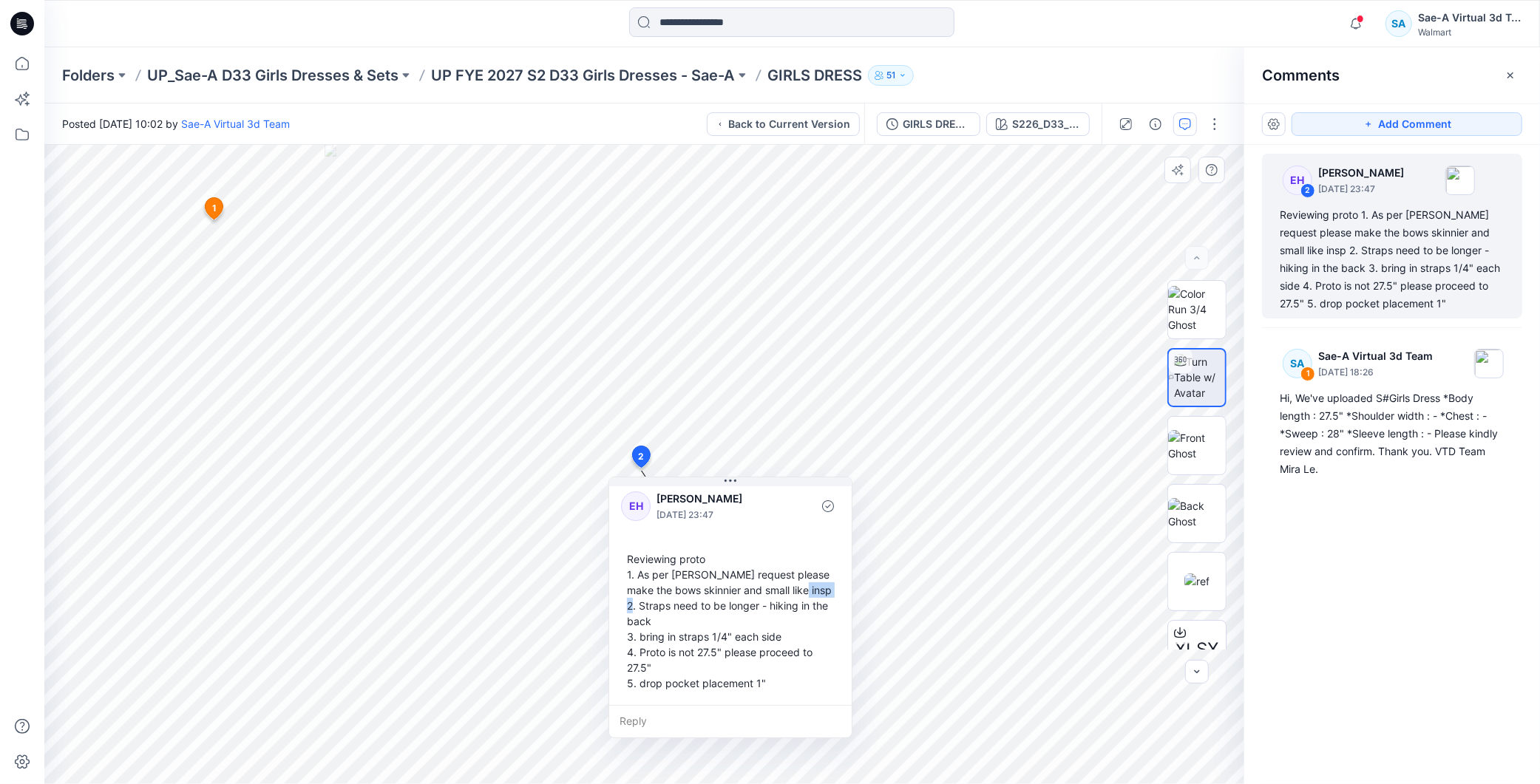
click at [656, 602] on div "Reviewing proto 1. As per [PERSON_NAME] request please make the bows skinnier a…" at bounding box center [730, 621] width 219 height 152
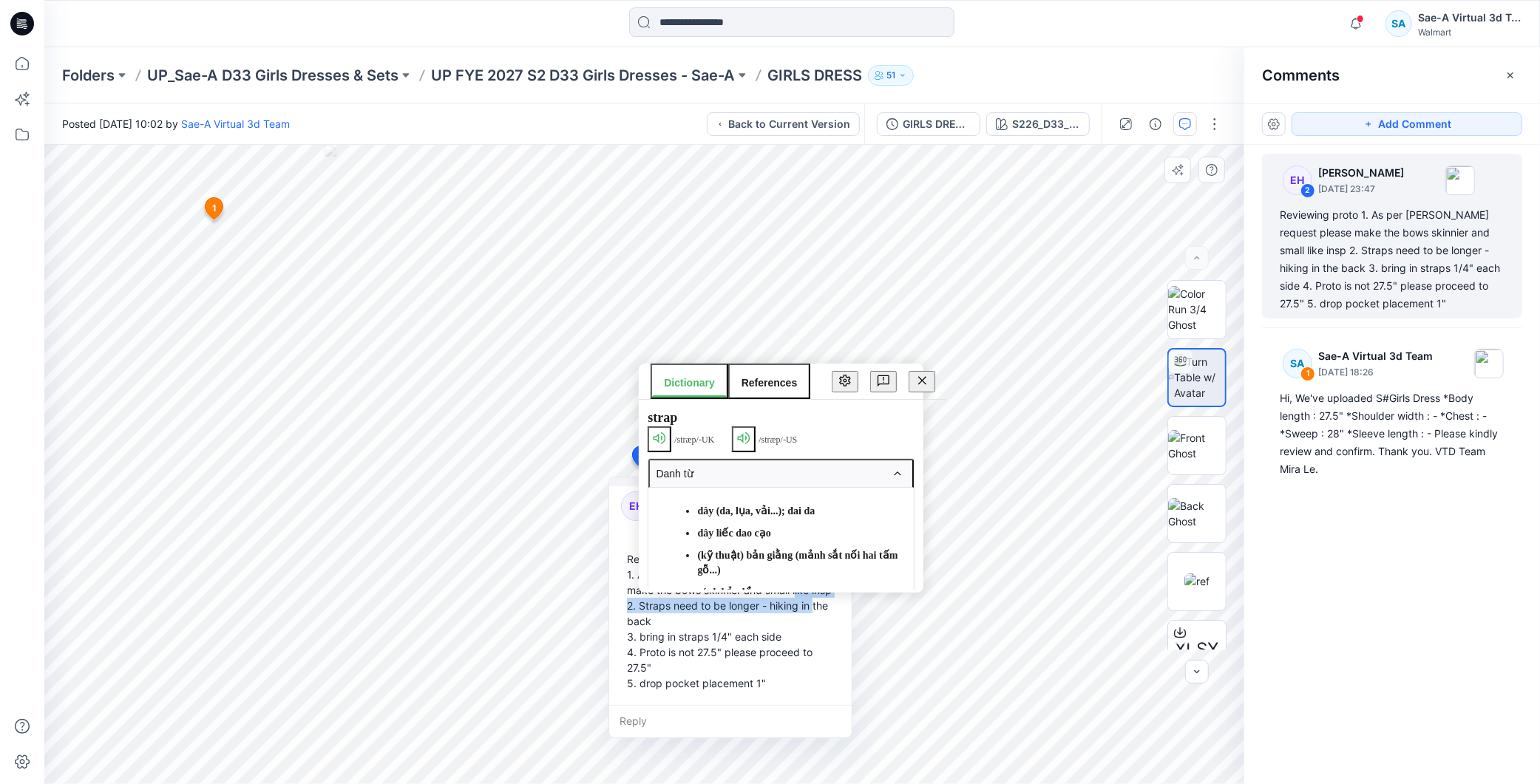
click at [656, 602] on div "Reviewing proto 1. As per [PERSON_NAME] request please make the bows skinnier a…" at bounding box center [730, 621] width 219 height 152
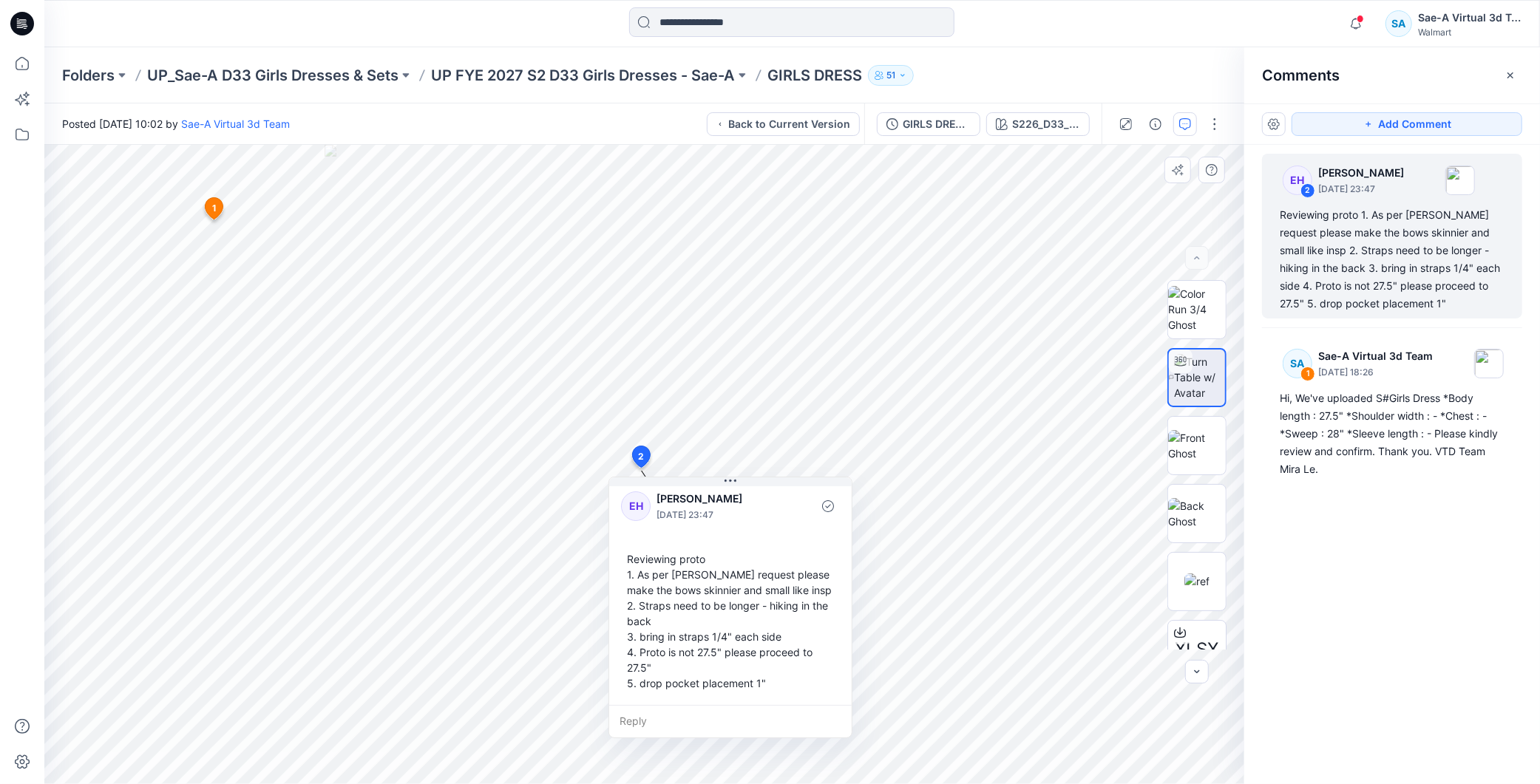
click at [663, 634] on div "Reviewing proto 1. As per [PERSON_NAME] request please make the bows skinnier a…" at bounding box center [730, 621] width 219 height 152
copy div "3. bring in straps 1/4" each side"
click at [627, 649] on div "Reviewing proto 1. As per [PERSON_NAME] request please make the bows skinnier a…" at bounding box center [730, 621] width 219 height 152
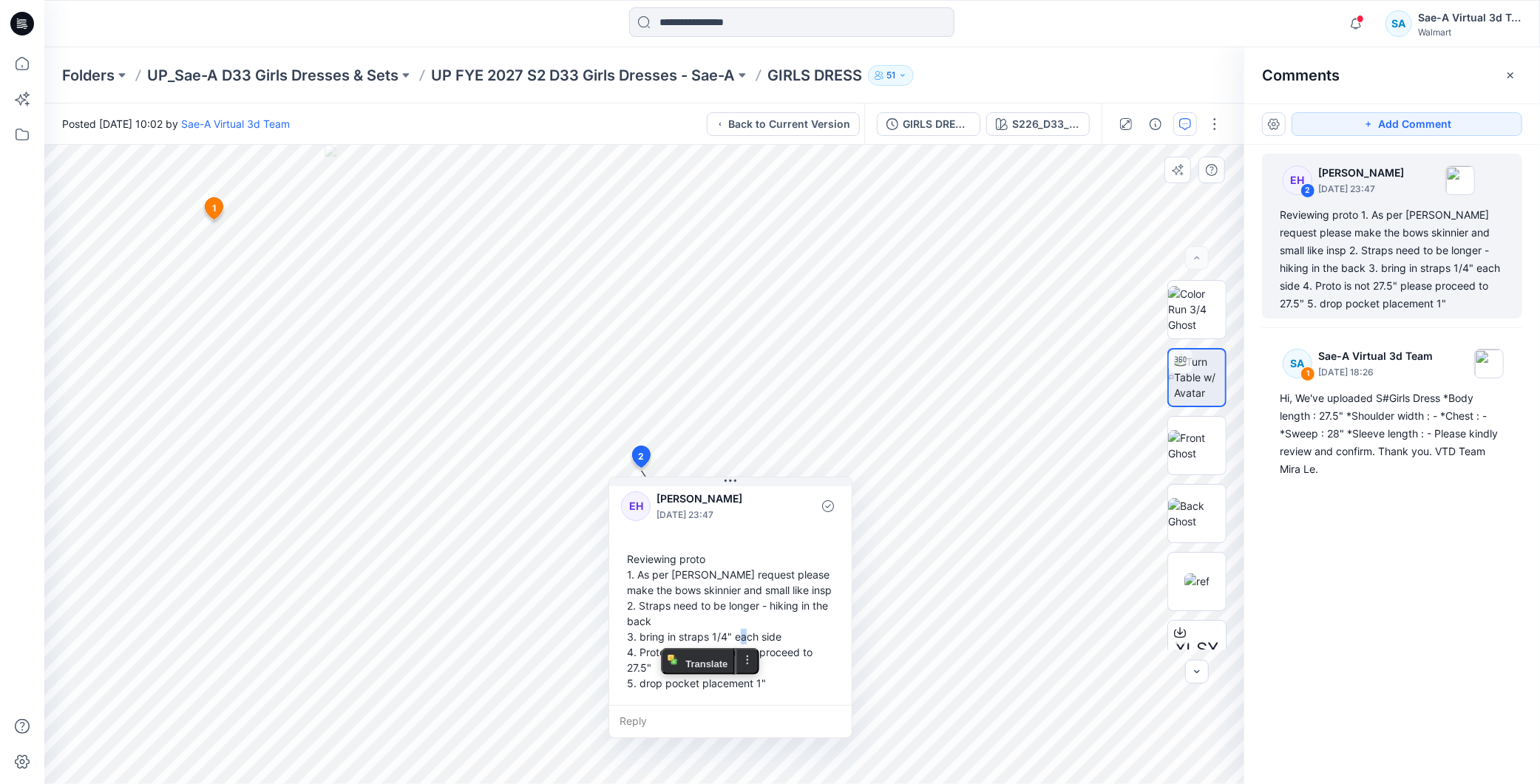
click at [627, 649] on div "Reviewing proto 1. As per [PERSON_NAME] request please make the bows skinnier a…" at bounding box center [730, 621] width 219 height 152
click at [640, 649] on div "Reviewing proto 1. As per [PERSON_NAME] request please make the bows skinnier a…" at bounding box center [730, 621] width 219 height 152
copy div "4. Proto is not 27.5" please proceed to 27.5""
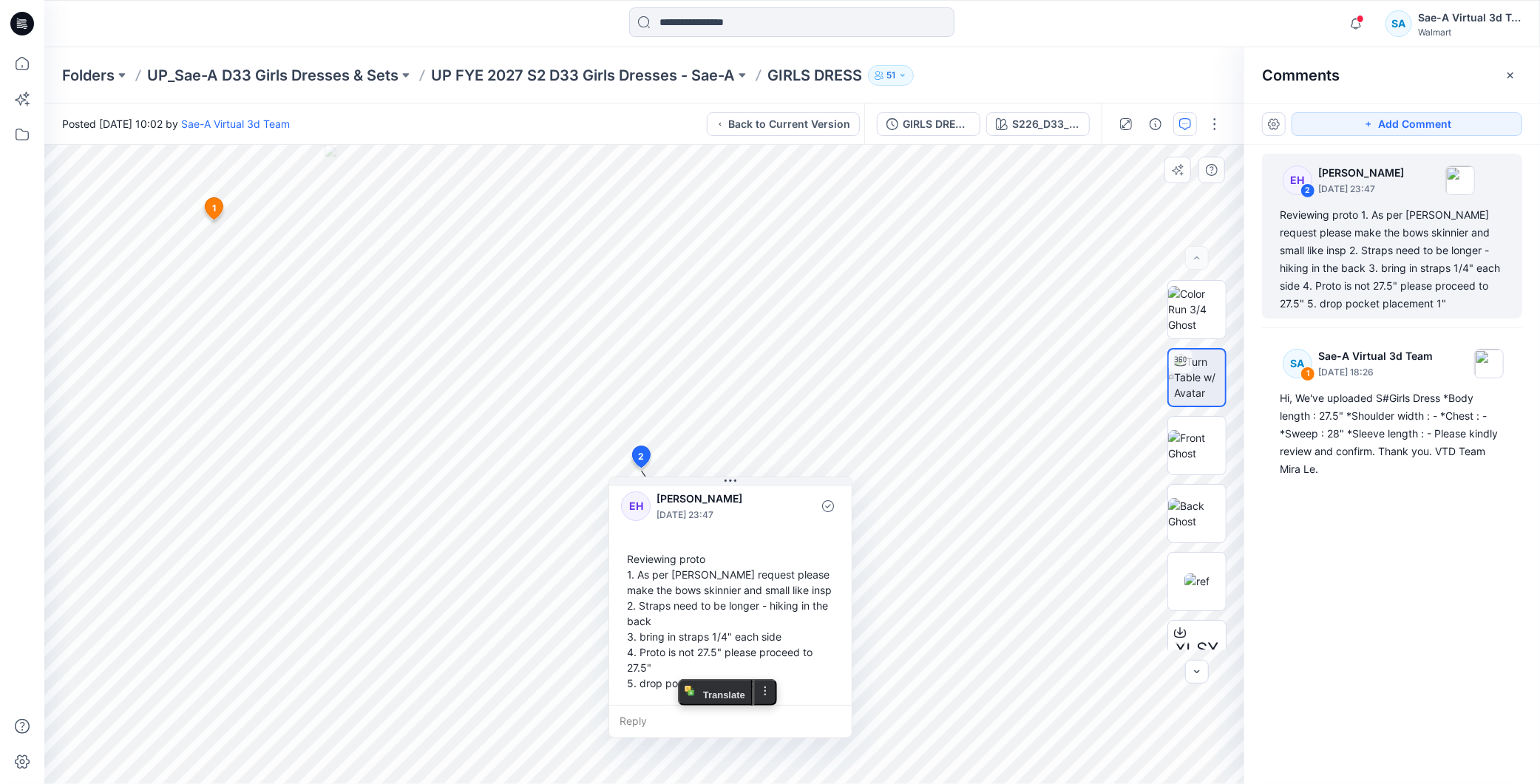
click at [643, 683] on div "Reviewing proto 1. As per [PERSON_NAME] request please make the bows skinnier a…" at bounding box center [730, 621] width 219 height 152
copy div "5. drop pocket placement 1""
click at [1202, 579] on img at bounding box center [1197, 581] width 25 height 15
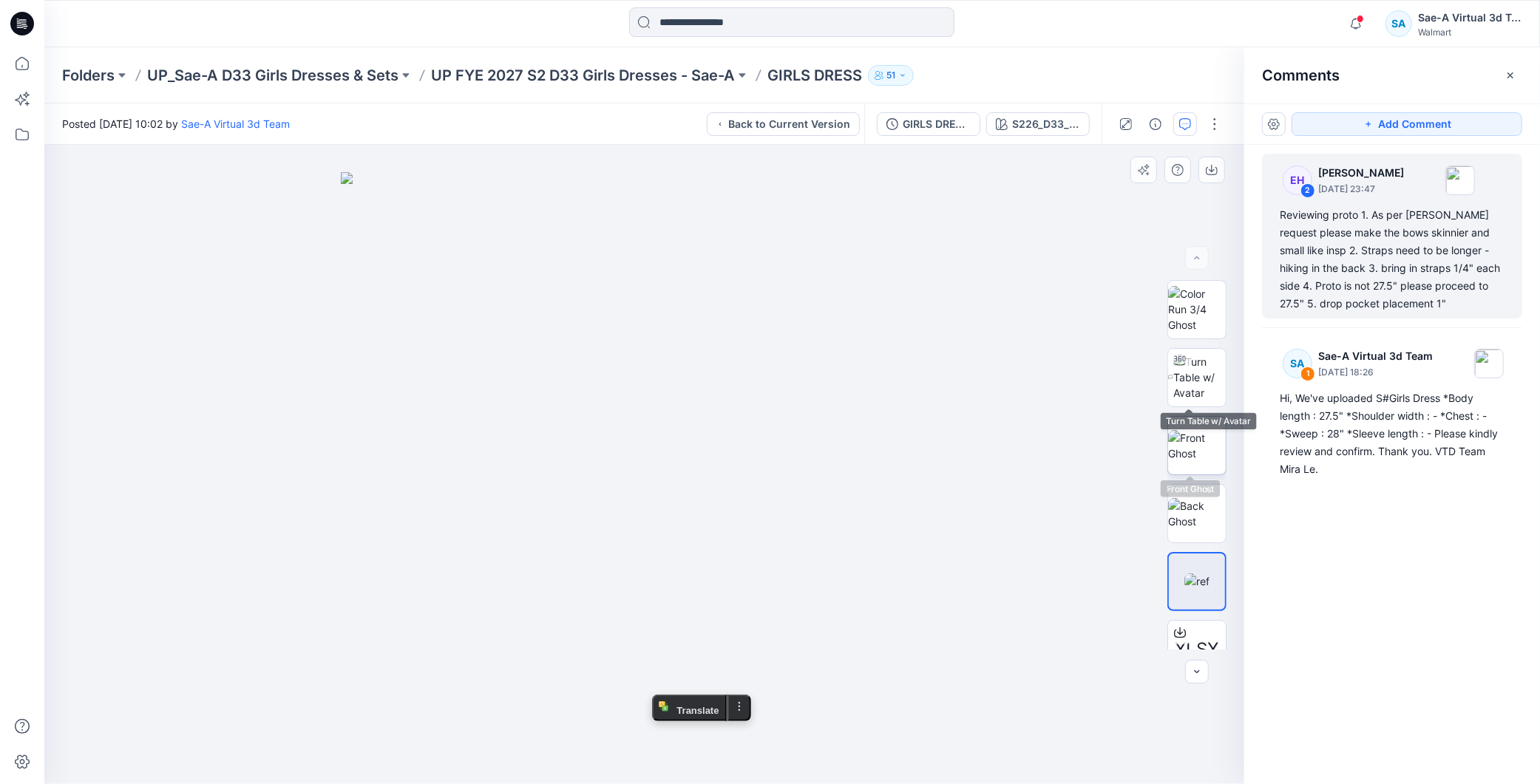
click at [1192, 461] on img at bounding box center [1197, 445] width 58 height 31
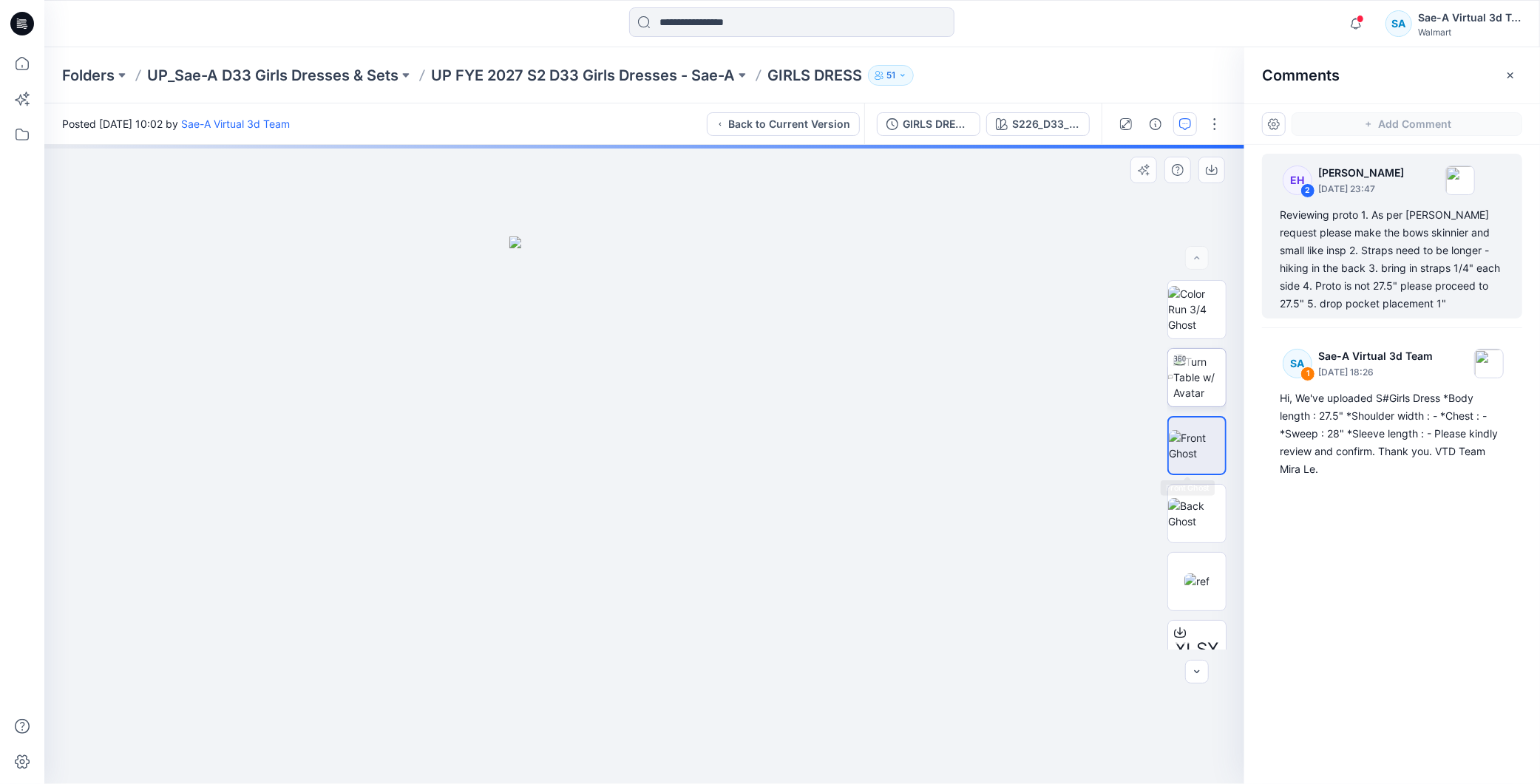
click at [1217, 383] on img at bounding box center [1199, 377] width 52 height 47
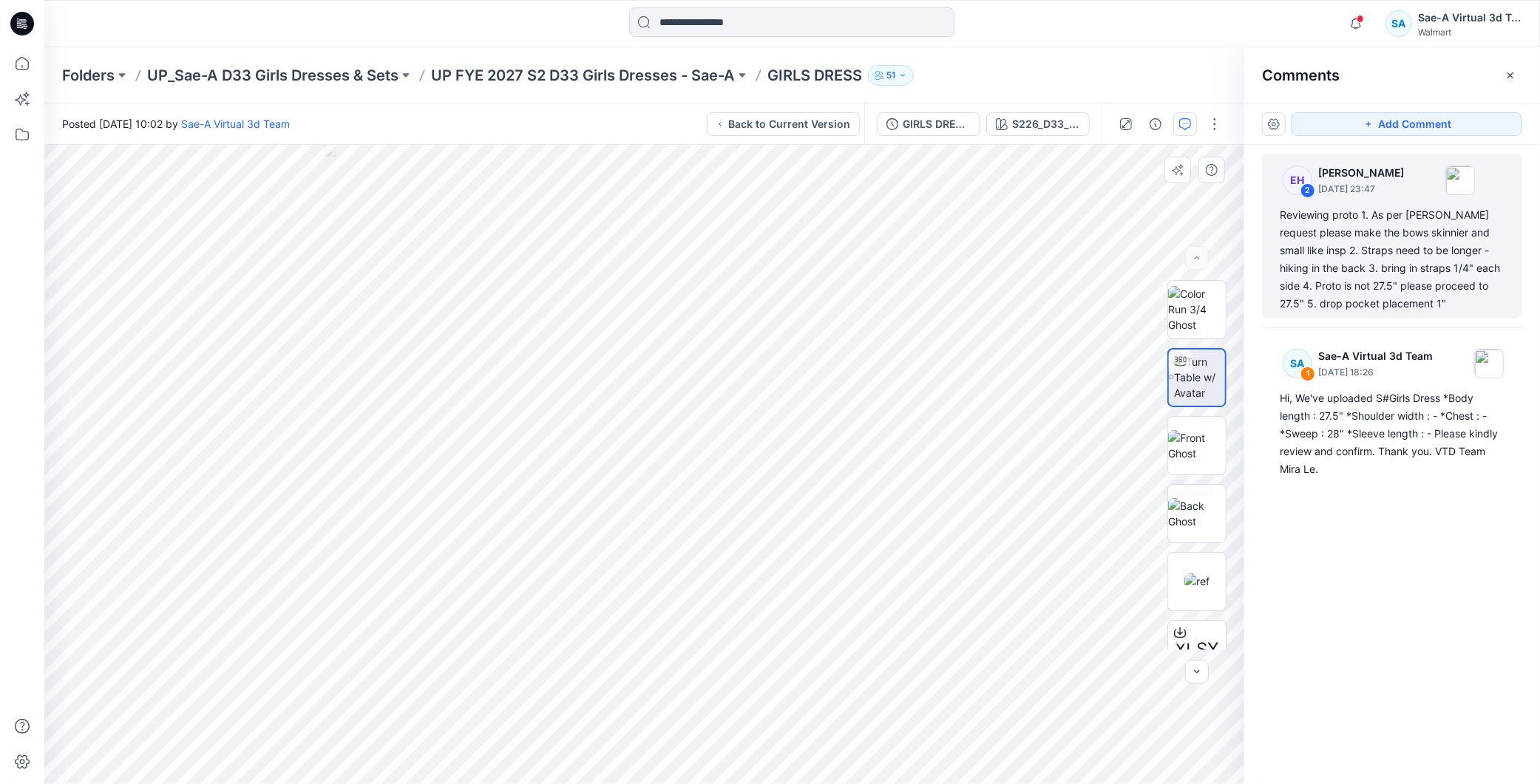
click at [1191, 384] on img at bounding box center [1199, 377] width 51 height 47
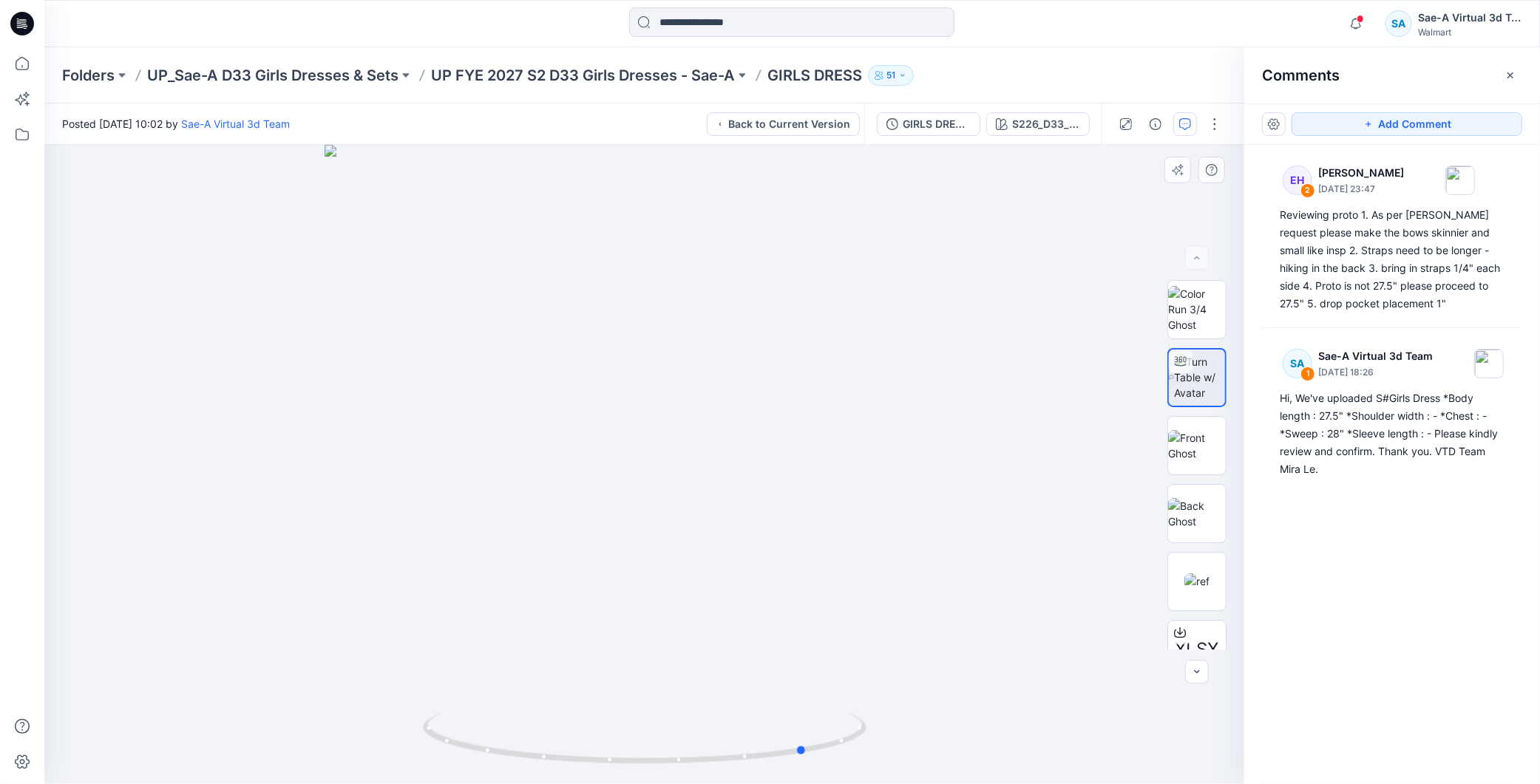
drag, startPoint x: 793, startPoint y: 756, endPoint x: 955, endPoint y: 750, distance: 162.1
click at [955, 750] on div at bounding box center [644, 464] width 1200 height 639
click at [1526, 520] on div "EH 2 [PERSON_NAME] [DATE] 23:47 Reviewing proto 1. As per [PERSON_NAME] request…" at bounding box center [1392, 437] width 296 height 585
drag, startPoint x: 737, startPoint y: 773, endPoint x: 719, endPoint y: 776, distance: 18.2
click at [719, 776] on img at bounding box center [644, 748] width 443 height 72
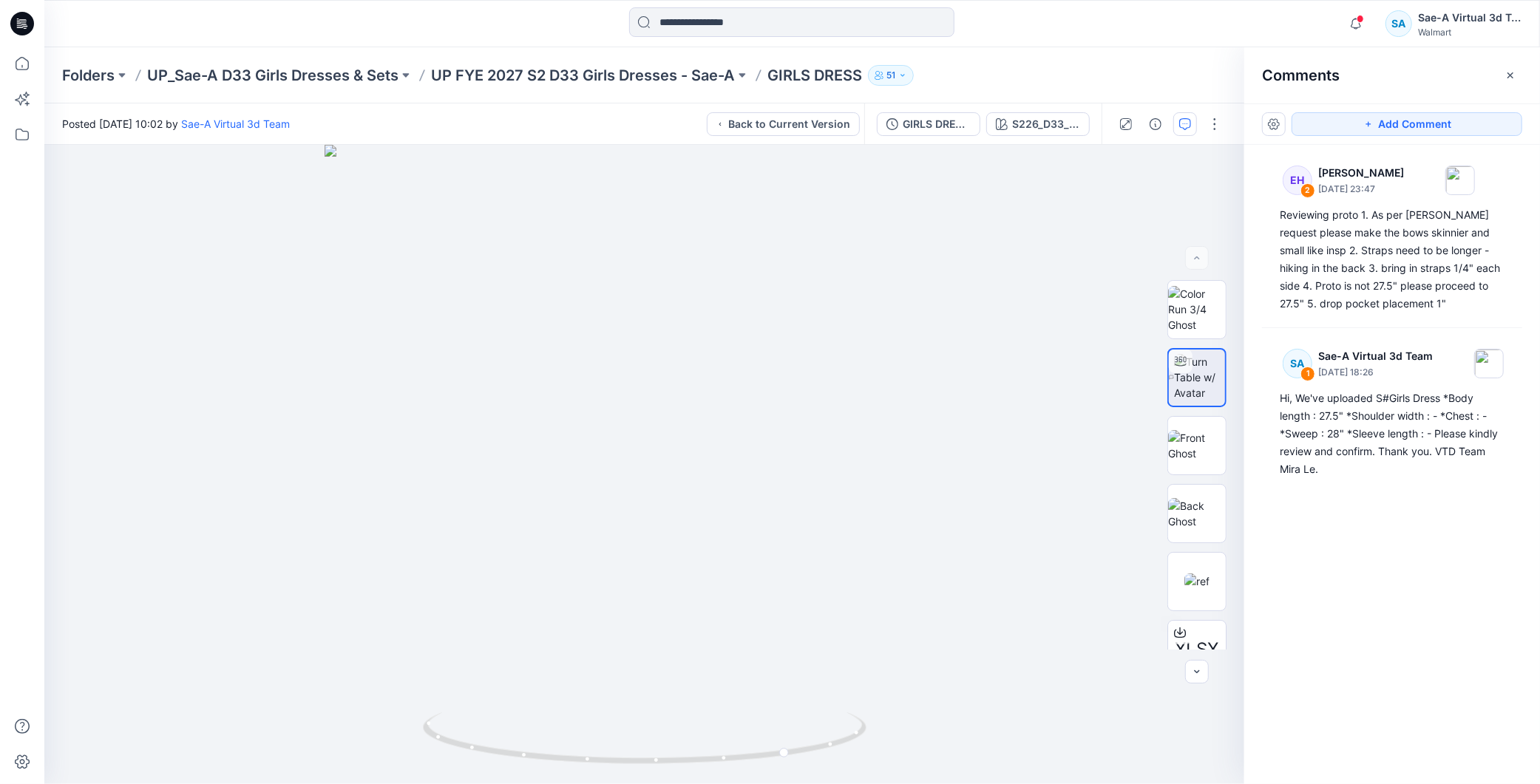
click at [1354, 578] on div "EH 2 [PERSON_NAME] [DATE] 23:47 Reviewing proto 1. As per [PERSON_NAME] request…" at bounding box center [1392, 437] width 296 height 585
click at [1053, 131] on div "S226_D33_WN_AOP_23" at bounding box center [1046, 124] width 68 height 16
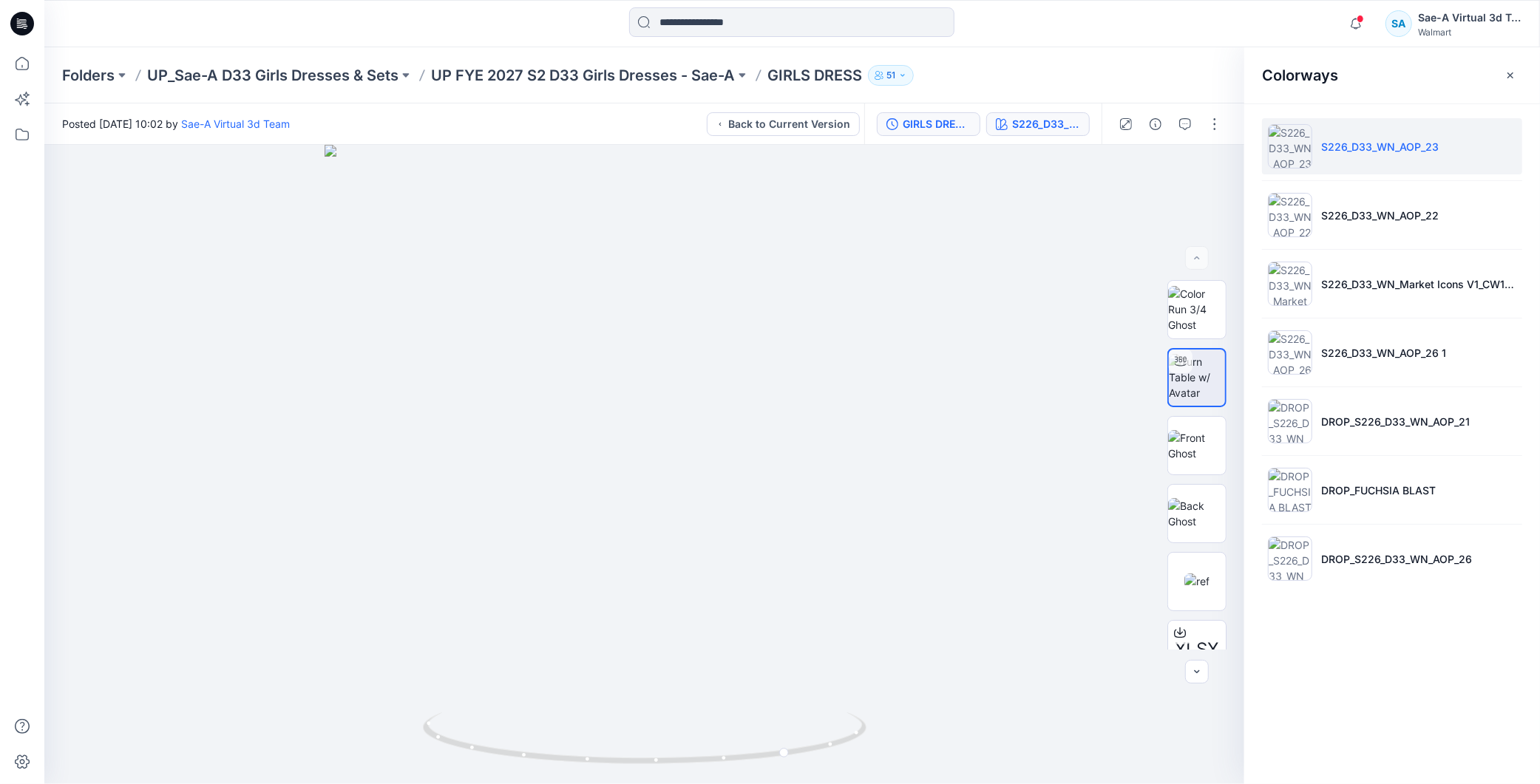
click at [945, 135] on button "GIRLS DRESS_FULL COLORWAYS" at bounding box center [928, 124] width 103 height 24
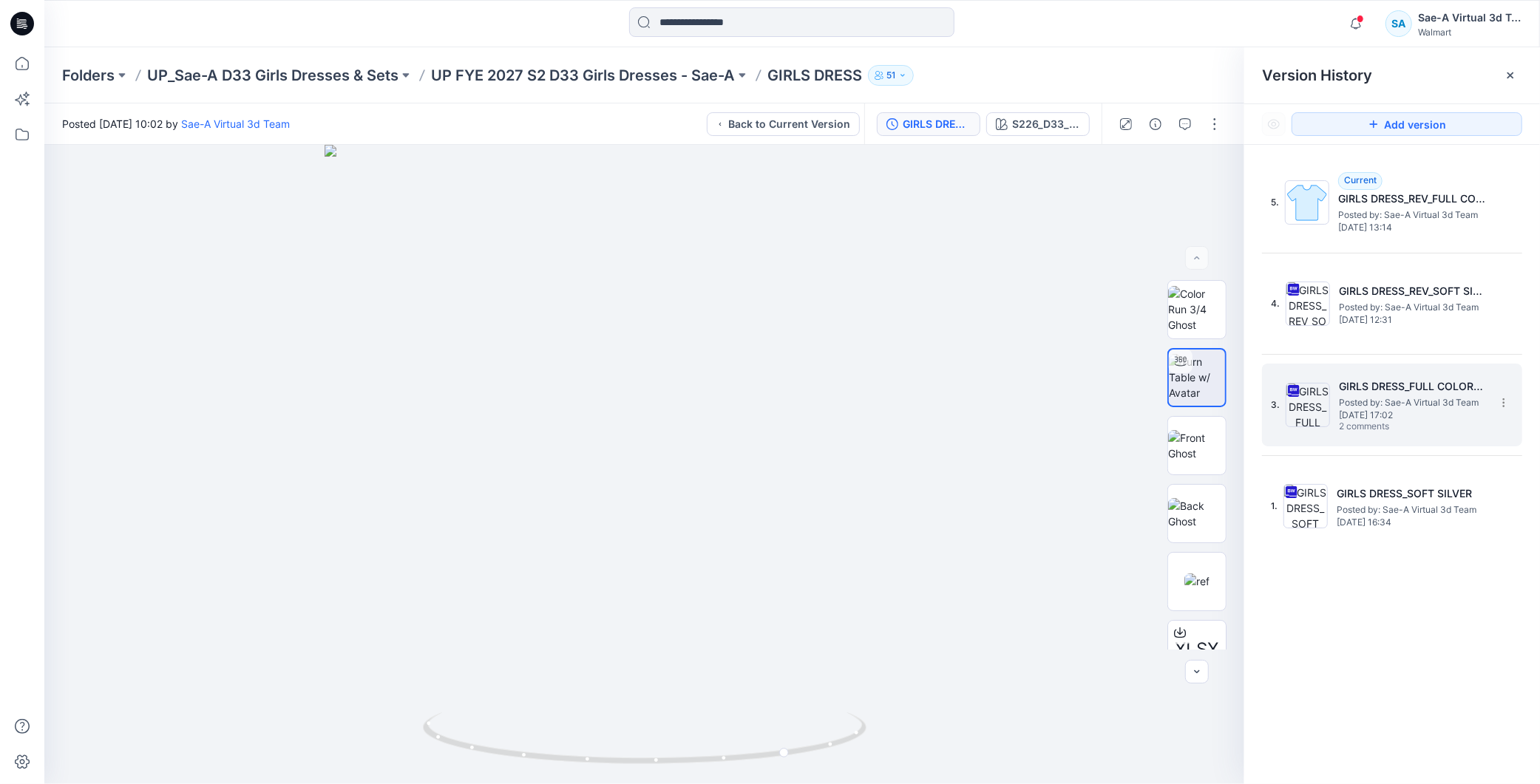
click at [1391, 408] on span "Posted by: Sae-A Virtual 3d Team" at bounding box center [1413, 402] width 148 height 15
click at [1186, 130] on button "button" at bounding box center [1184, 124] width 24 height 24
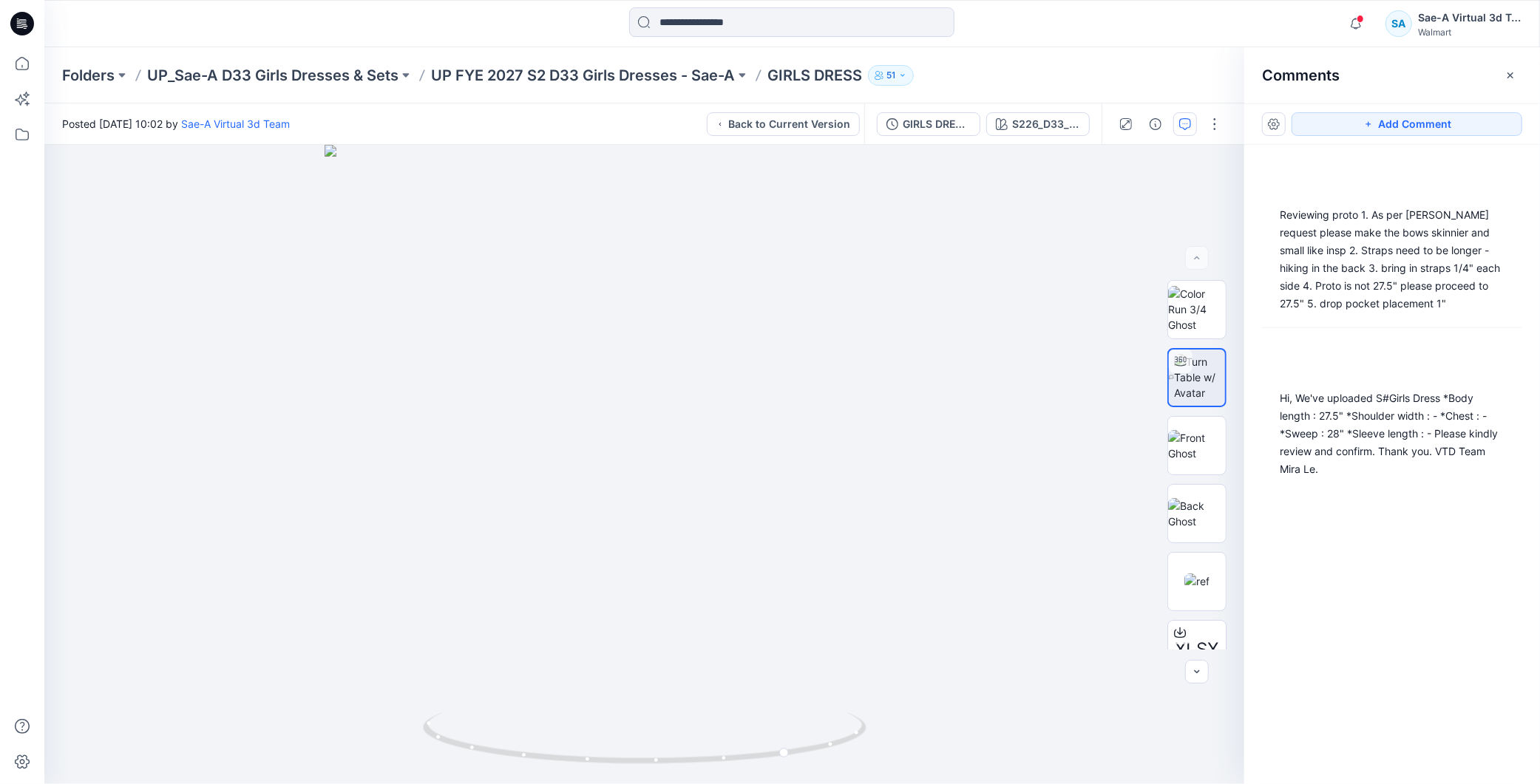
click at [1390, 539] on div "Reviewing proto 1. As per [PERSON_NAME] request please make the bows skinnier a…" at bounding box center [1392, 437] width 296 height 585
drag, startPoint x: 854, startPoint y: 727, endPoint x: 703, endPoint y: 727, distance: 151.0
click at [703, 727] on icon at bounding box center [646, 740] width 447 height 55
drag, startPoint x: 840, startPoint y: 432, endPoint x: 843, endPoint y: 402, distance: 30.1
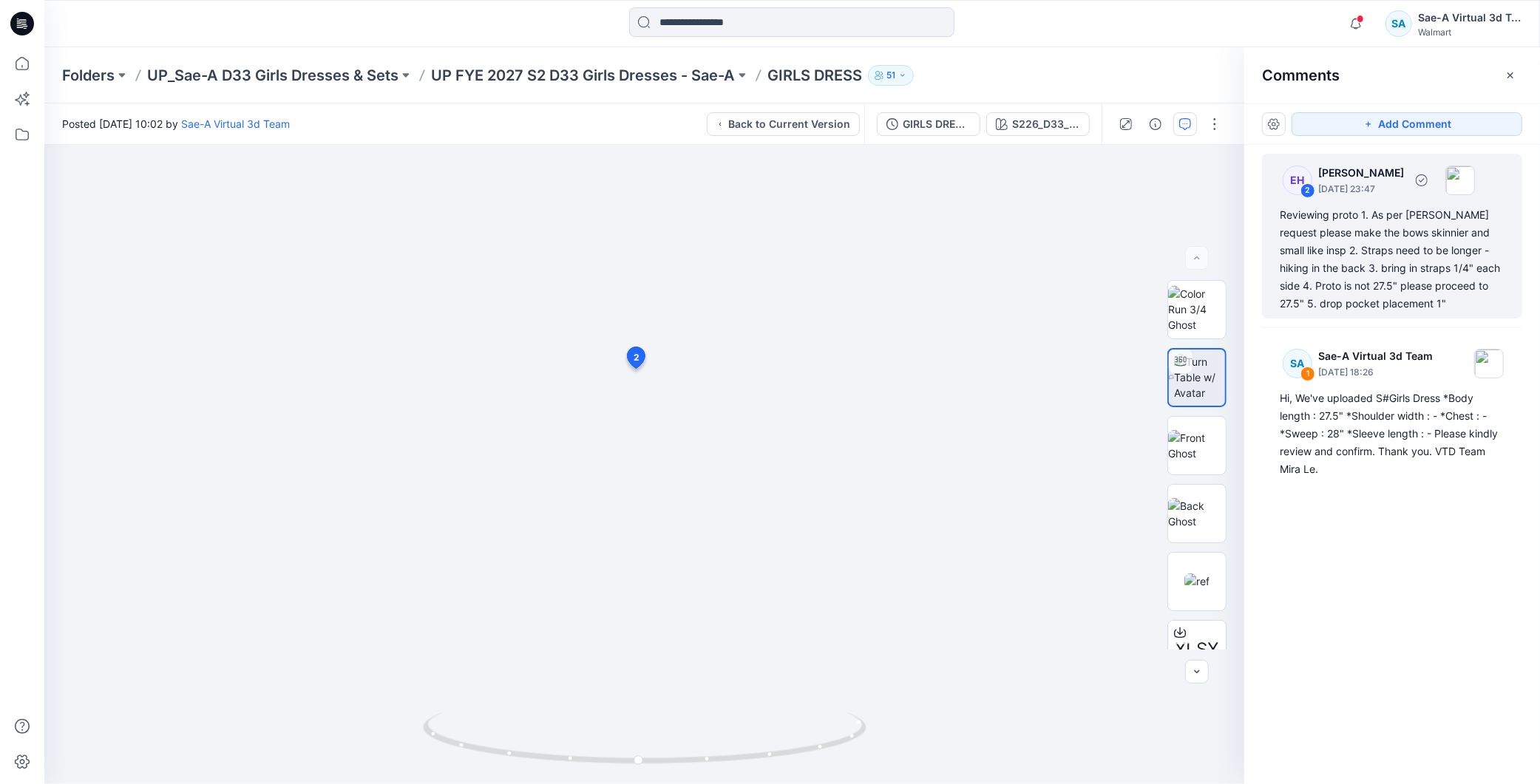
click at [1397, 290] on div "Reviewing proto 1. As per [PERSON_NAME] request please make the bows skinnier a…" at bounding box center [1392, 259] width 225 height 106
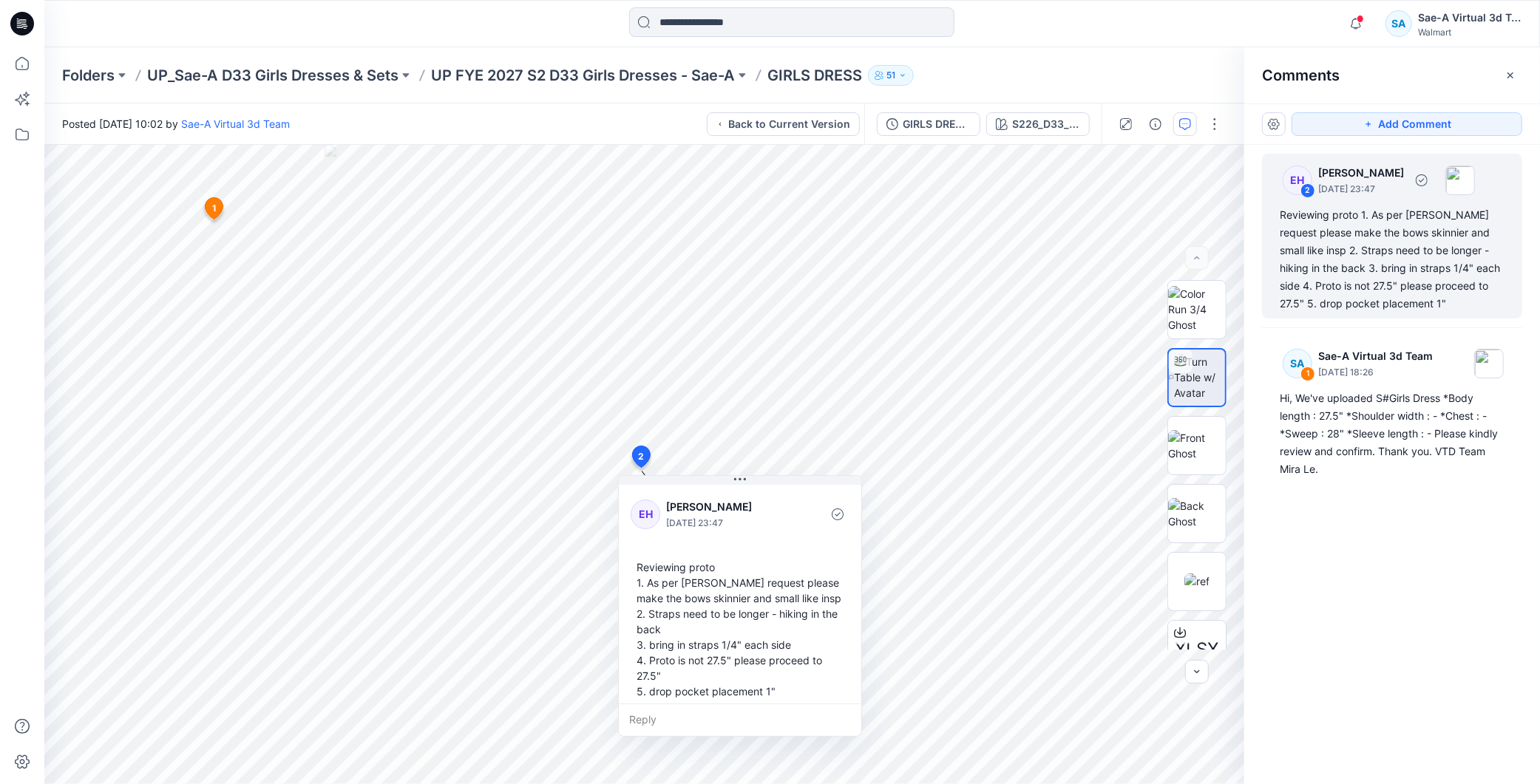
click at [1402, 290] on div "Reviewing proto 1. As per [PERSON_NAME] request please make the bows skinnier a…" at bounding box center [1392, 259] width 225 height 106
drag, startPoint x: 769, startPoint y: 74, endPoint x: 868, endPoint y: 79, distance: 99.1
click at [868, 79] on div "Folders UP_Sae-A D33 Girls Dresses & Sets UP FYE 2027 S2 D33 Girls Dresses - Sa…" at bounding box center [734, 75] width 1345 height 21
copy div "GIRLS DRESS 51"
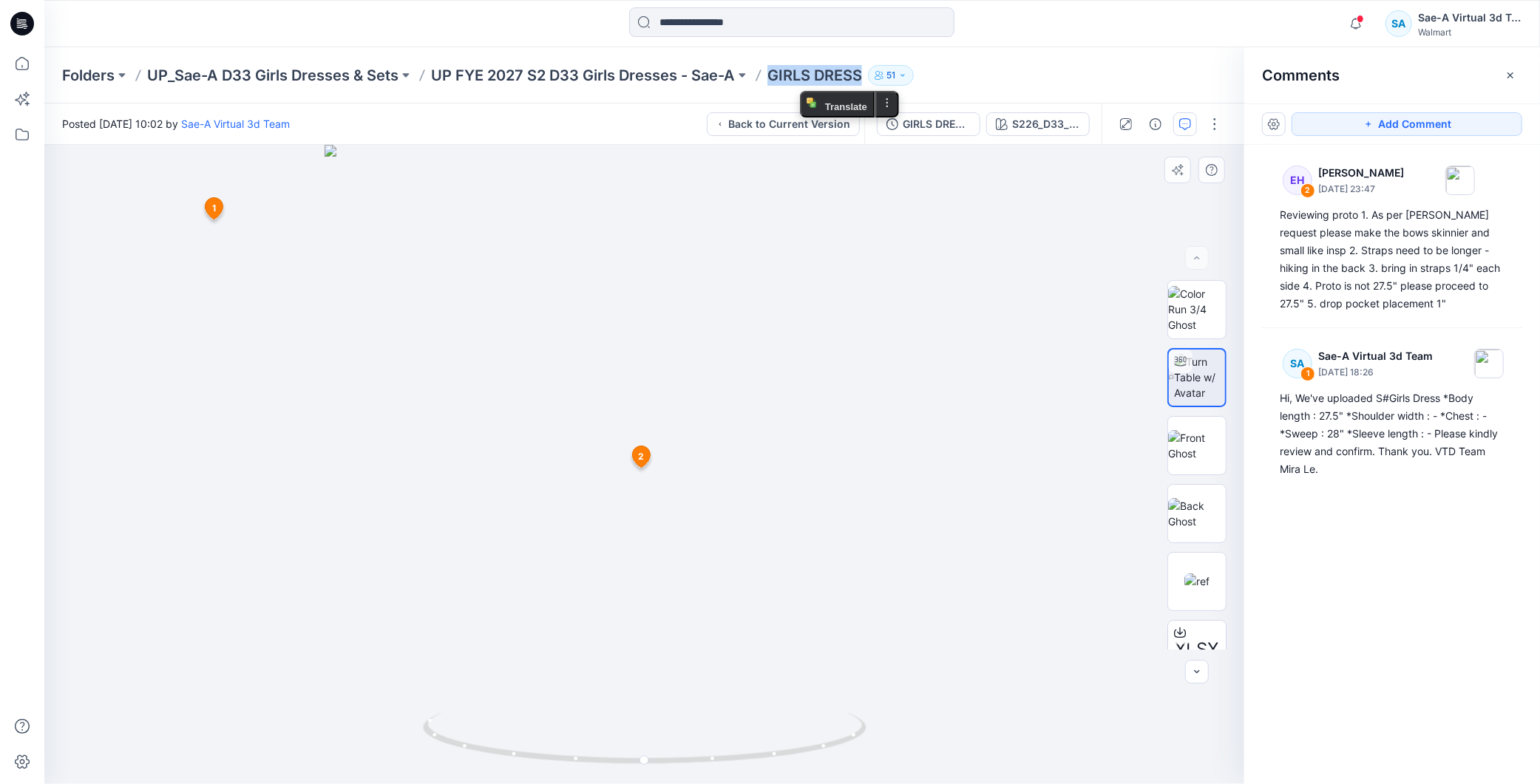
click at [890, 380] on div at bounding box center [644, 464] width 1200 height 639
click at [1354, 22] on icon "button" at bounding box center [1355, 24] width 28 height 29
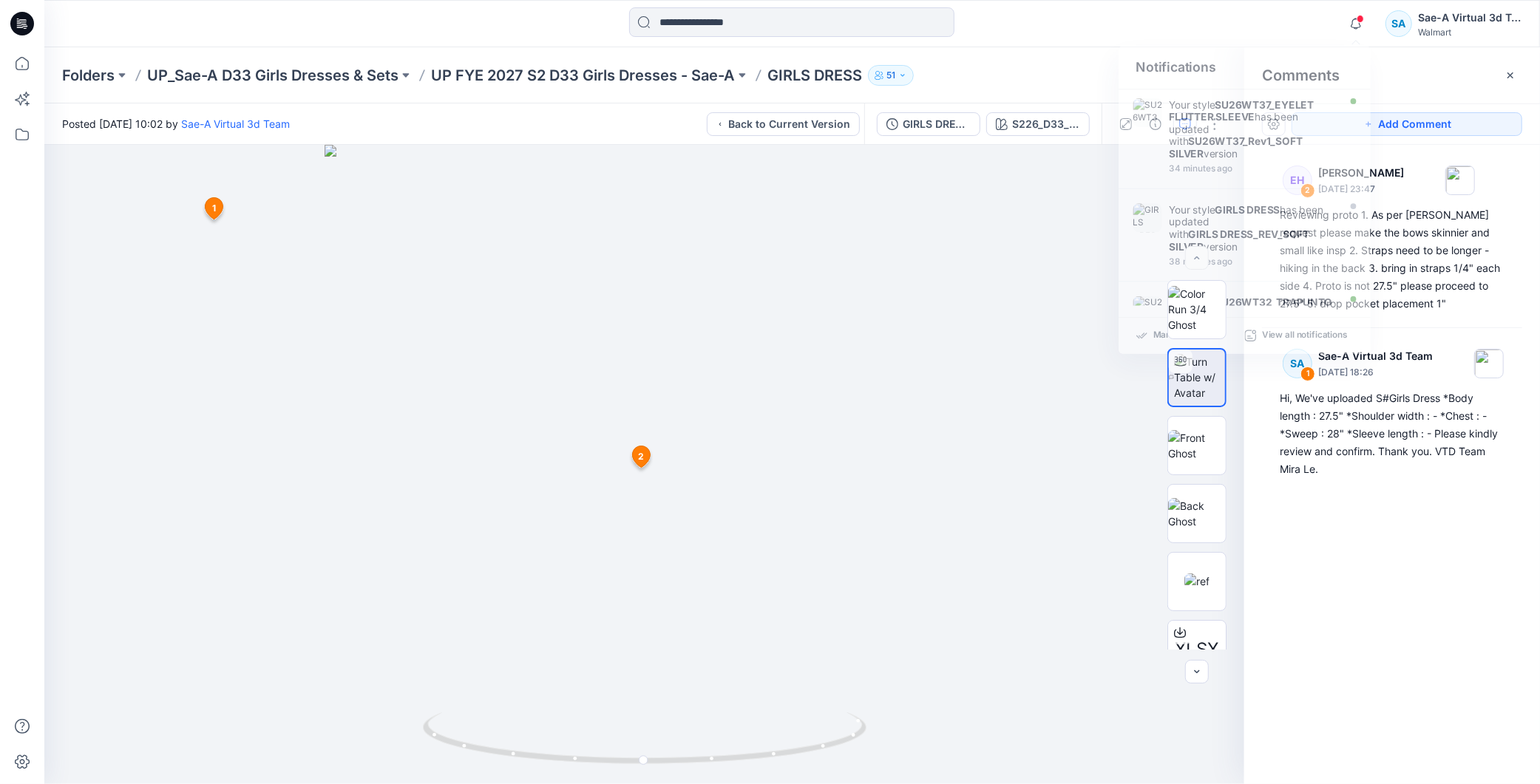
click at [1481, 655] on div "EH 2 [PERSON_NAME] [DATE] 23:47 Reviewing proto 1. As per [PERSON_NAME] request…" at bounding box center [1392, 437] width 296 height 585
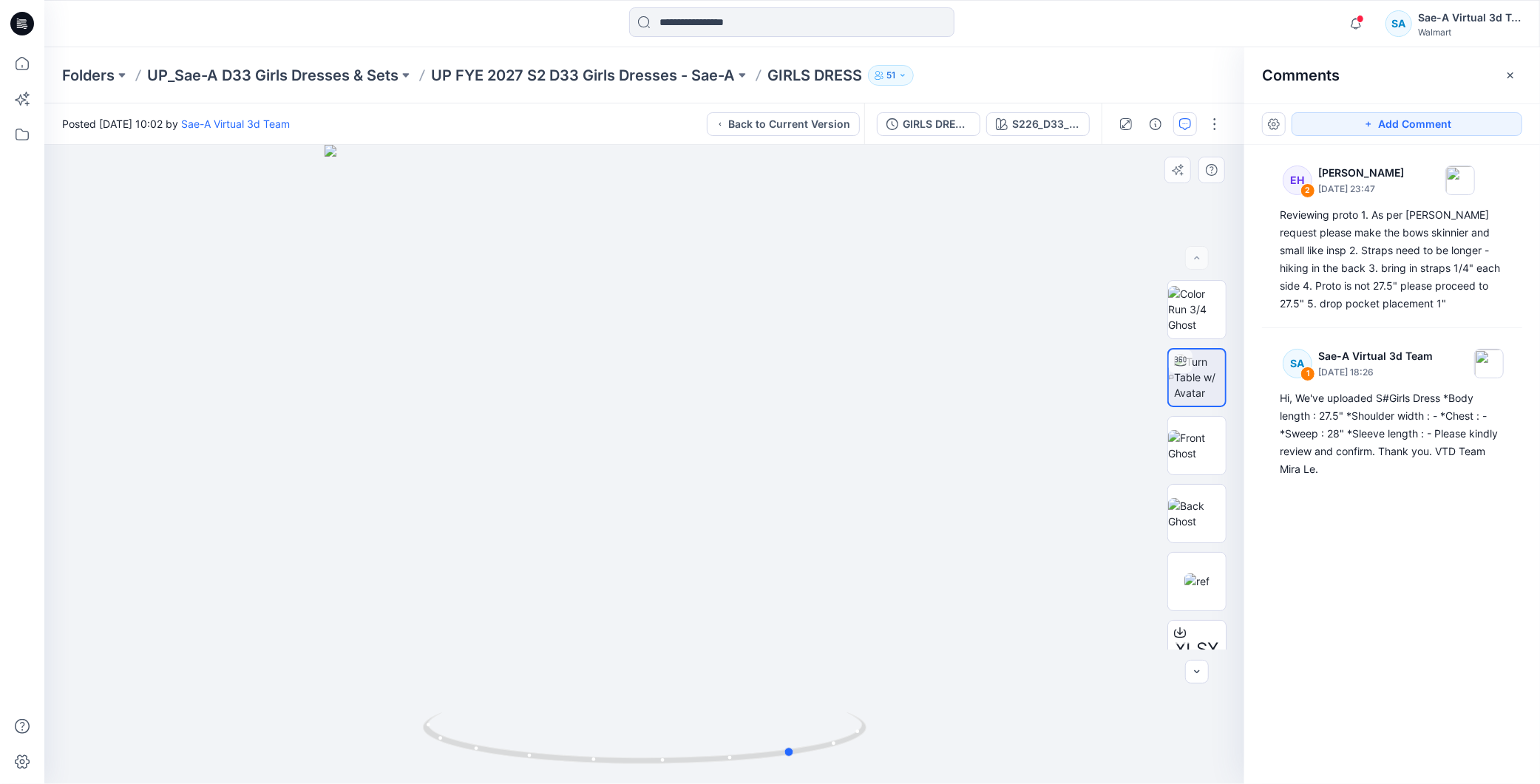
drag, startPoint x: 933, startPoint y: 766, endPoint x: 889, endPoint y: 769, distance: 44.1
click at [889, 769] on div at bounding box center [644, 464] width 1200 height 639
click at [371, 60] on div "Folders UP_Sae-A D33 Girls Dresses & Sets UP FYE 2027 S2 D33 Girls Dresses - Sa…" at bounding box center [792, 75] width 1495 height 56
click at [942, 117] on div "GIRLS DRESS_FULL COLORWAYS" at bounding box center [937, 124] width 68 height 16
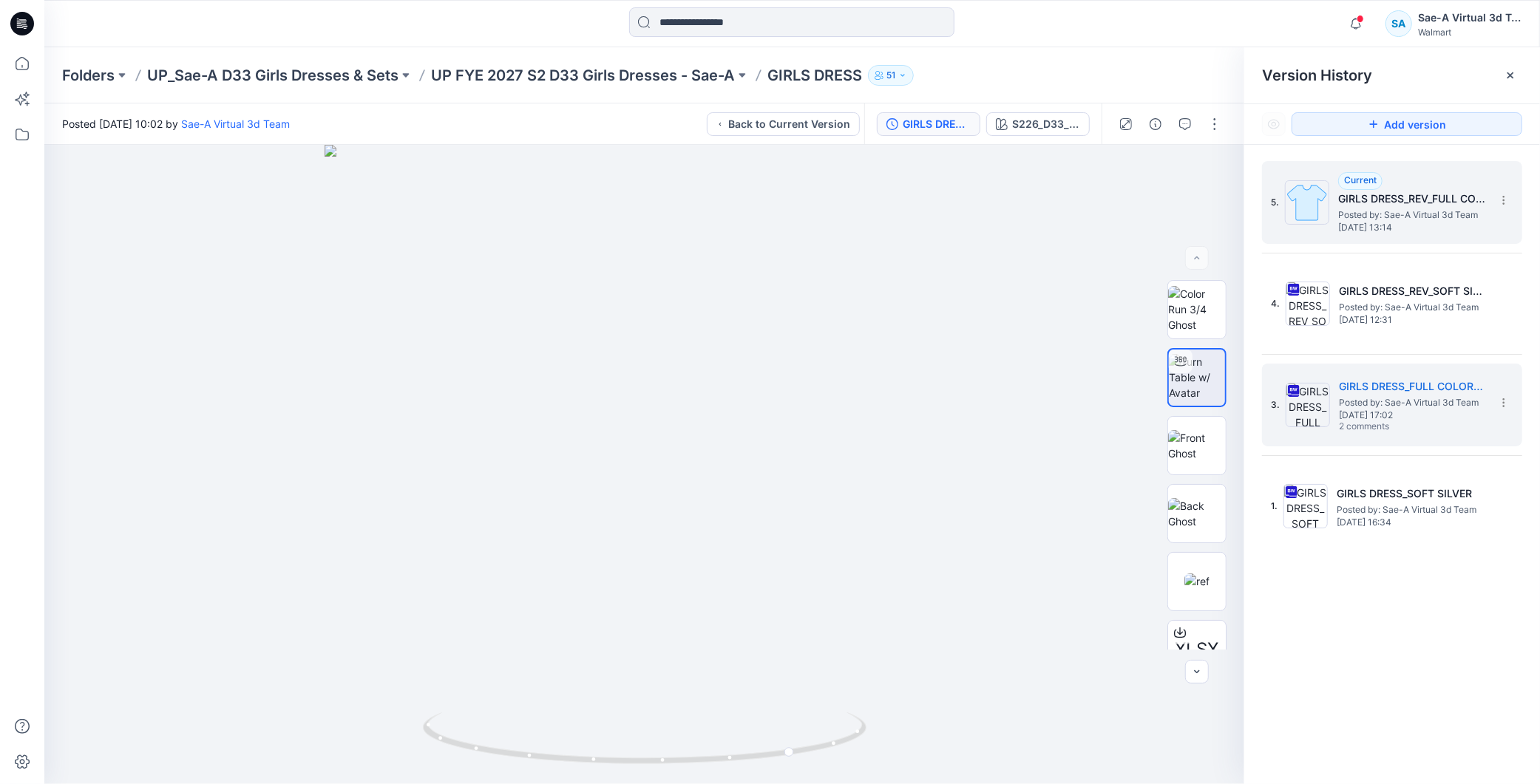
click at [1405, 207] on h5 "GIRLS DRESS_REV_FULL COLORWAYS" at bounding box center [1412, 199] width 148 height 18
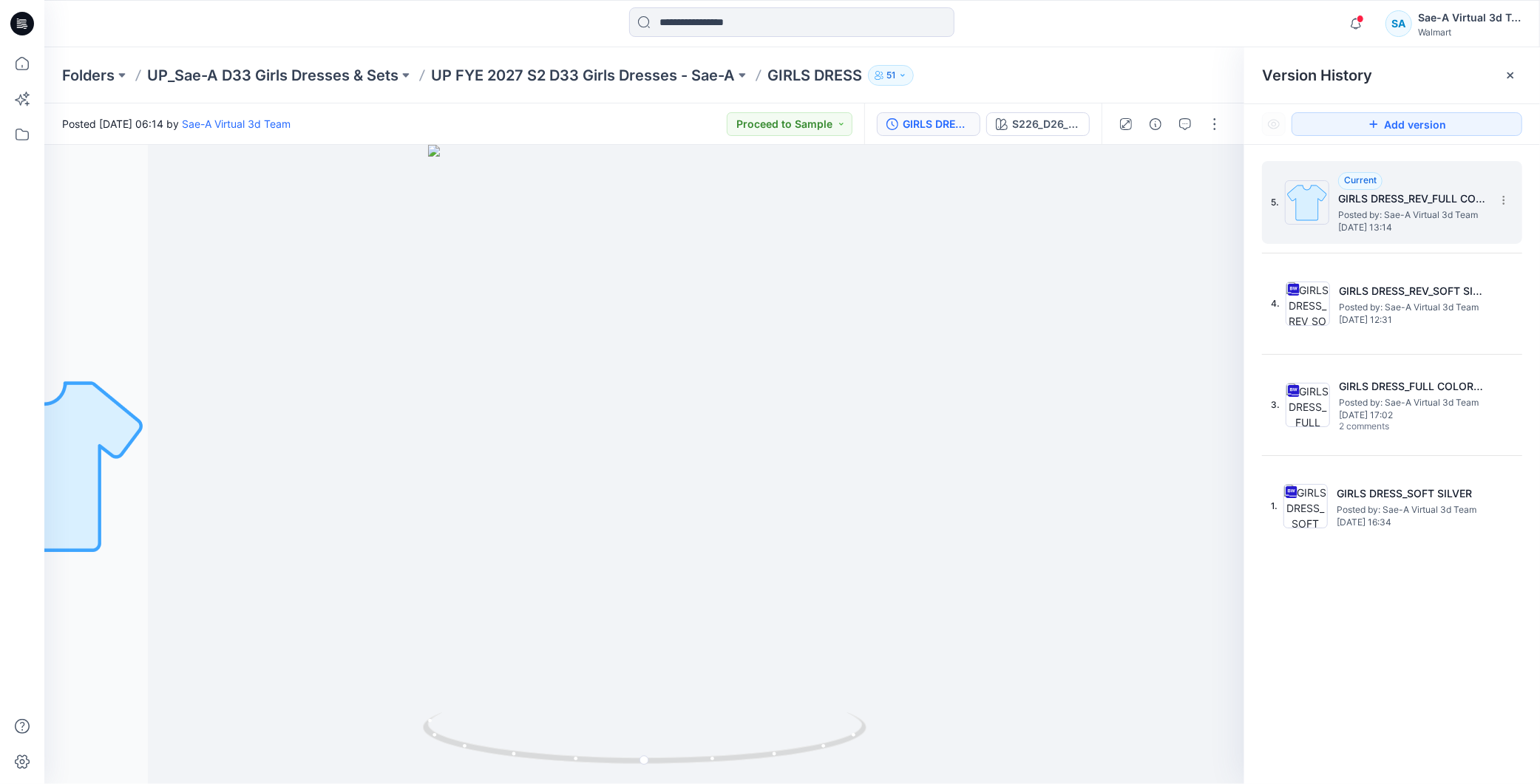
click at [1399, 212] on span "Posted by: Sae-A Virtual 3d Team" at bounding box center [1412, 215] width 148 height 15
click at [576, 93] on div "Folders UP_Sae-A D33 Girls Dresses & Sets UP FYE 2027 S2 D33 Girls Dresses - Sa…" at bounding box center [792, 75] width 1495 height 56
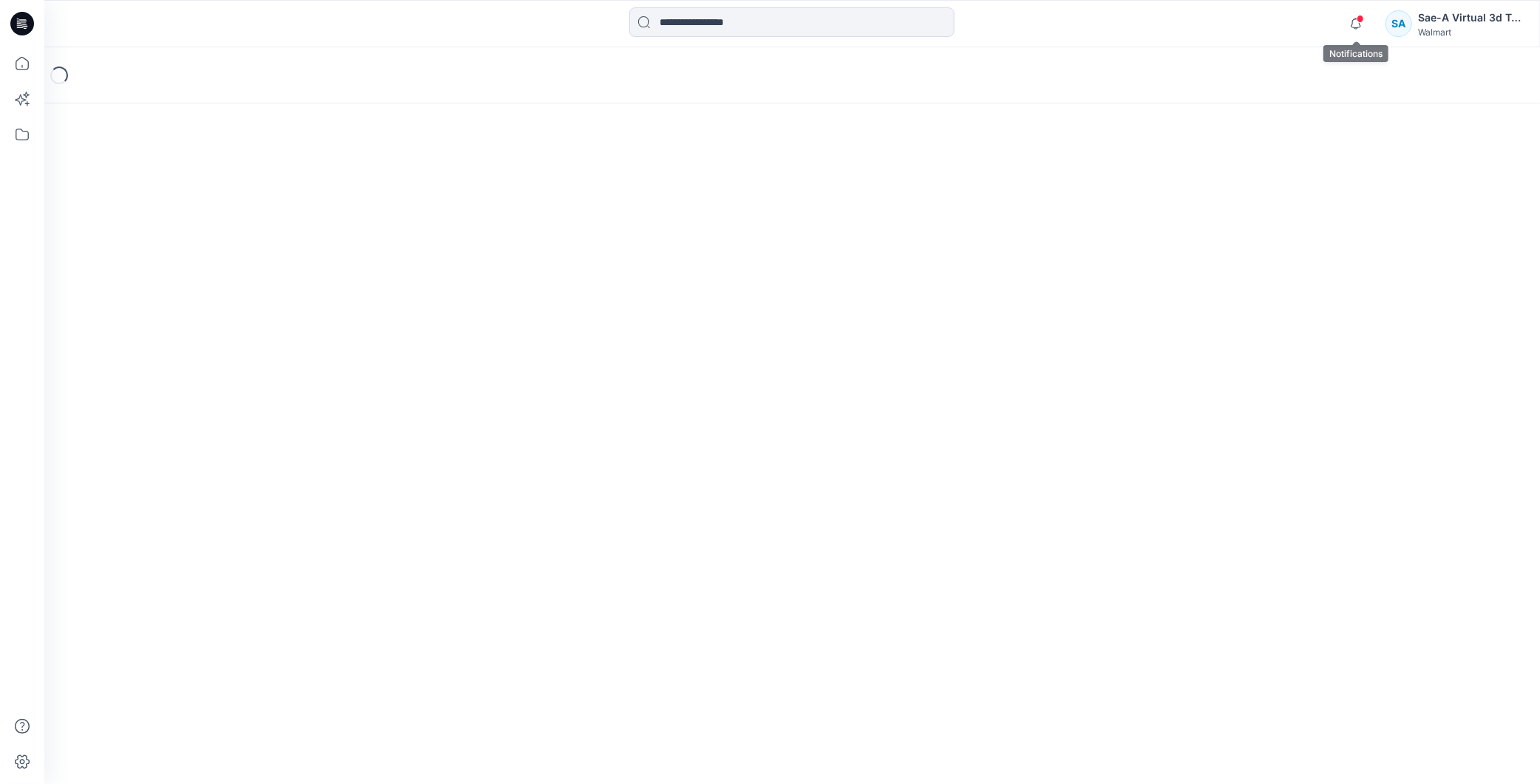
click at [1358, 21] on span at bounding box center [1361, 18] width 8 height 8
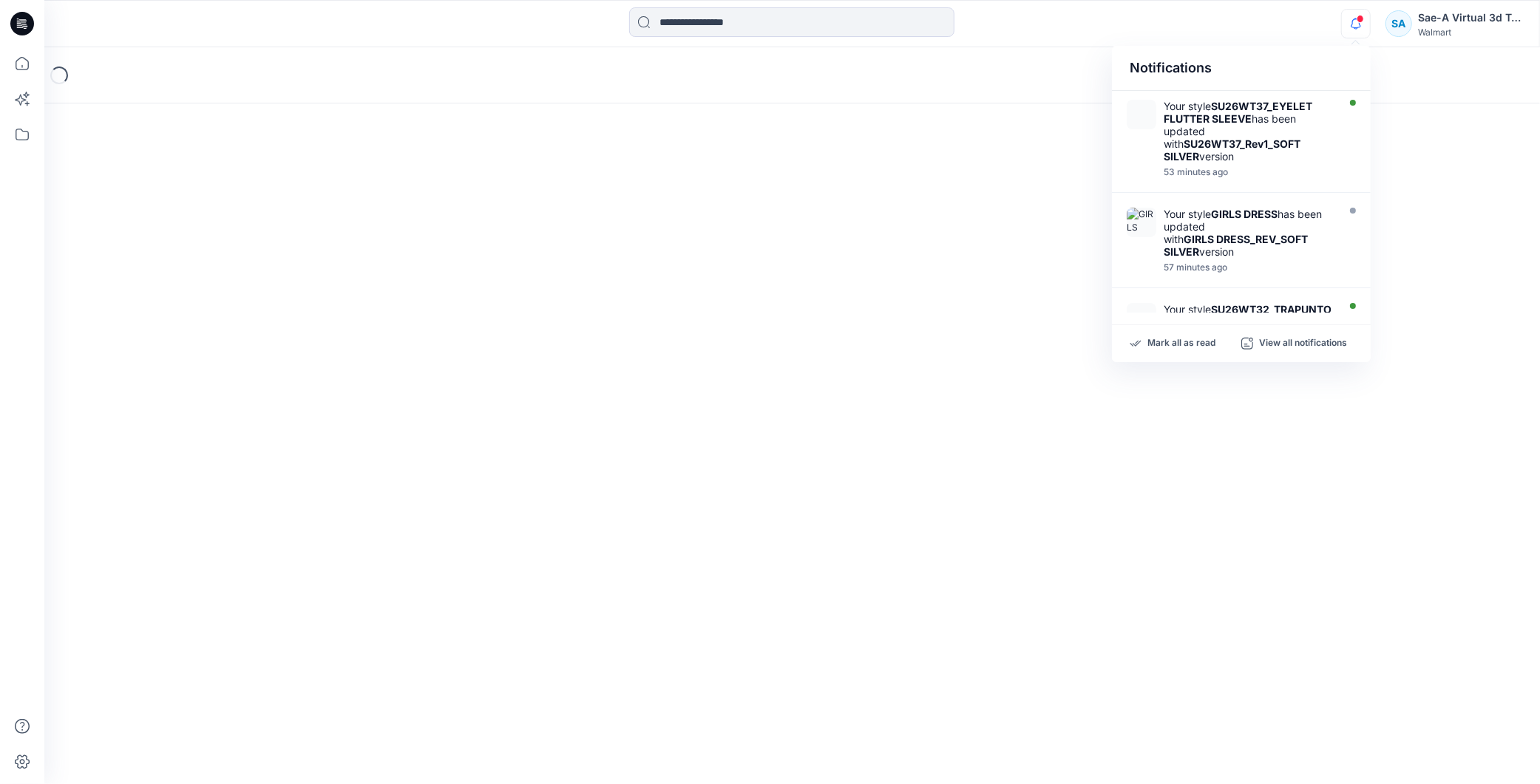
click at [1358, 21] on span at bounding box center [1361, 18] width 8 height 8
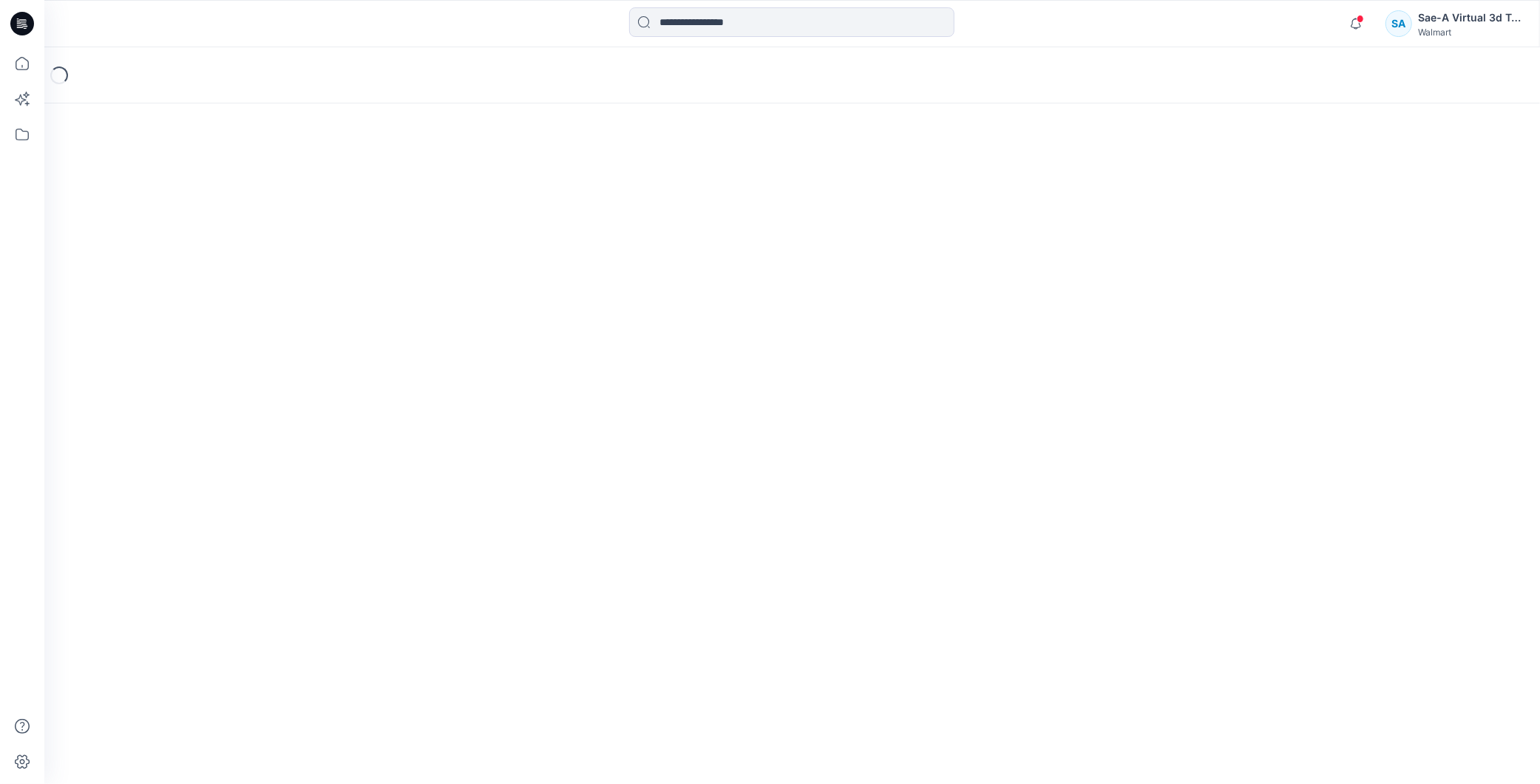
click at [1358, 18] on span at bounding box center [1361, 18] width 8 height 8
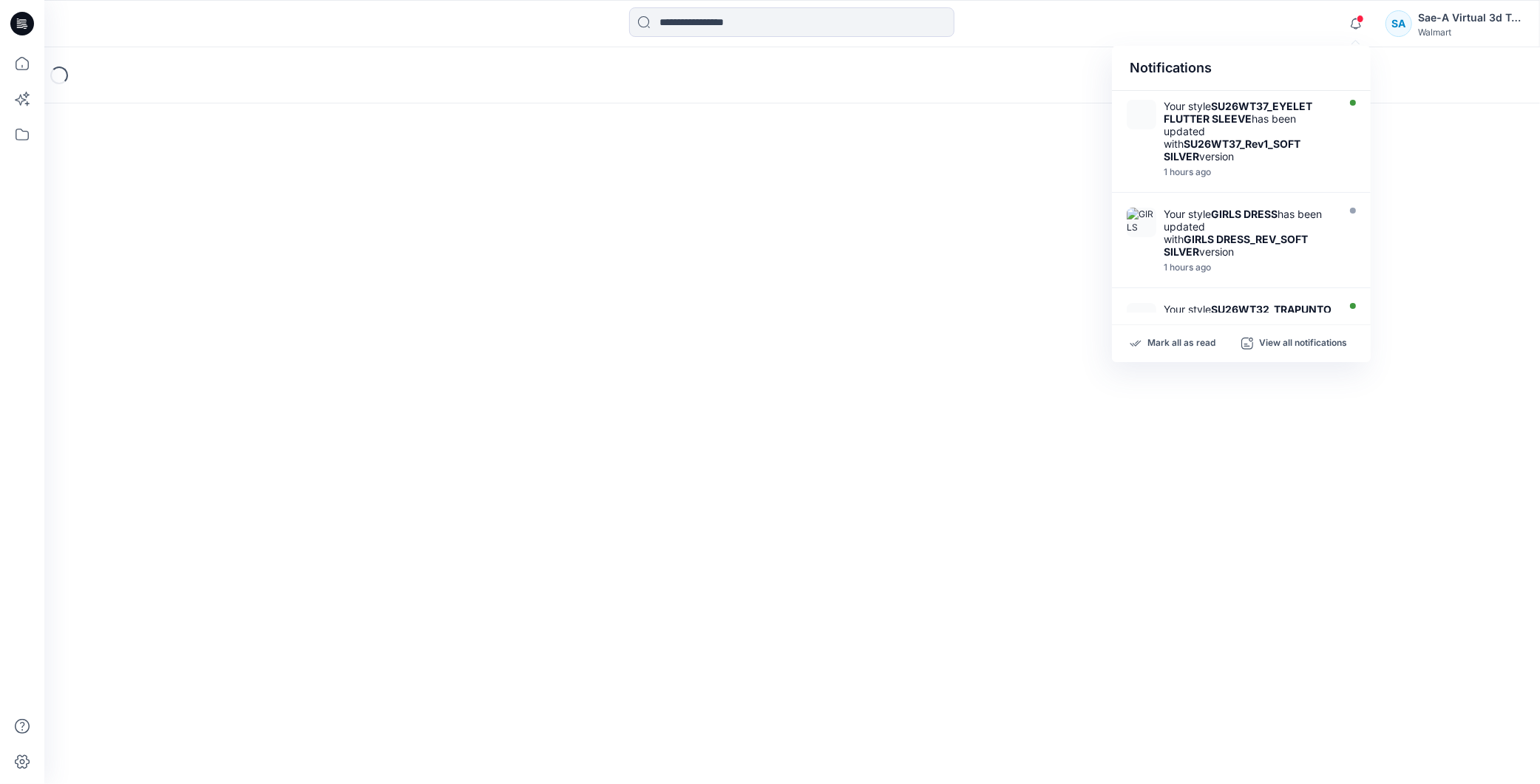
click at [25, 26] on icon at bounding box center [25, 26] width 5 height 1
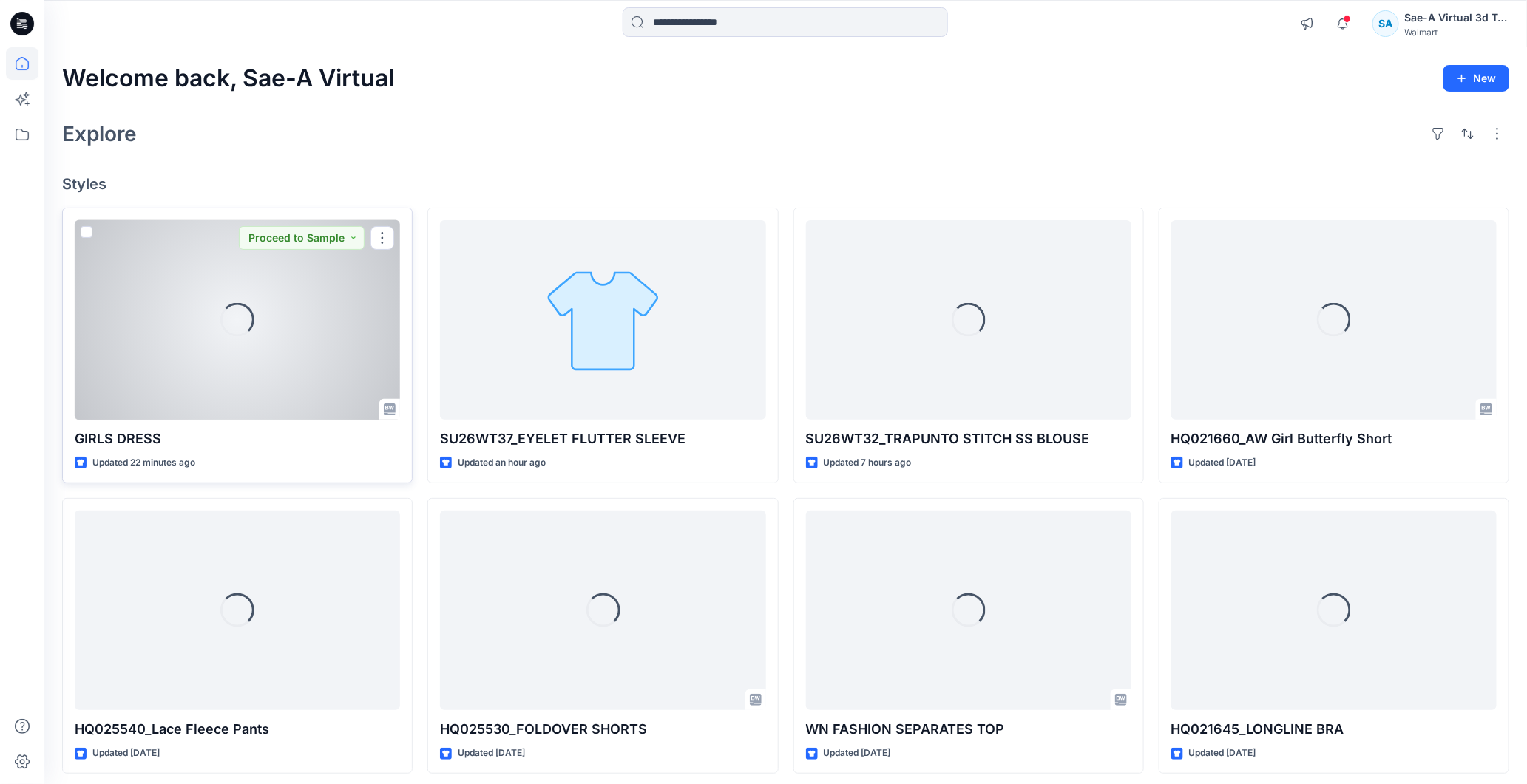
click at [252, 343] on div "Loading..." at bounding box center [237, 320] width 326 height 200
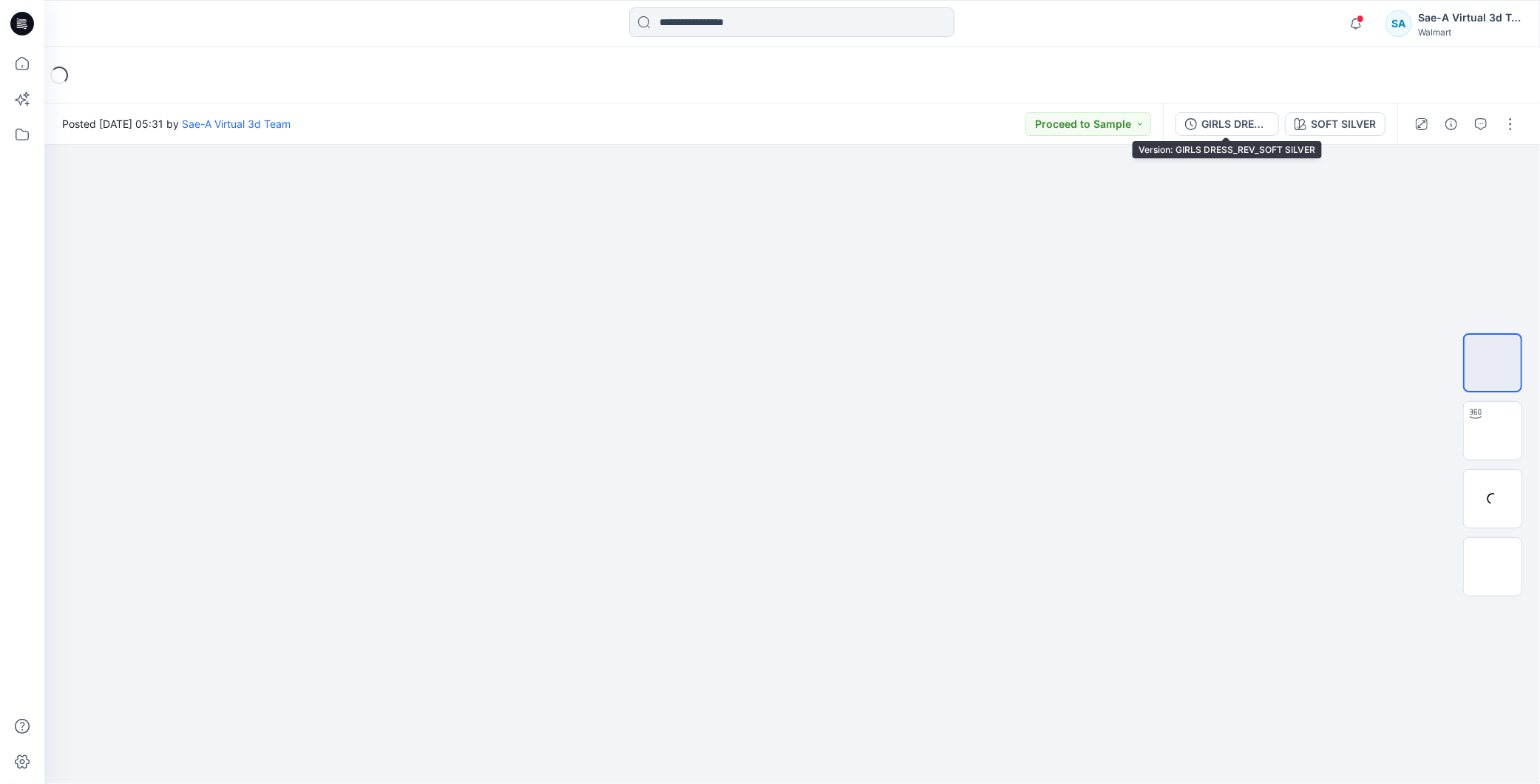
click at [1243, 117] on div "GIRLS DRESS_REV_SOFT SILVER" at bounding box center [1235, 124] width 68 height 16
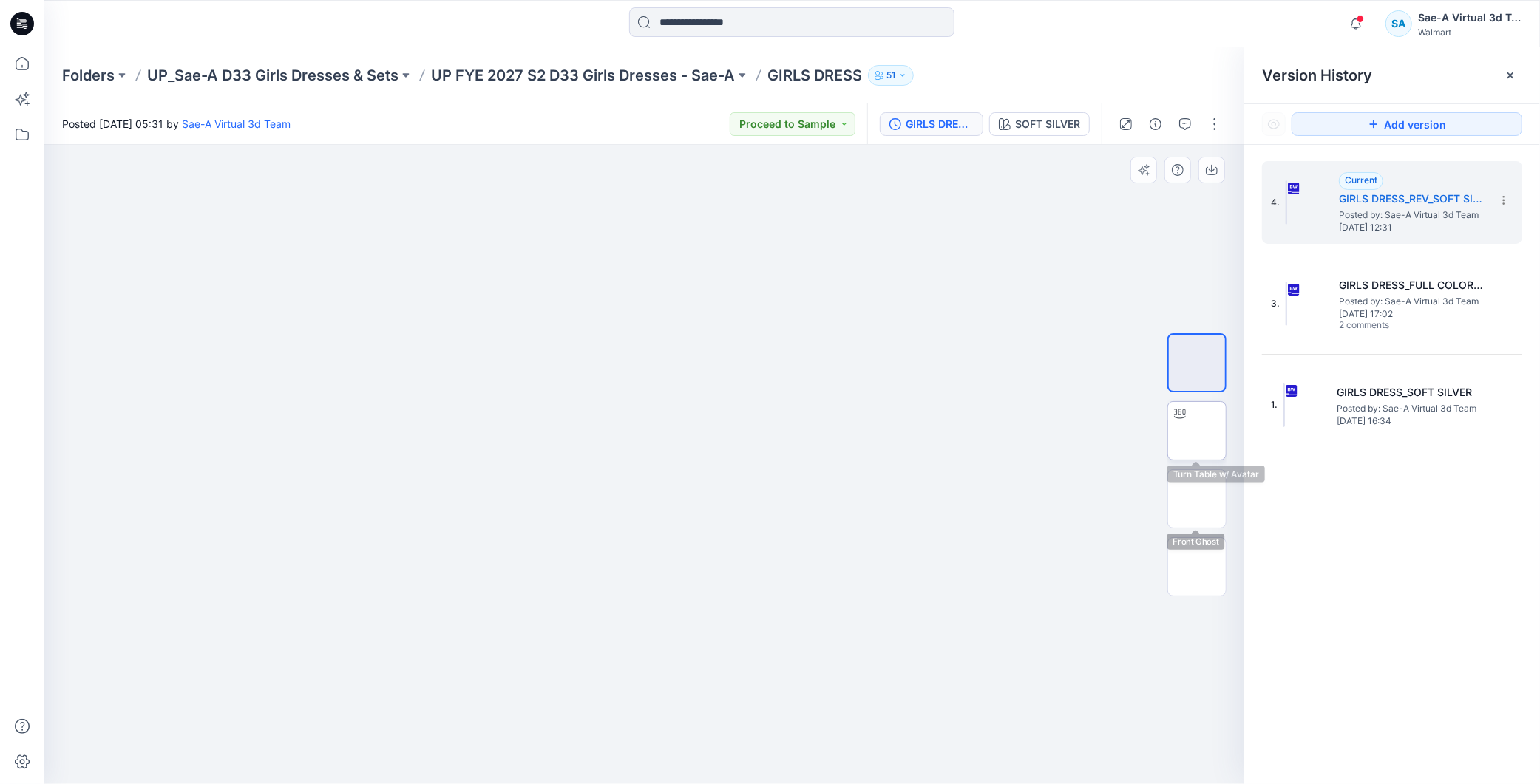
click at [1197, 431] on img at bounding box center [1197, 431] width 0 height 0
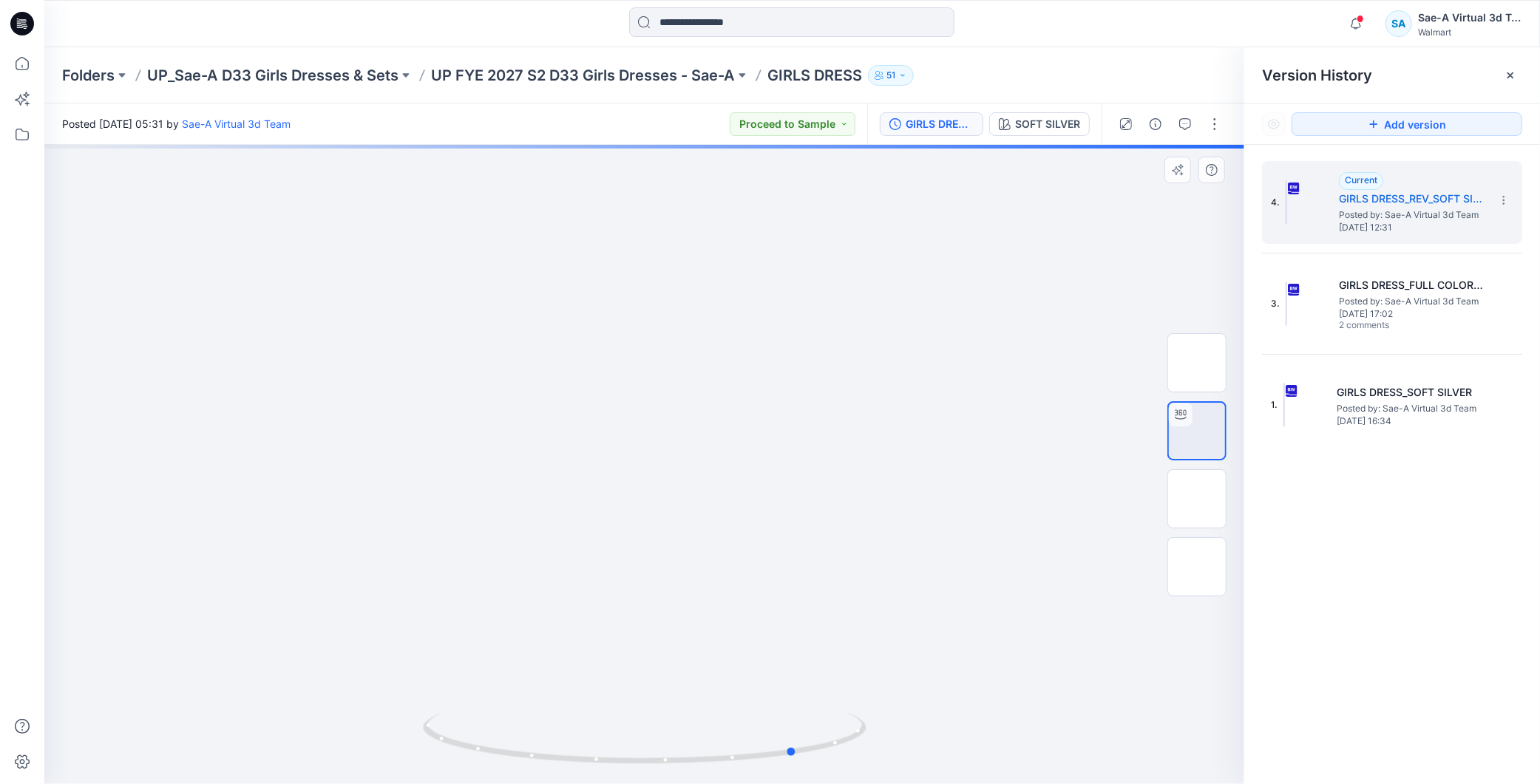
drag, startPoint x: 781, startPoint y: 759, endPoint x: 933, endPoint y: 750, distance: 152.3
click at [933, 750] on div at bounding box center [644, 464] width 1200 height 639
click at [865, 489] on div at bounding box center [644, 464] width 1200 height 639
click at [1398, 303] on span "Posted by: Sae-A Virtual 3d Team" at bounding box center [1413, 301] width 148 height 15
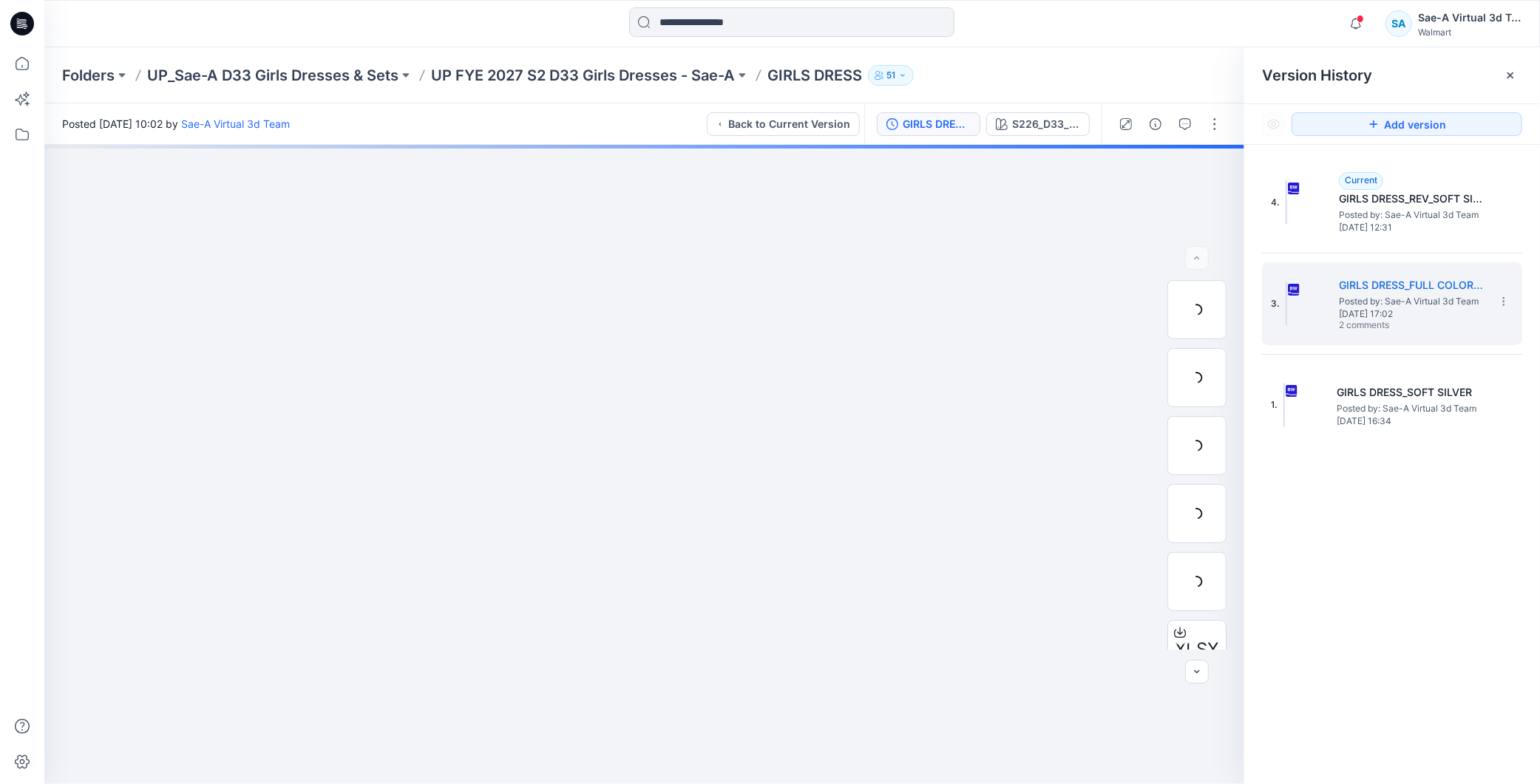
click at [1416, 586] on div "4. Current GIRLS DRESS_REV_SOFT SILVER Posted by: Sae-A Virtual 3d Team [DATE] …" at bounding box center [1392, 475] width 296 height 661
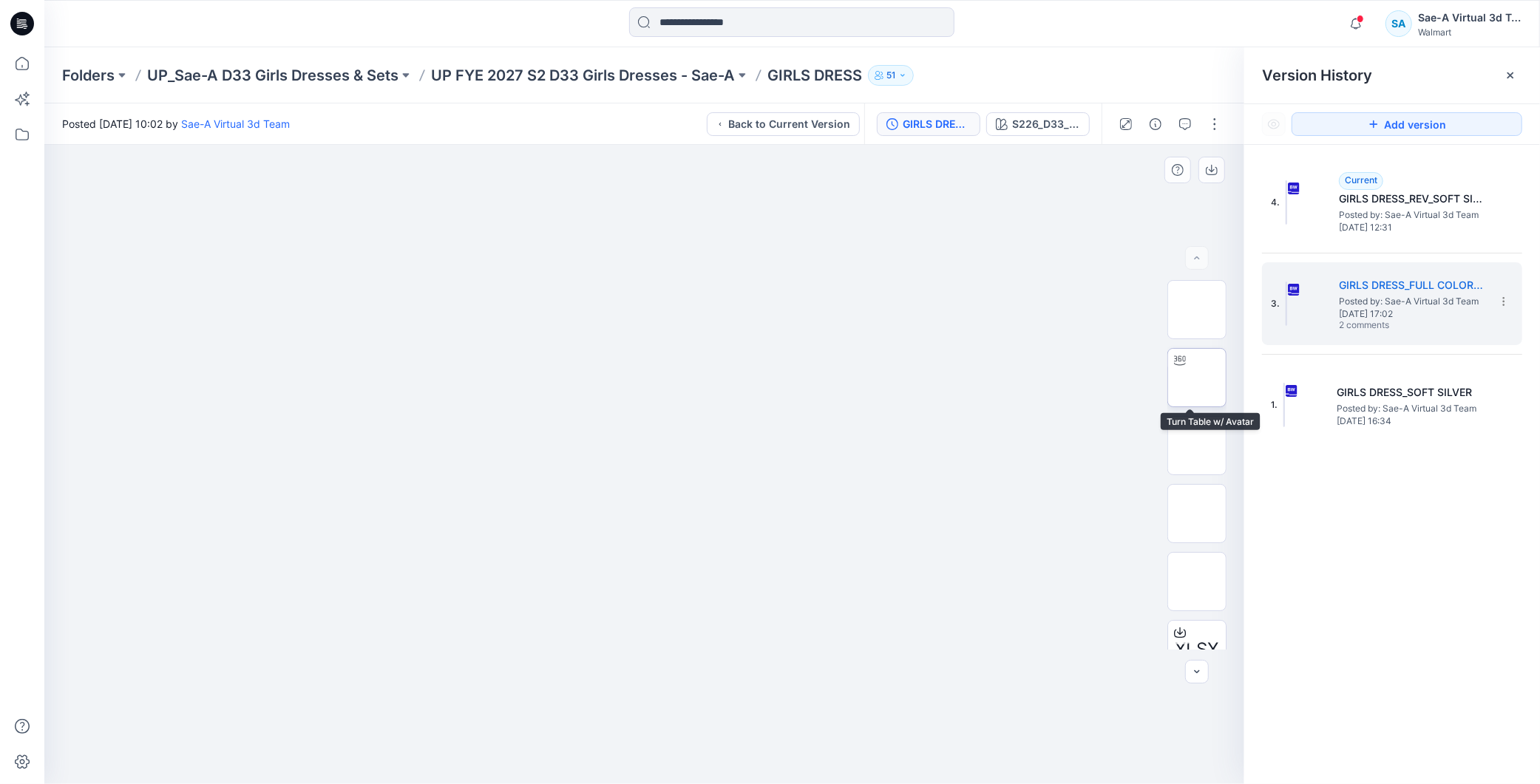
click at [1197, 378] on img at bounding box center [1197, 378] width 0 height 0
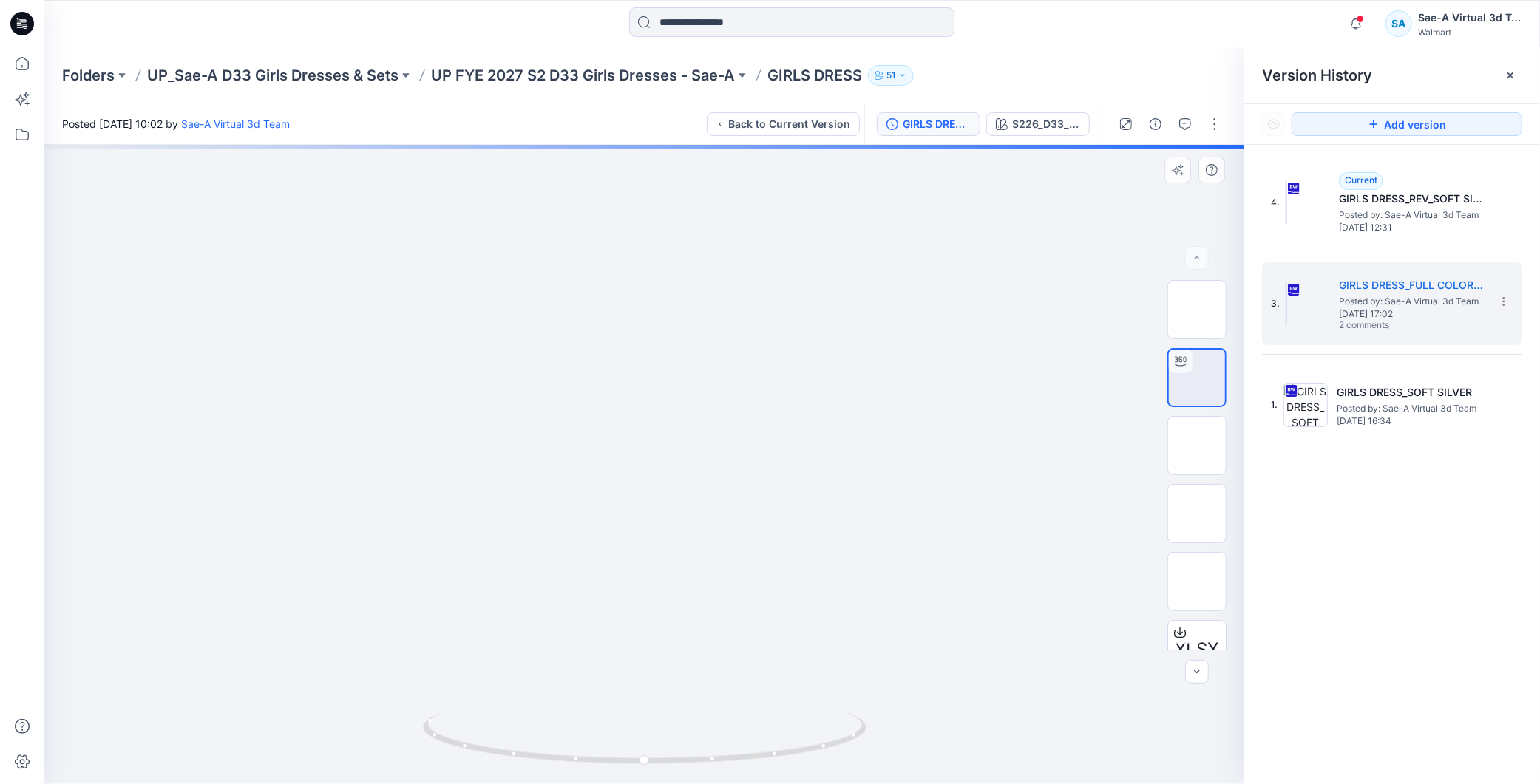
click at [1197, 378] on img at bounding box center [1197, 378] width 0 height 0
drag, startPoint x: 703, startPoint y: 759, endPoint x: 560, endPoint y: 781, distance: 144.7
click at [850, 761] on icon at bounding box center [646, 740] width 447 height 55
click at [780, 573] on div at bounding box center [644, 464] width 1200 height 639
click at [920, 120] on div "GIRLS DRESS_FULL COLORWAYS" at bounding box center [937, 124] width 68 height 16
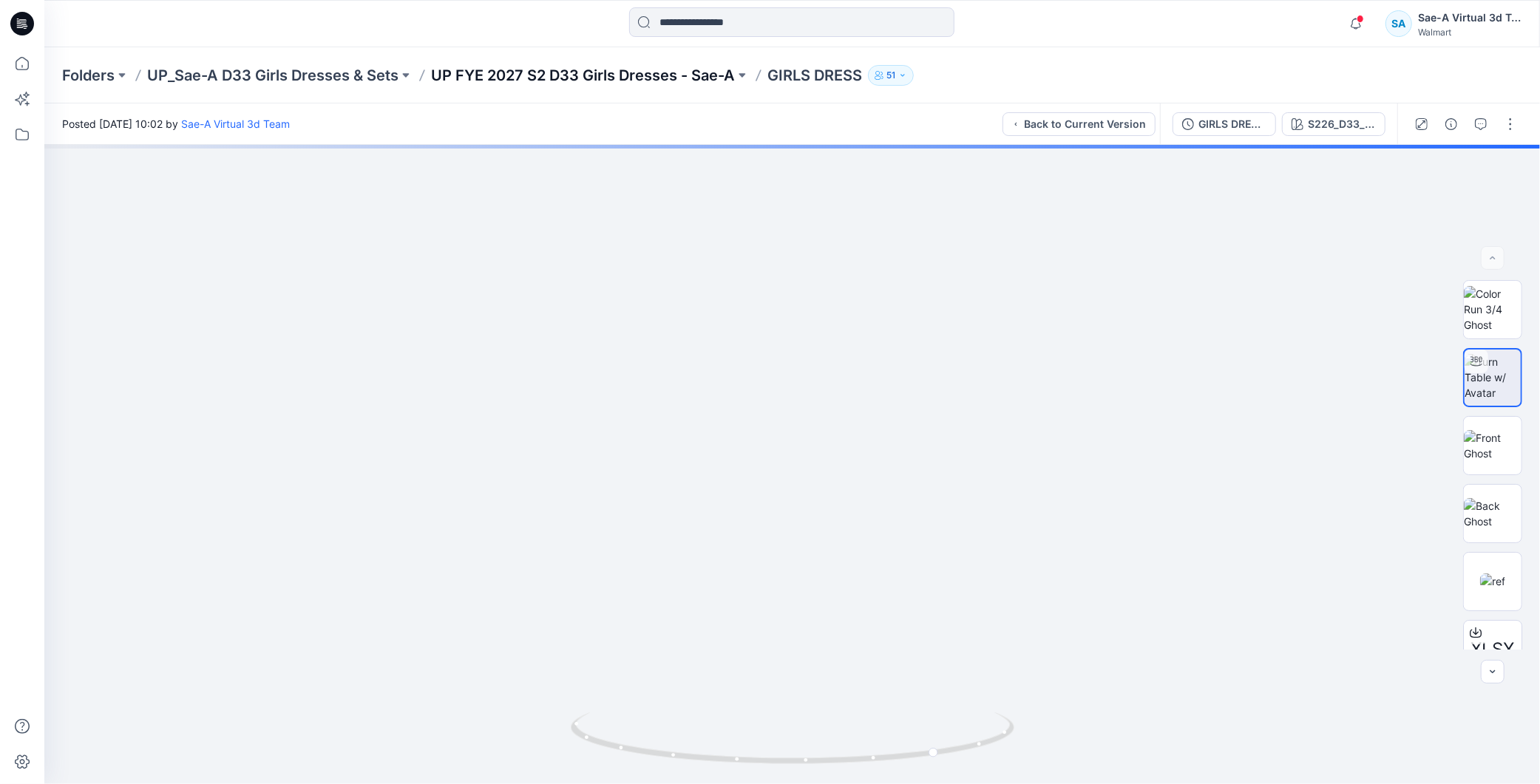
click at [630, 79] on p "UP FYE 2027 S2 D33 Girls Dresses - Sae-A" at bounding box center [583, 75] width 304 height 21
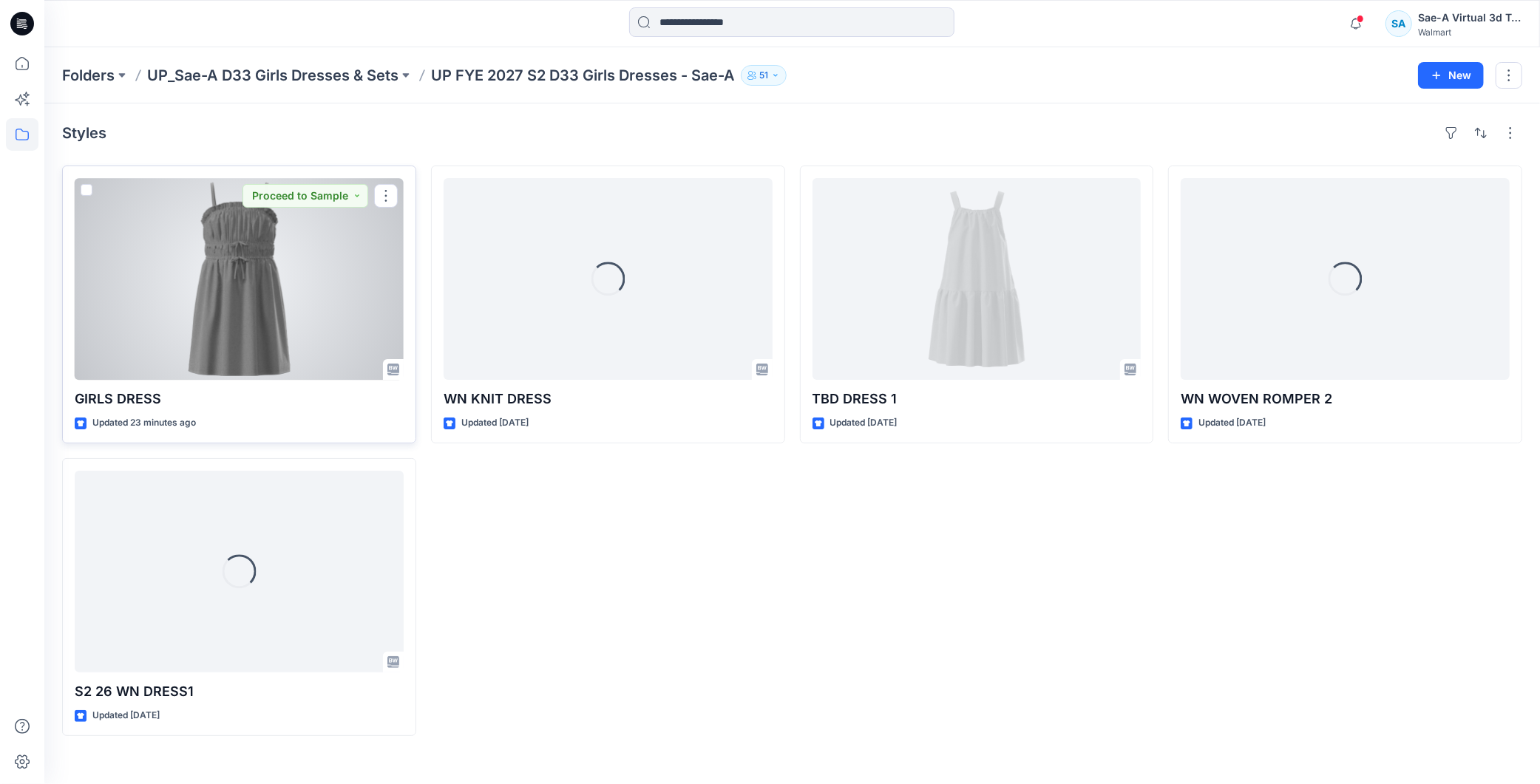
click at [252, 315] on div at bounding box center [239, 279] width 329 height 202
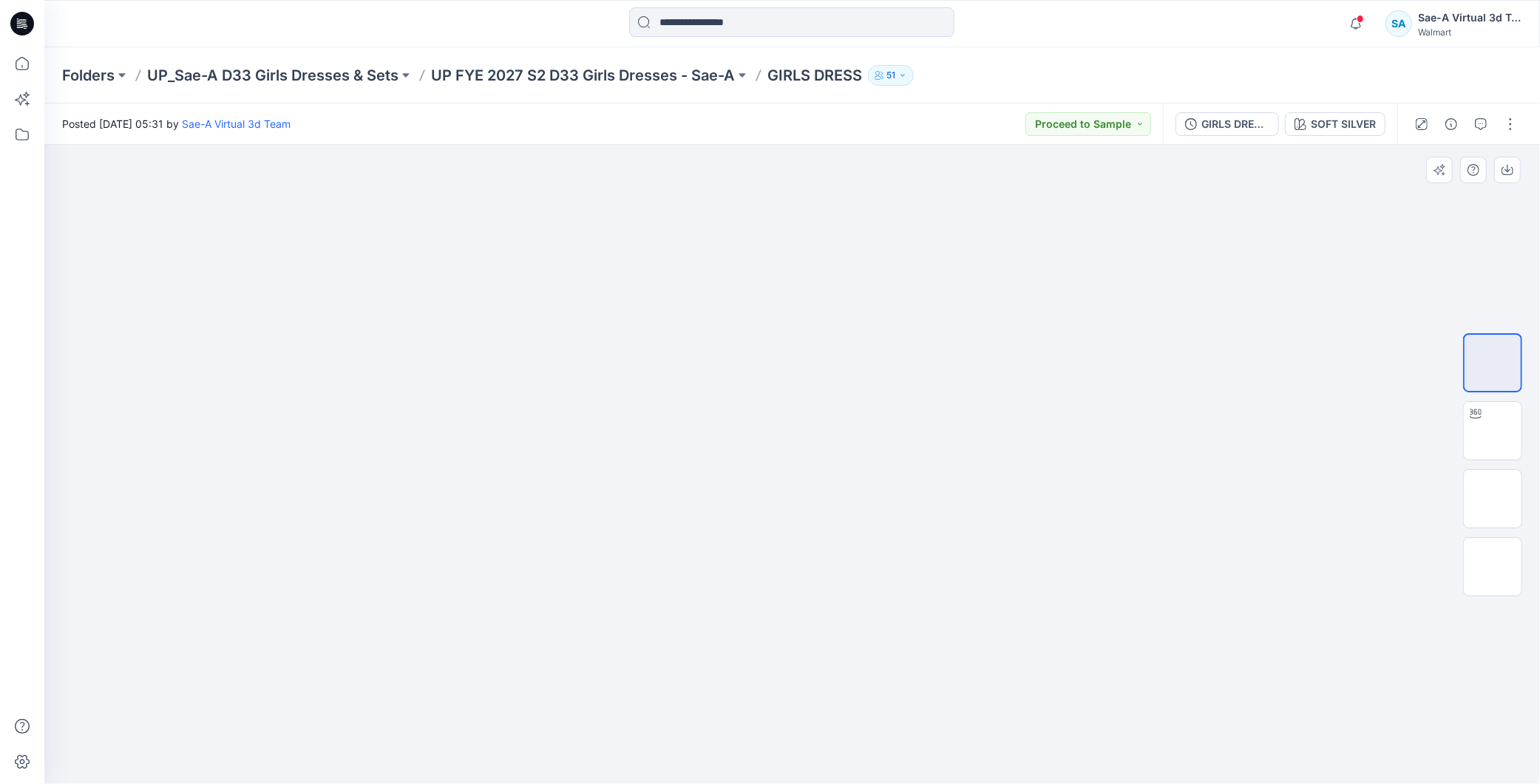
click at [1152, 339] on div at bounding box center [792, 464] width 1495 height 639
